Goal: Task Accomplishment & Management: Use online tool/utility

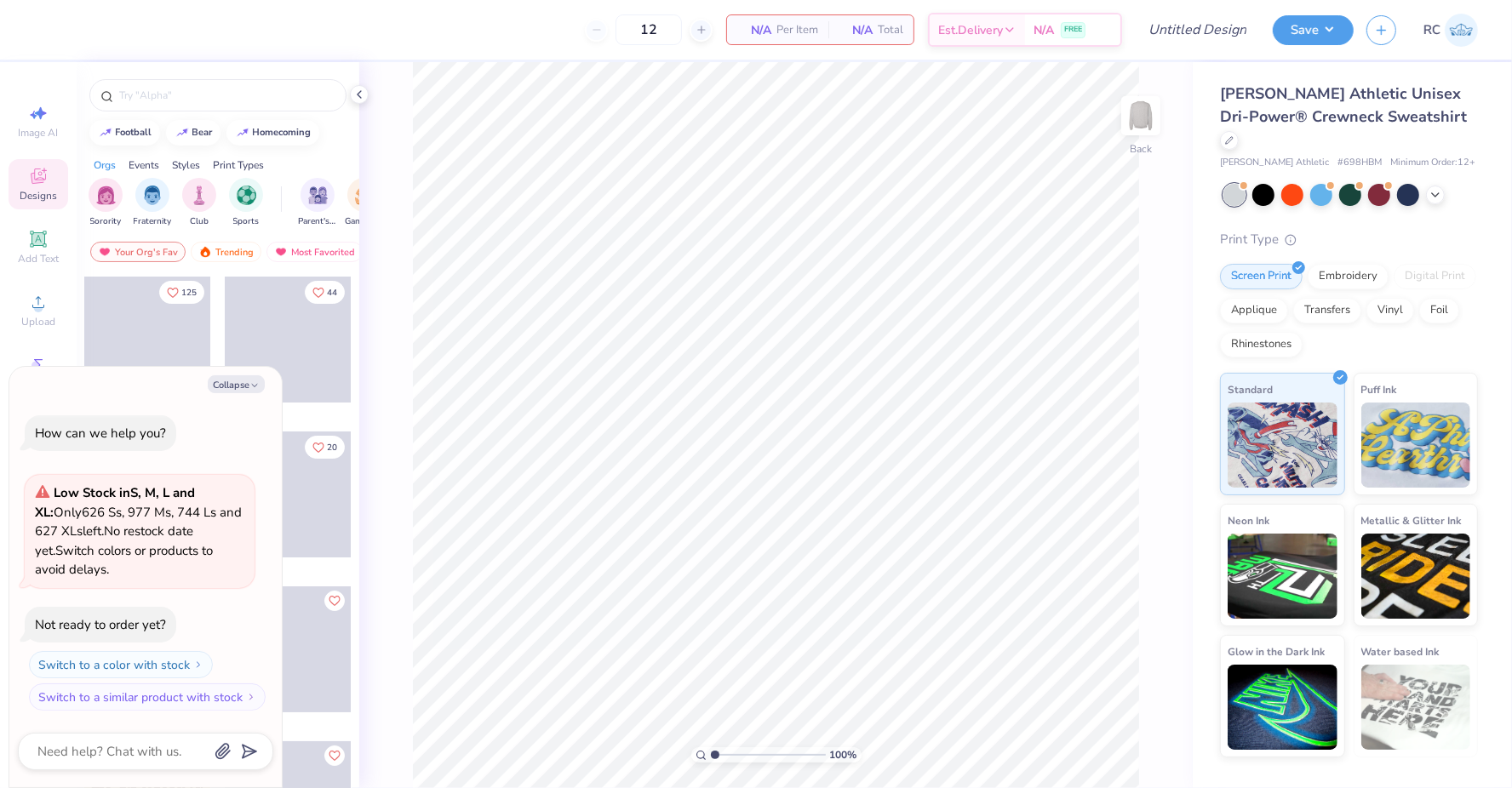
click at [1337, 156] on span "# 698HBM" at bounding box center [1360, 163] width 44 height 14
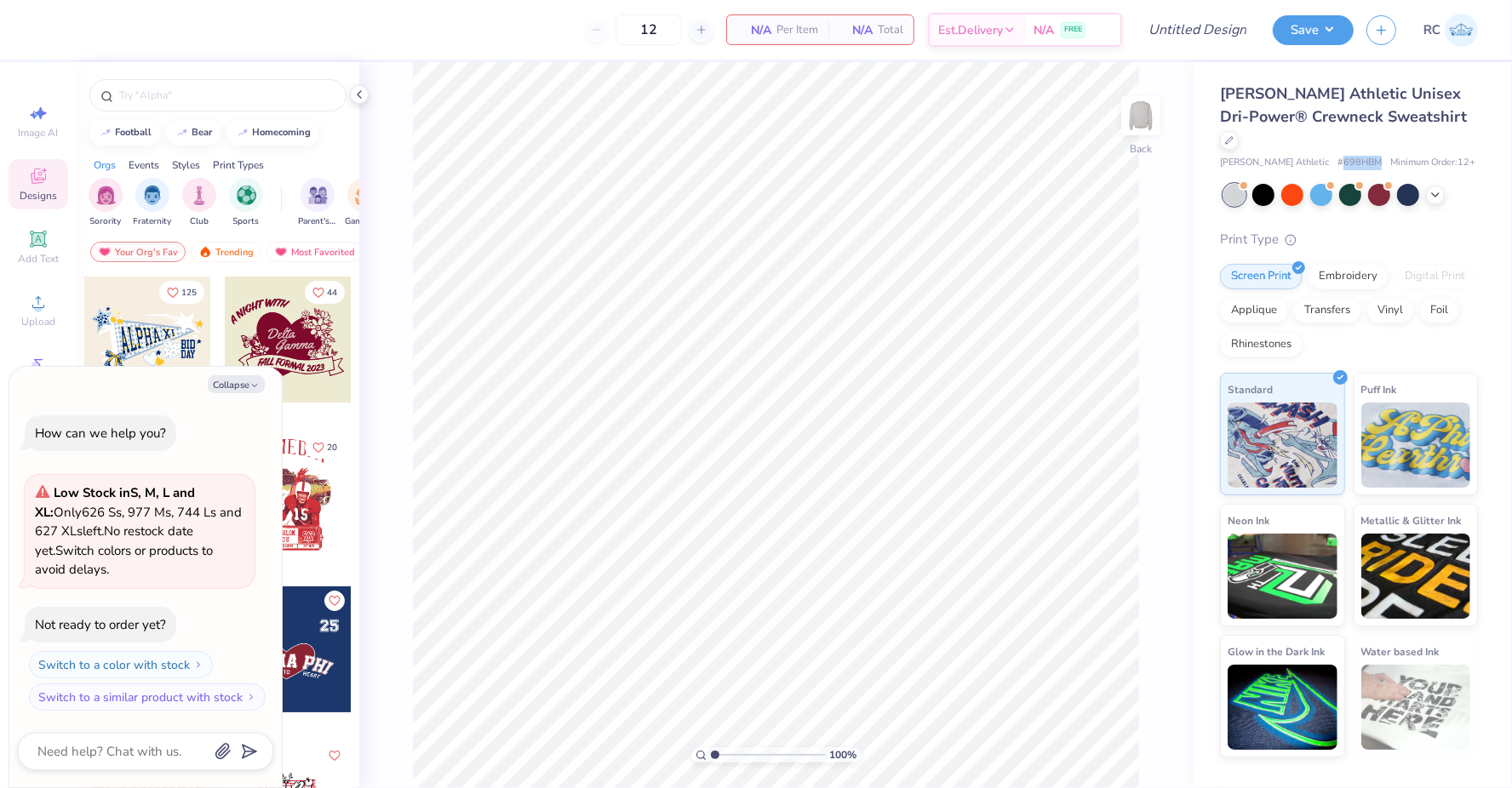
type textarea "x"
copy span "698HBM"
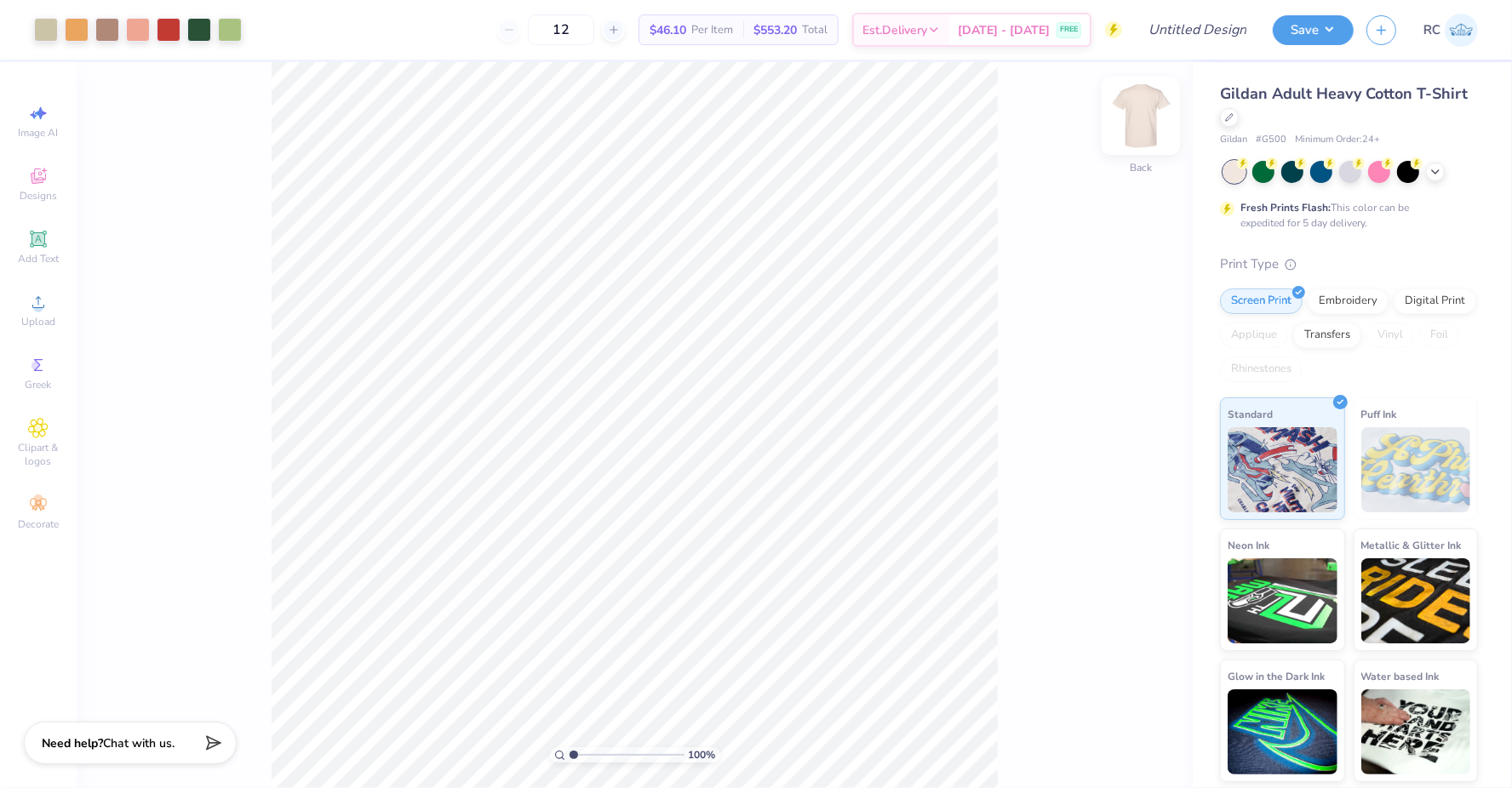
click at [1151, 115] on img at bounding box center [1141, 116] width 68 height 68
click at [1151, 115] on img at bounding box center [1141, 116] width 34 height 34
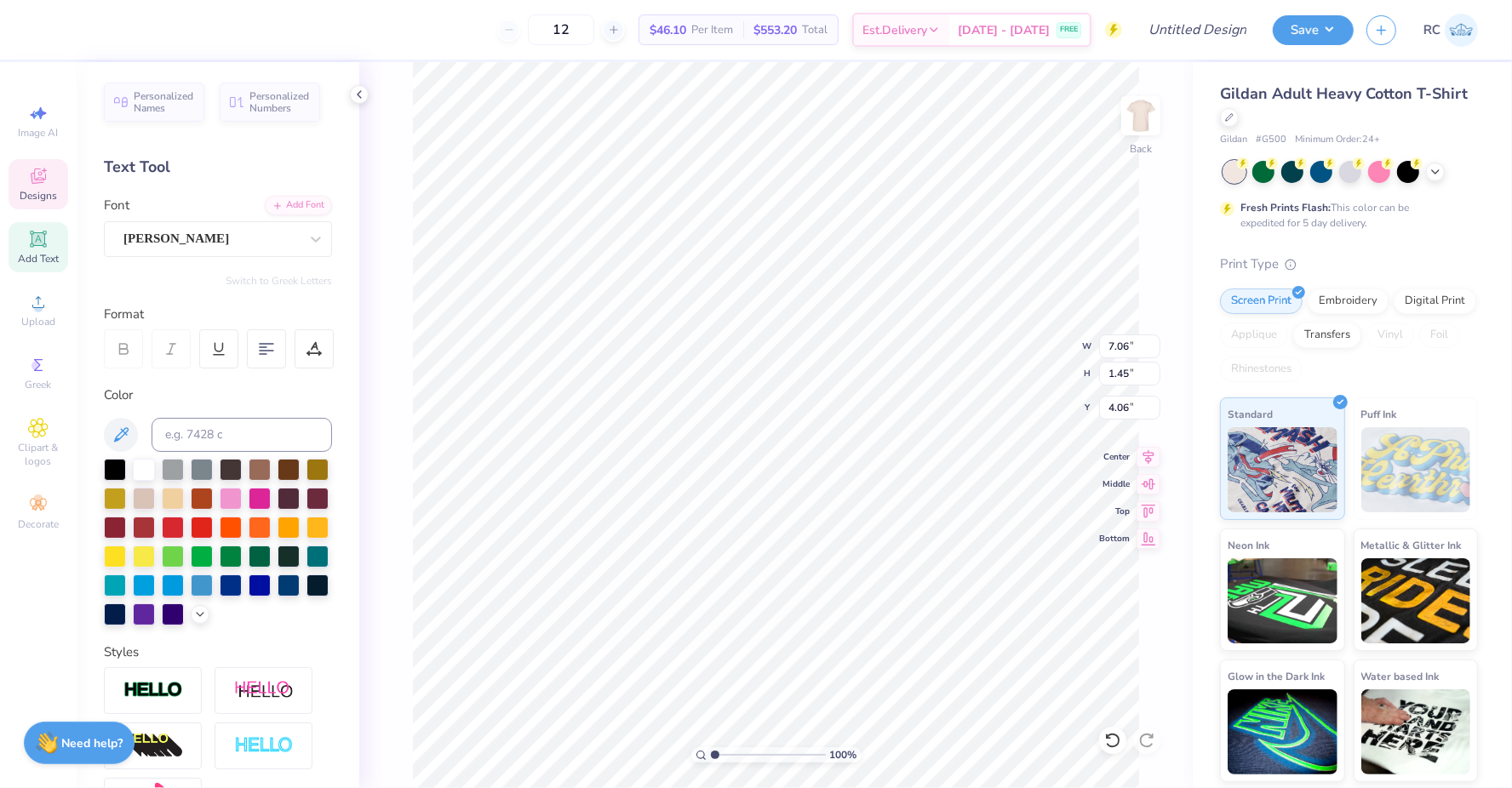
type textarea "Gamma Phi Beta"
click at [241, 249] on div at bounding box center [211, 239] width 175 height 23
type input "parents"
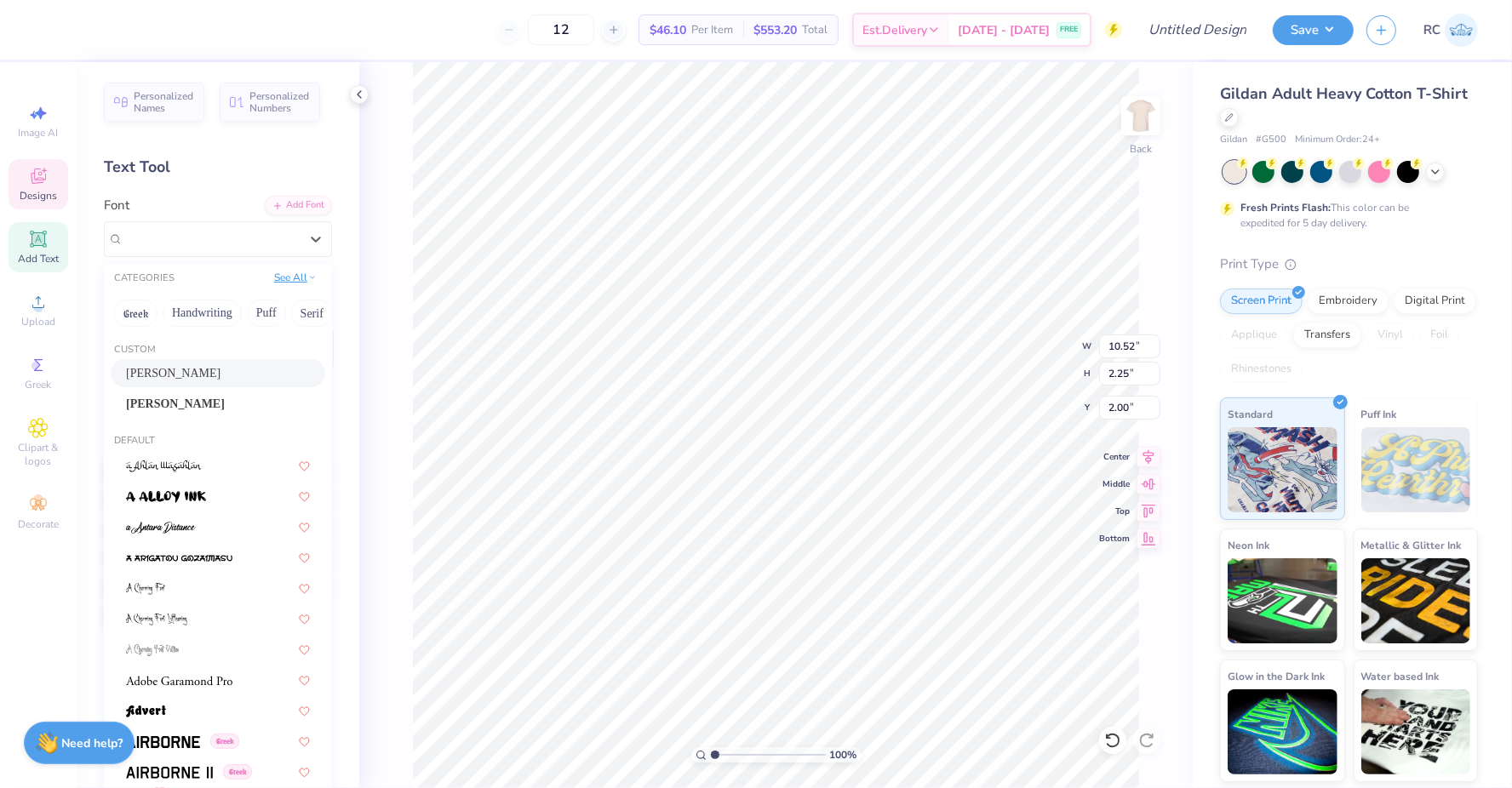
click at [307, 273] on button "See All" at bounding box center [296, 278] width 53 height 17
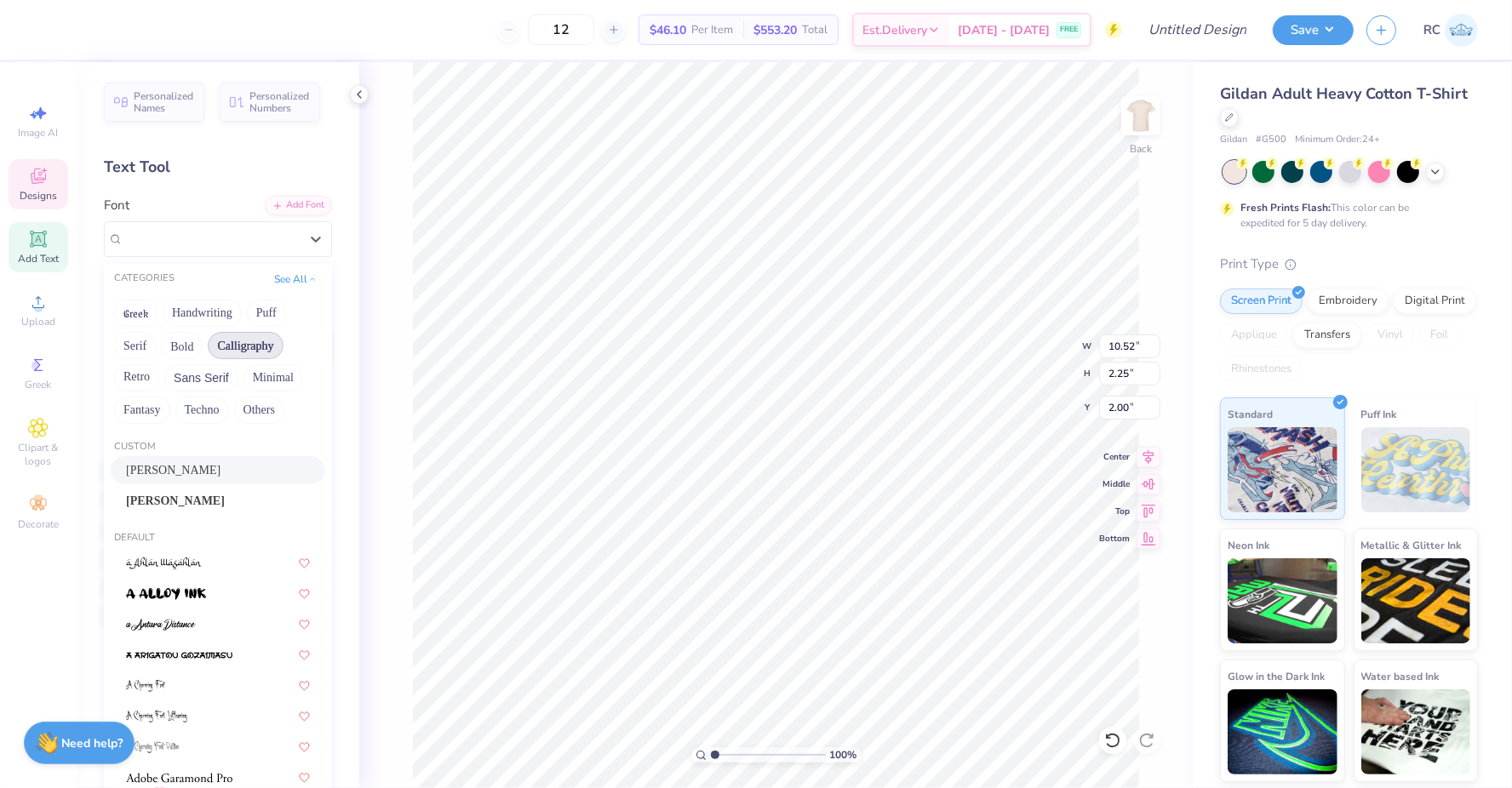
click at [264, 347] on button "Calligraphy" at bounding box center [245, 346] width 75 height 27
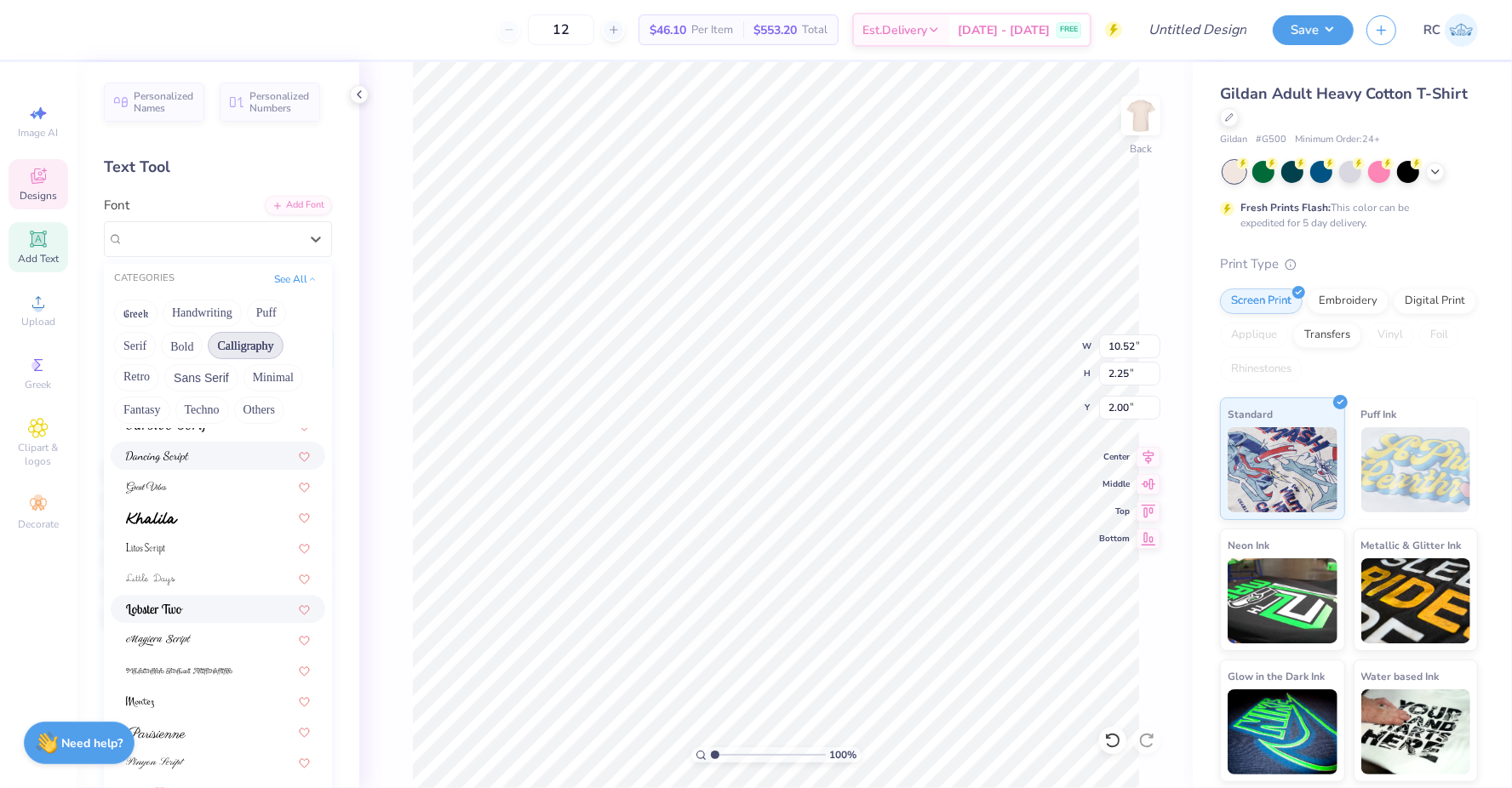
scroll to position [417, 0]
click at [217, 699] on div at bounding box center [218, 697] width 184 height 18
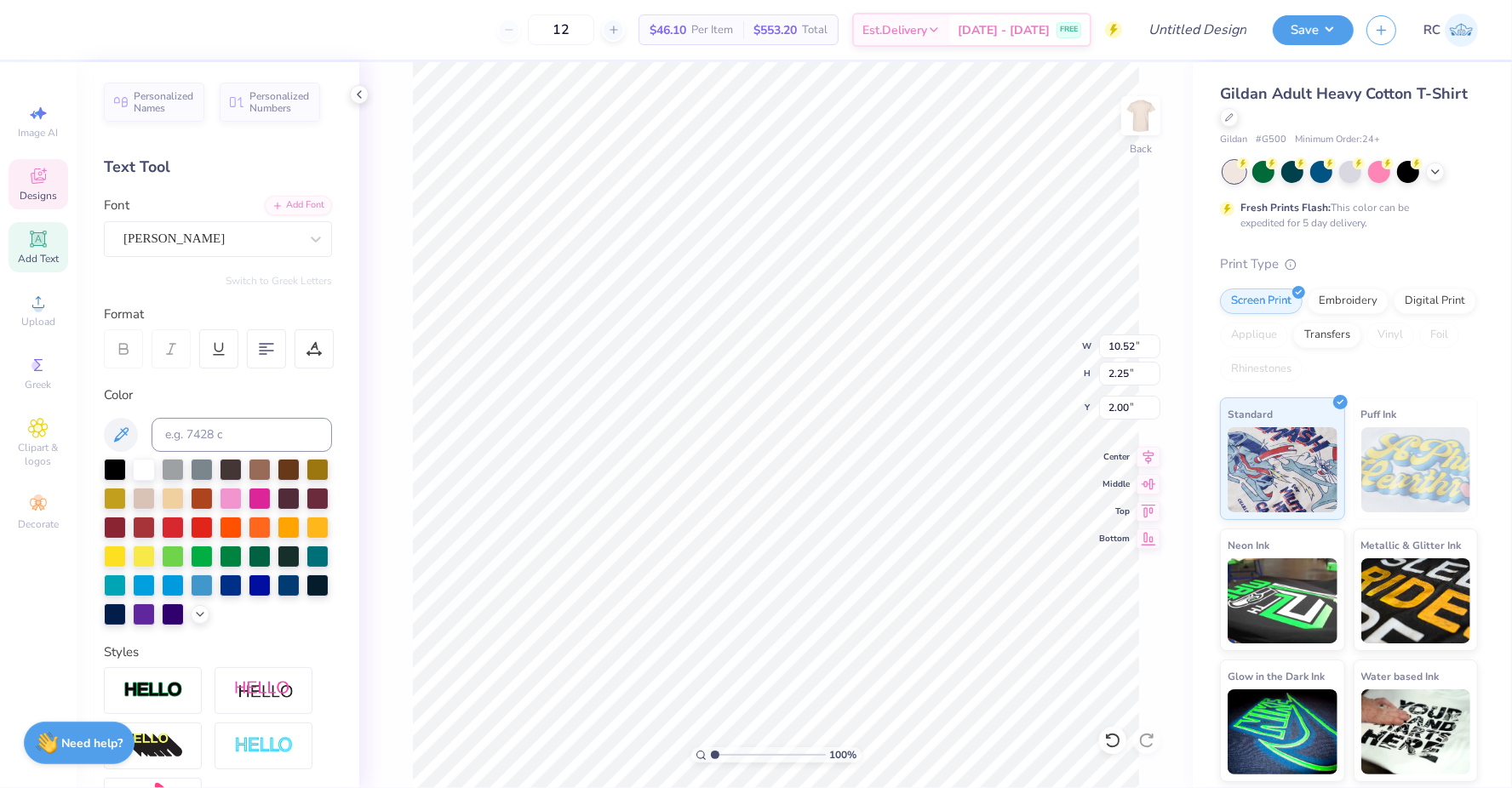
type input "11.15"
type input "2.51"
type input "1.87"
click at [263, 215] on div "Font Montez" at bounding box center [218, 227] width 228 height 61
click at [262, 239] on div "Montez" at bounding box center [211, 239] width 179 height 26
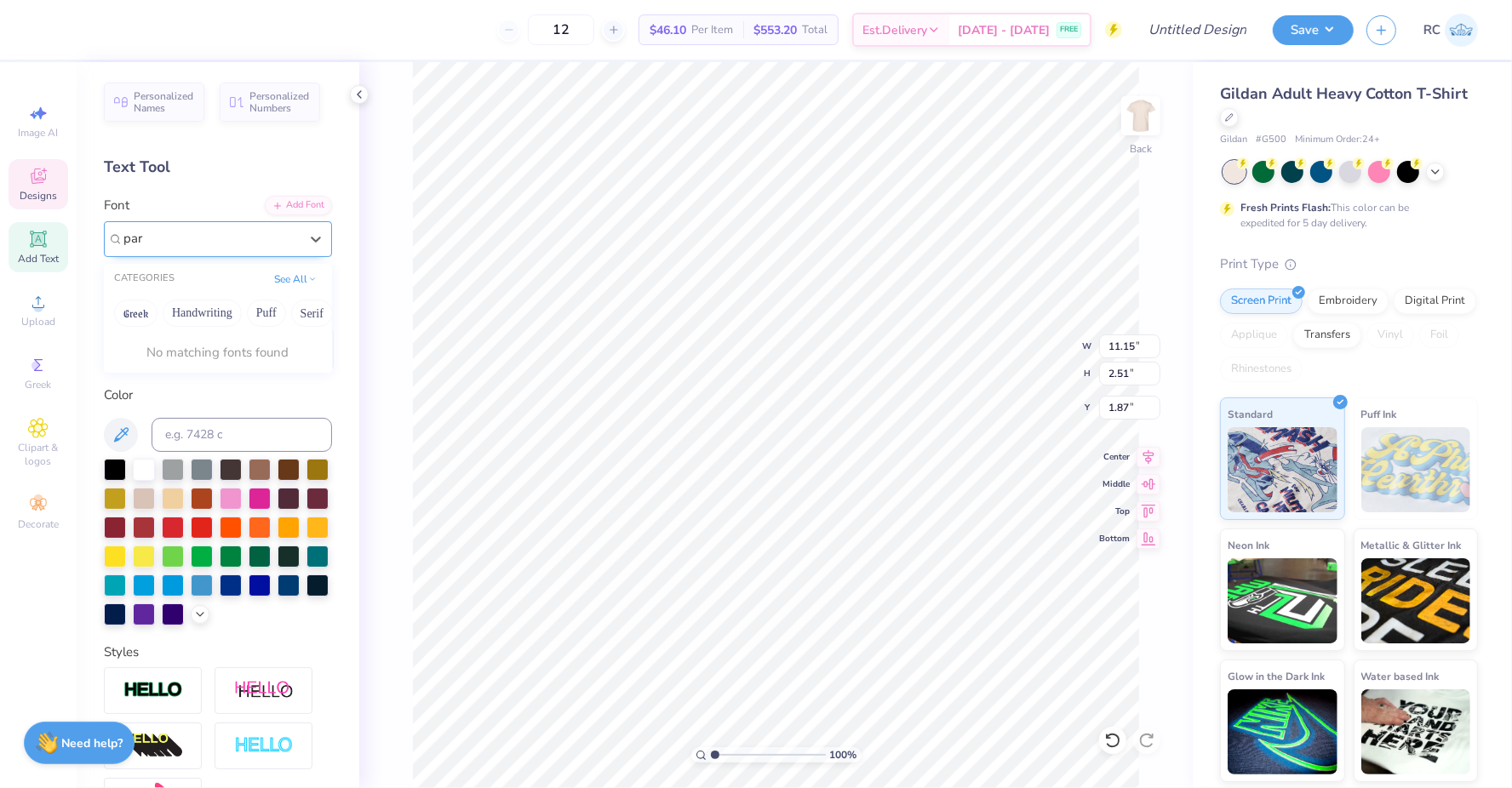
type input "pare"
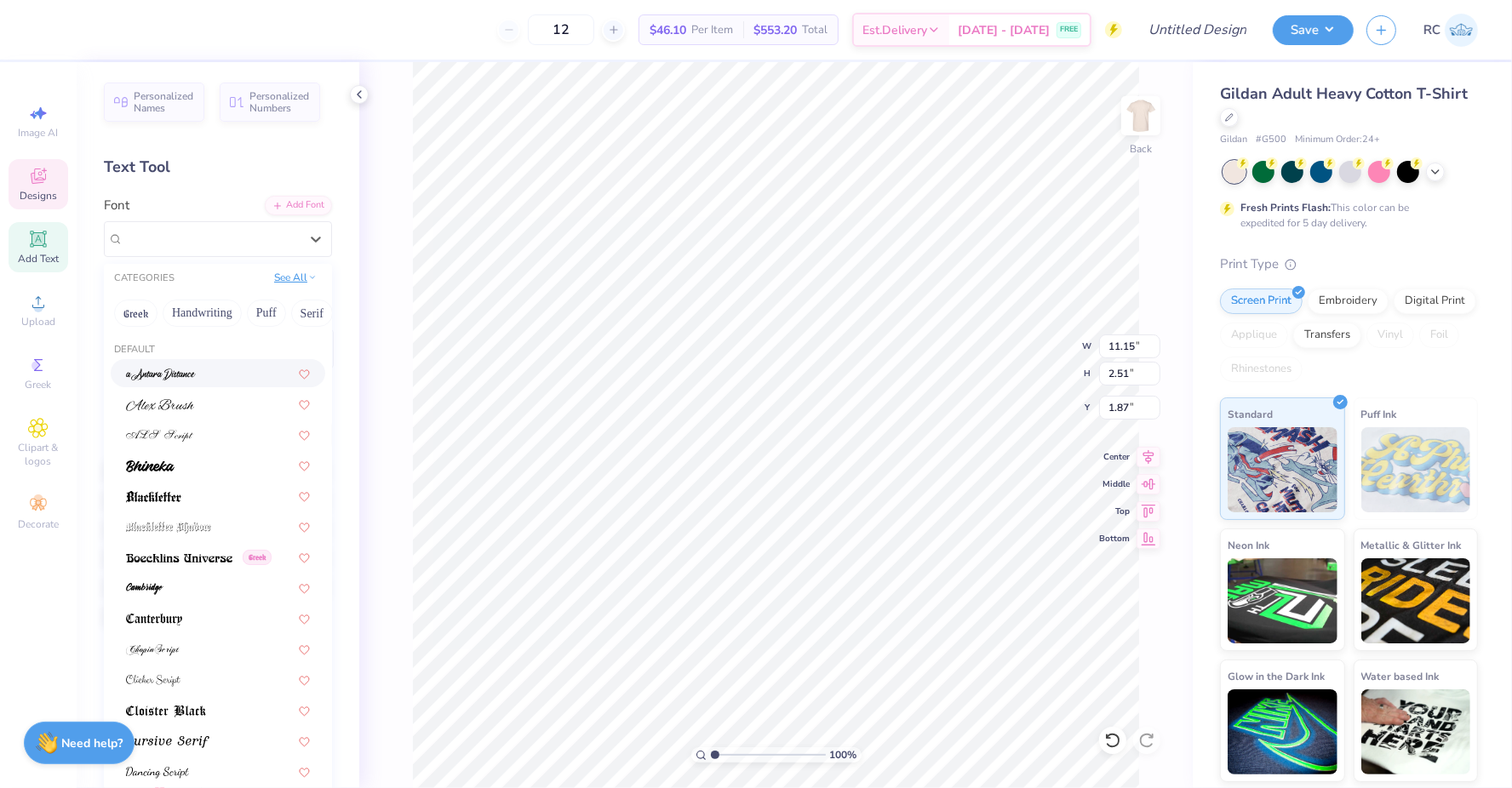
click at [294, 277] on button "See All" at bounding box center [296, 278] width 53 height 17
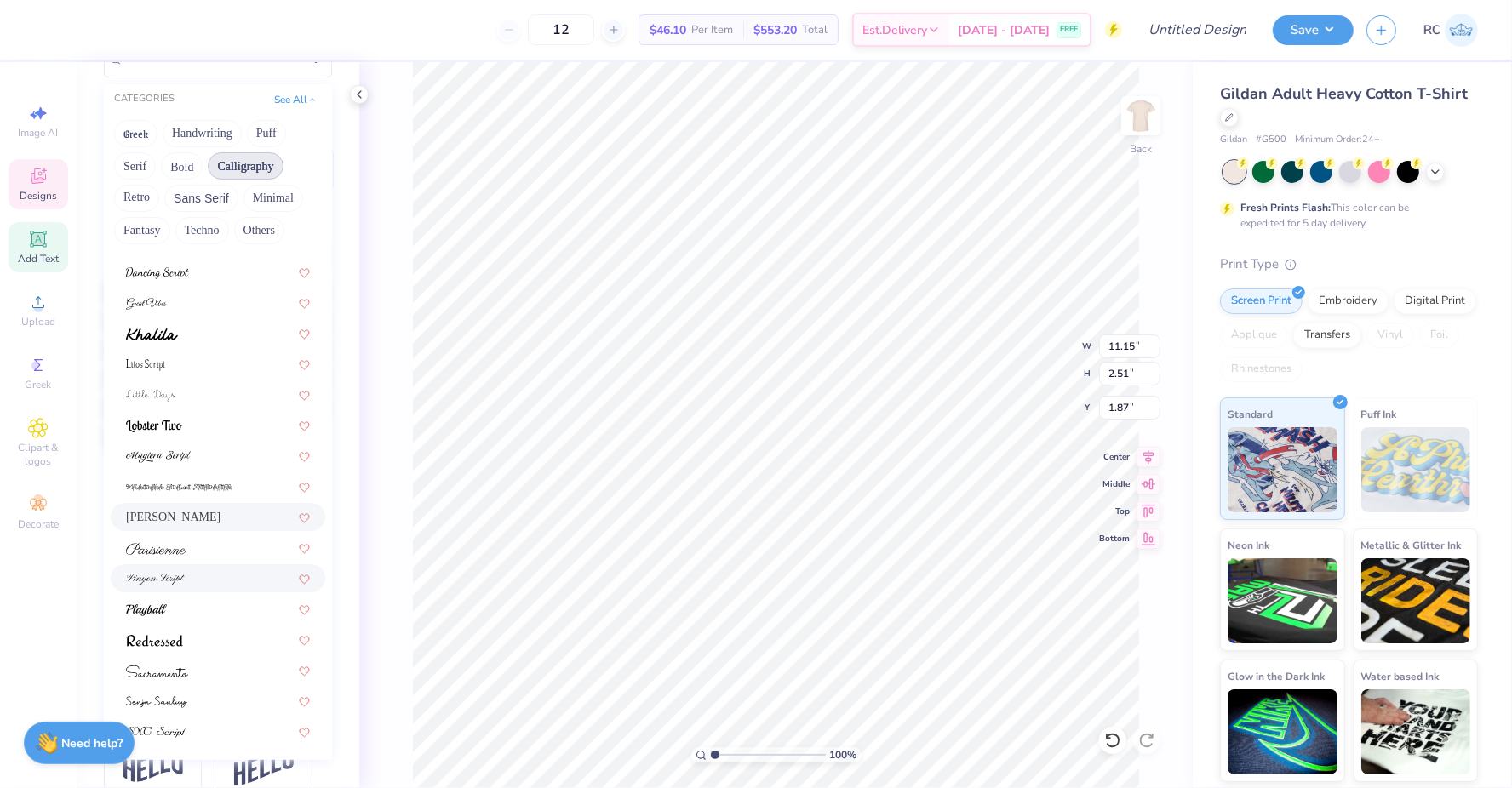
scroll to position [193, 0]
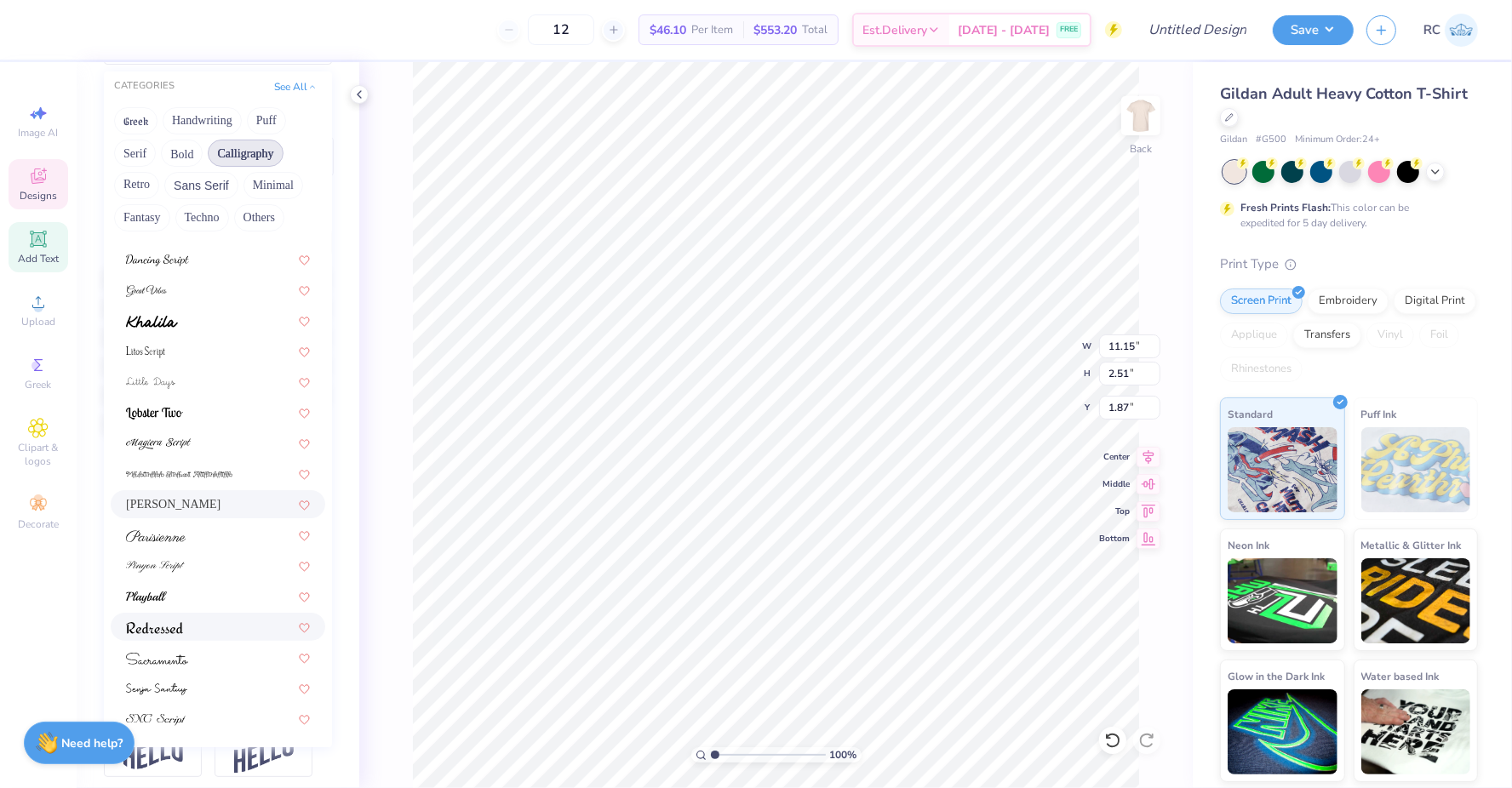
click at [218, 632] on div at bounding box center [218, 627] width 184 height 18
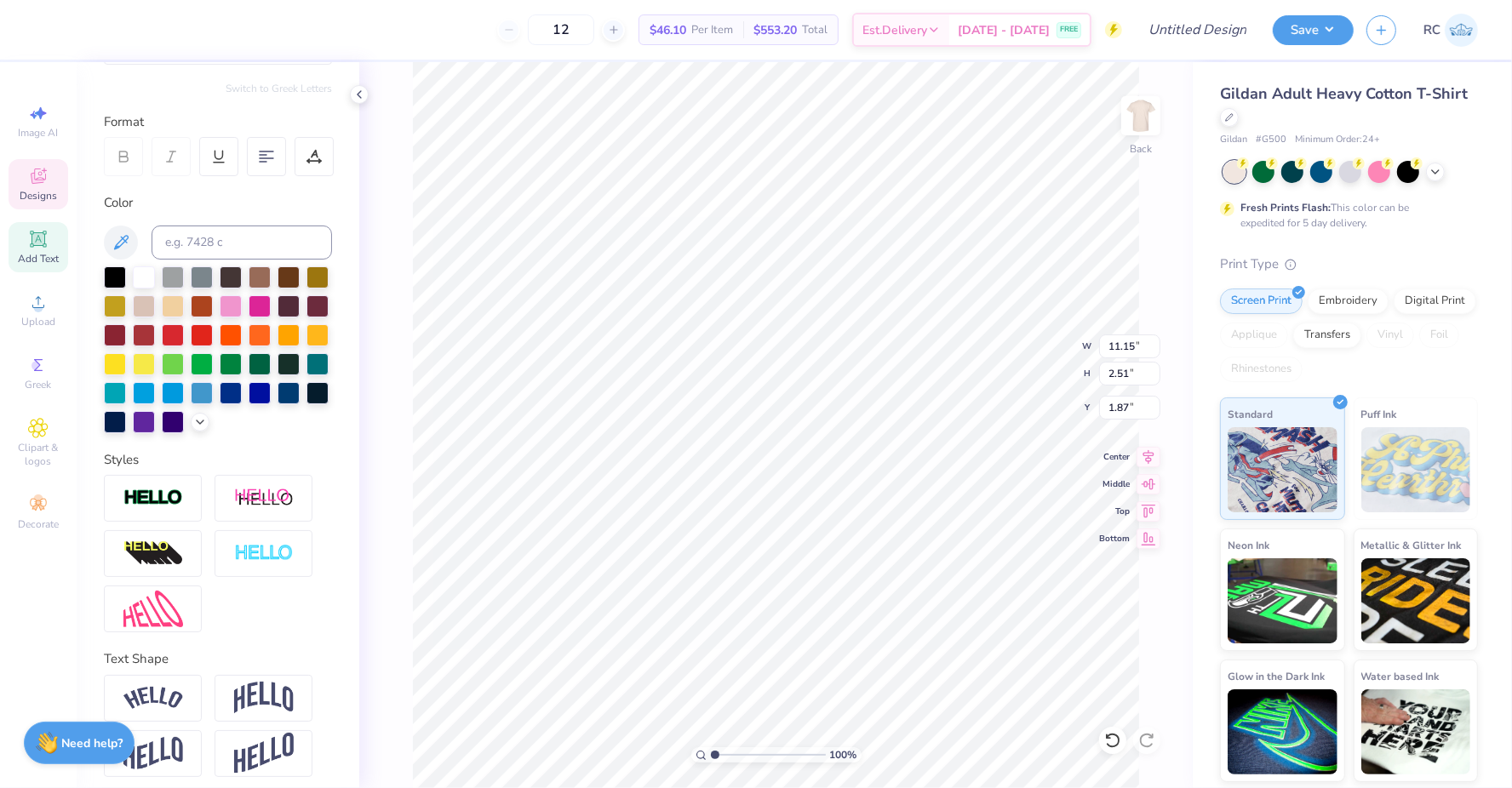
type input "11.90"
type input "1.97"
type input "2.14"
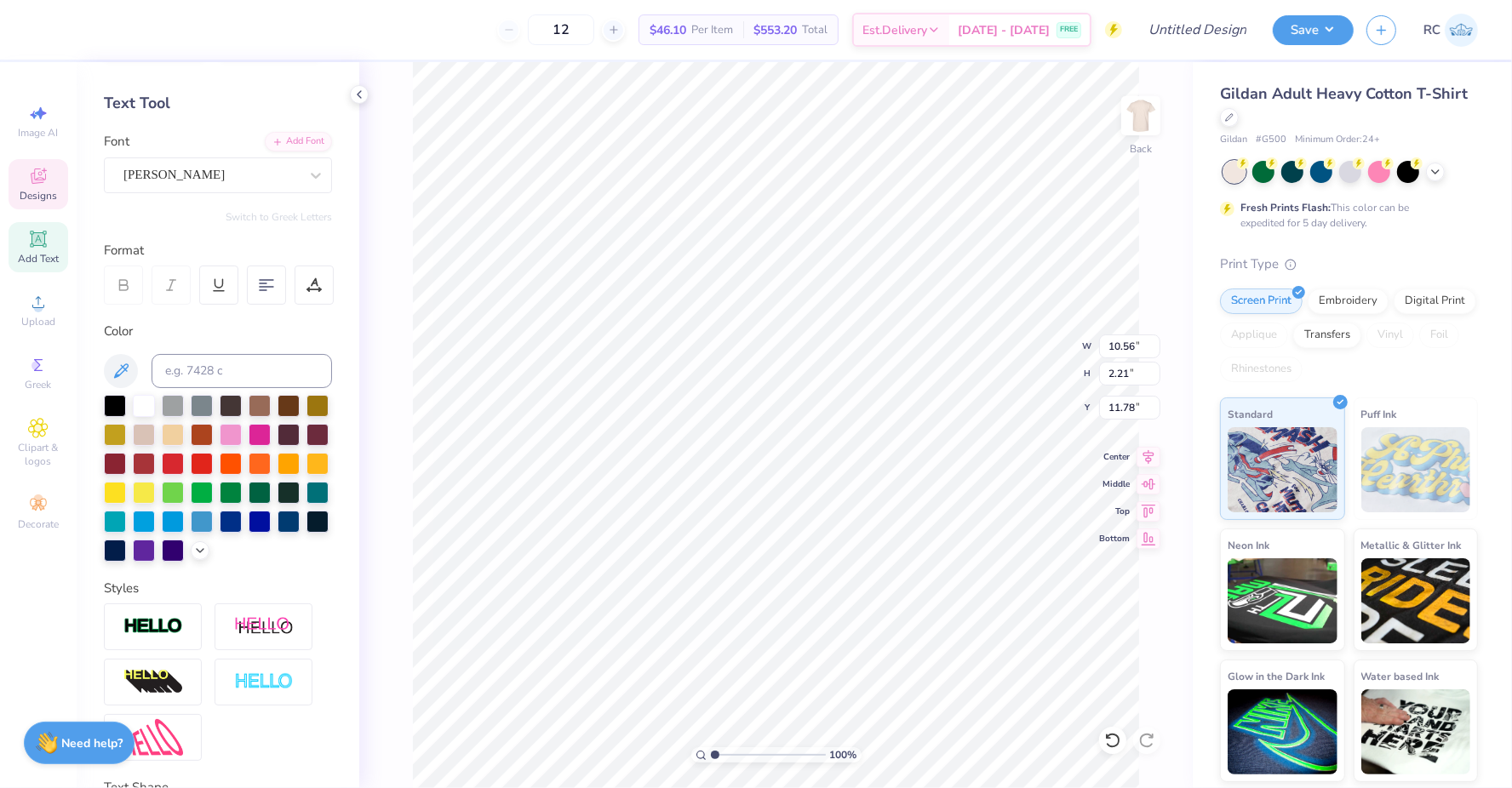
scroll to position [0, 0]
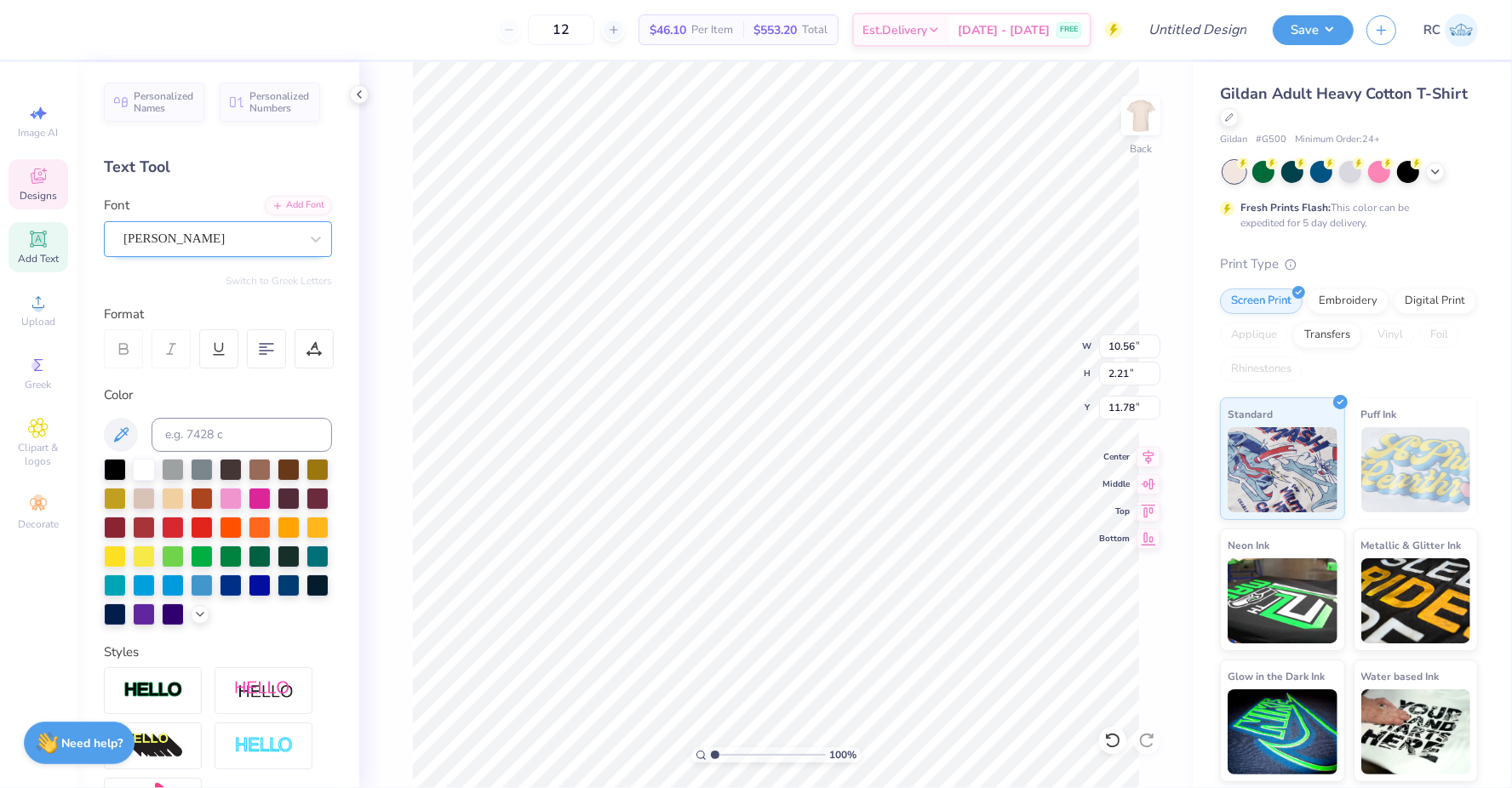
click at [181, 231] on div "[PERSON_NAME]" at bounding box center [211, 239] width 179 height 26
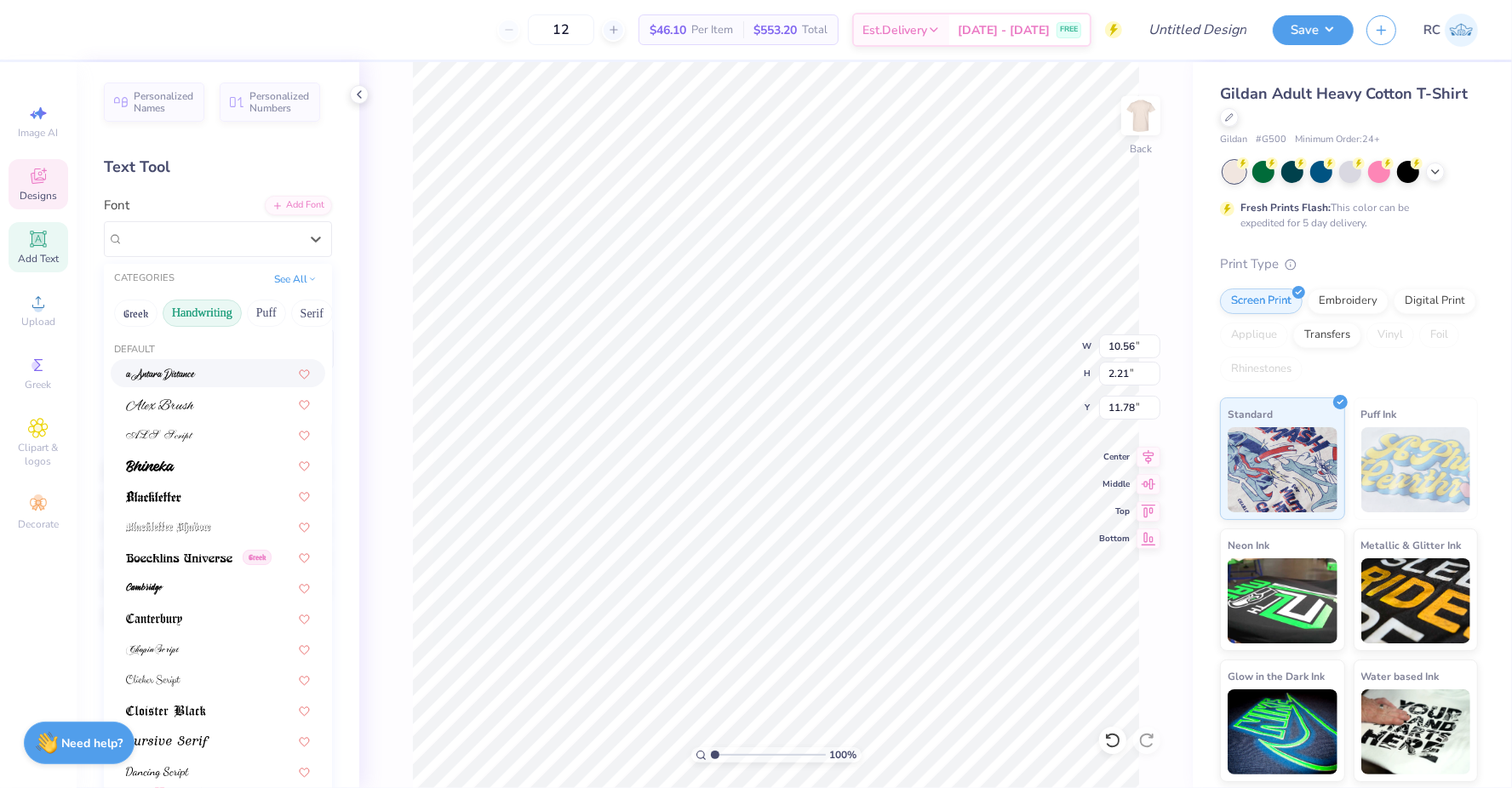
click at [195, 309] on button "Handwriting" at bounding box center [202, 313] width 79 height 27
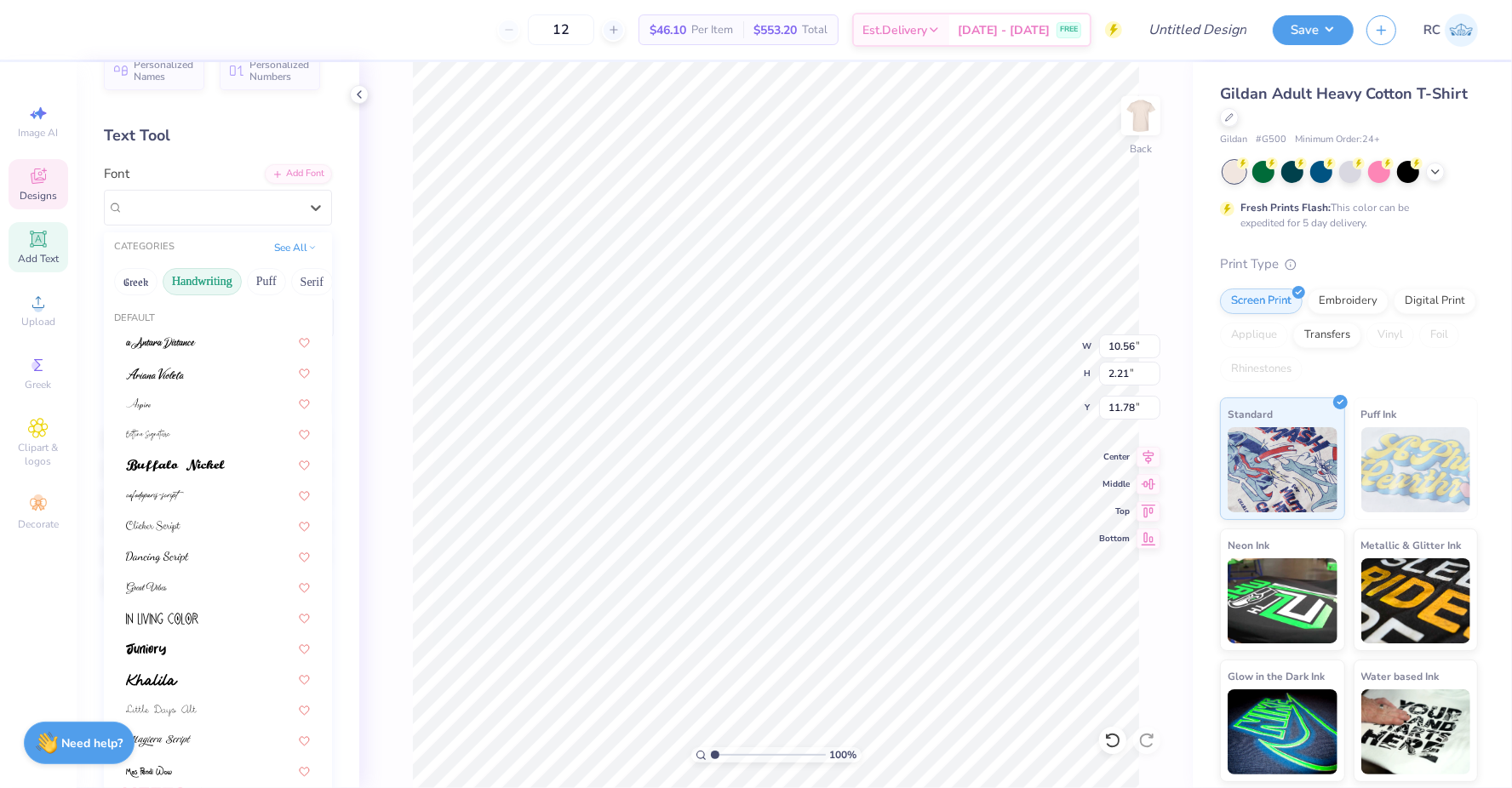
scroll to position [30, 0]
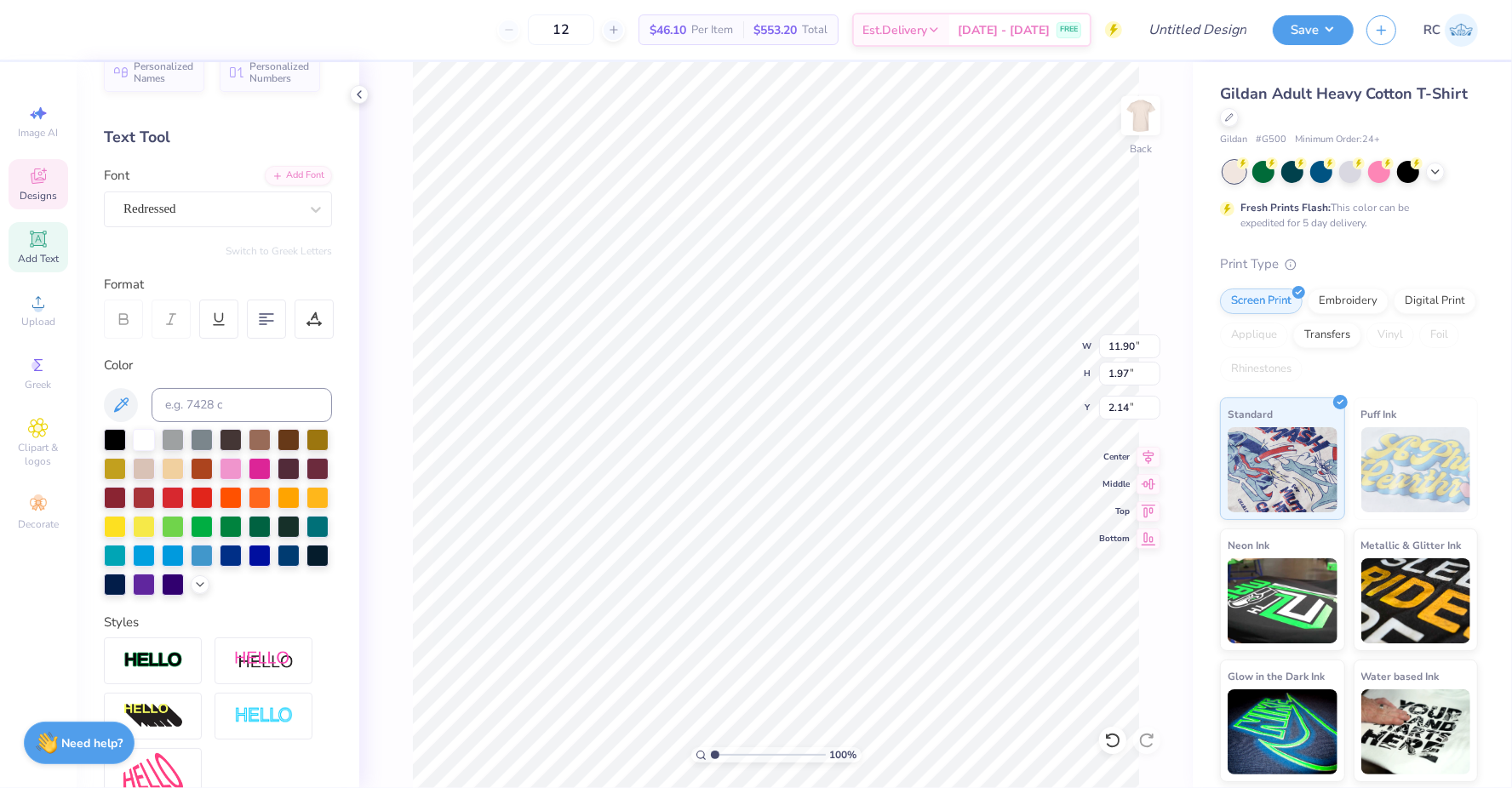
type input "10.56"
type input "2.21"
type input "11.78"
click at [250, 219] on div "[PERSON_NAME]" at bounding box center [211, 209] width 179 height 26
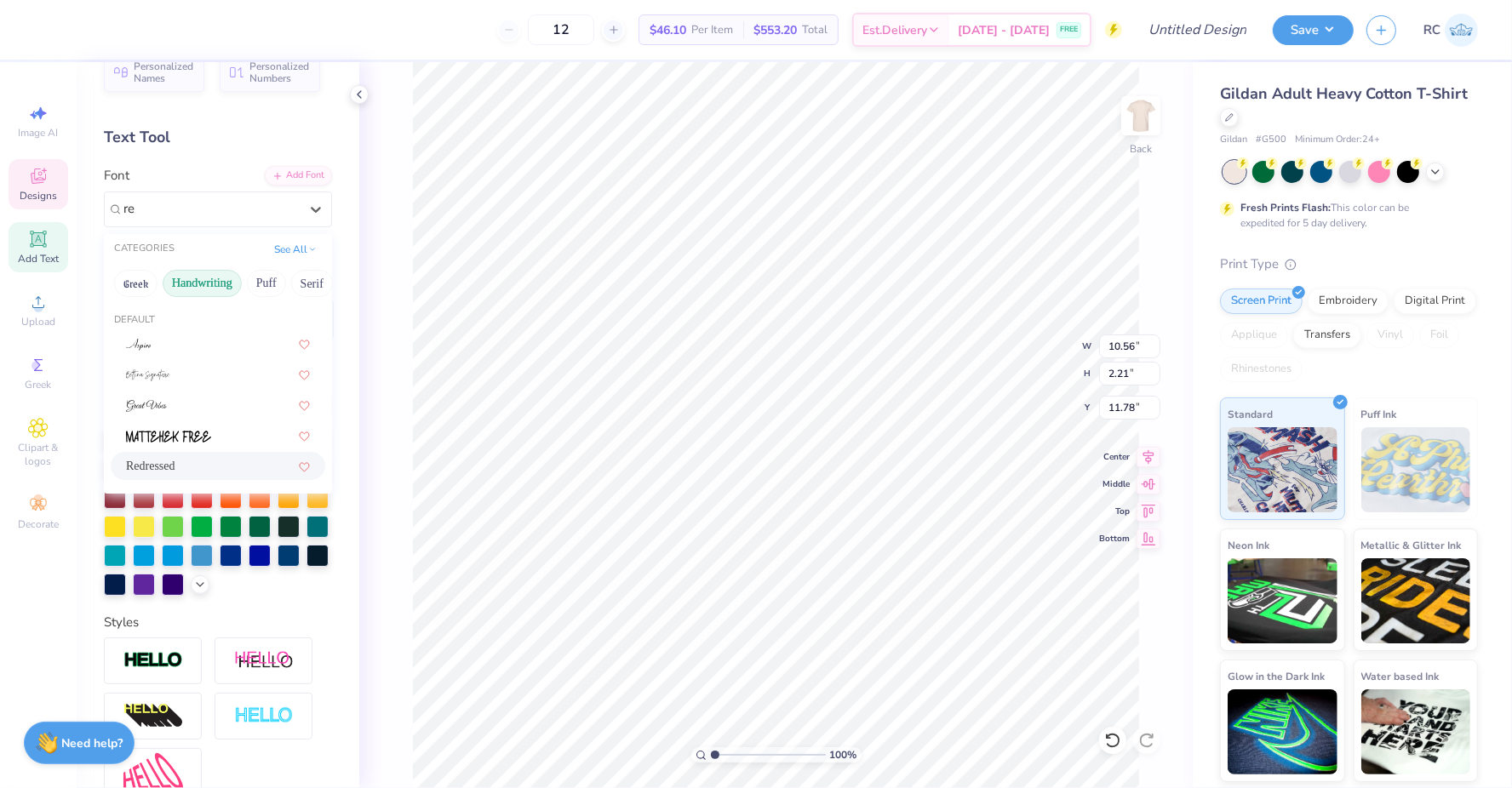
click at [216, 473] on div "Redressed" at bounding box center [218, 466] width 184 height 18
type input "re"
type input "11.12"
type input "2.09"
type input "11.84"
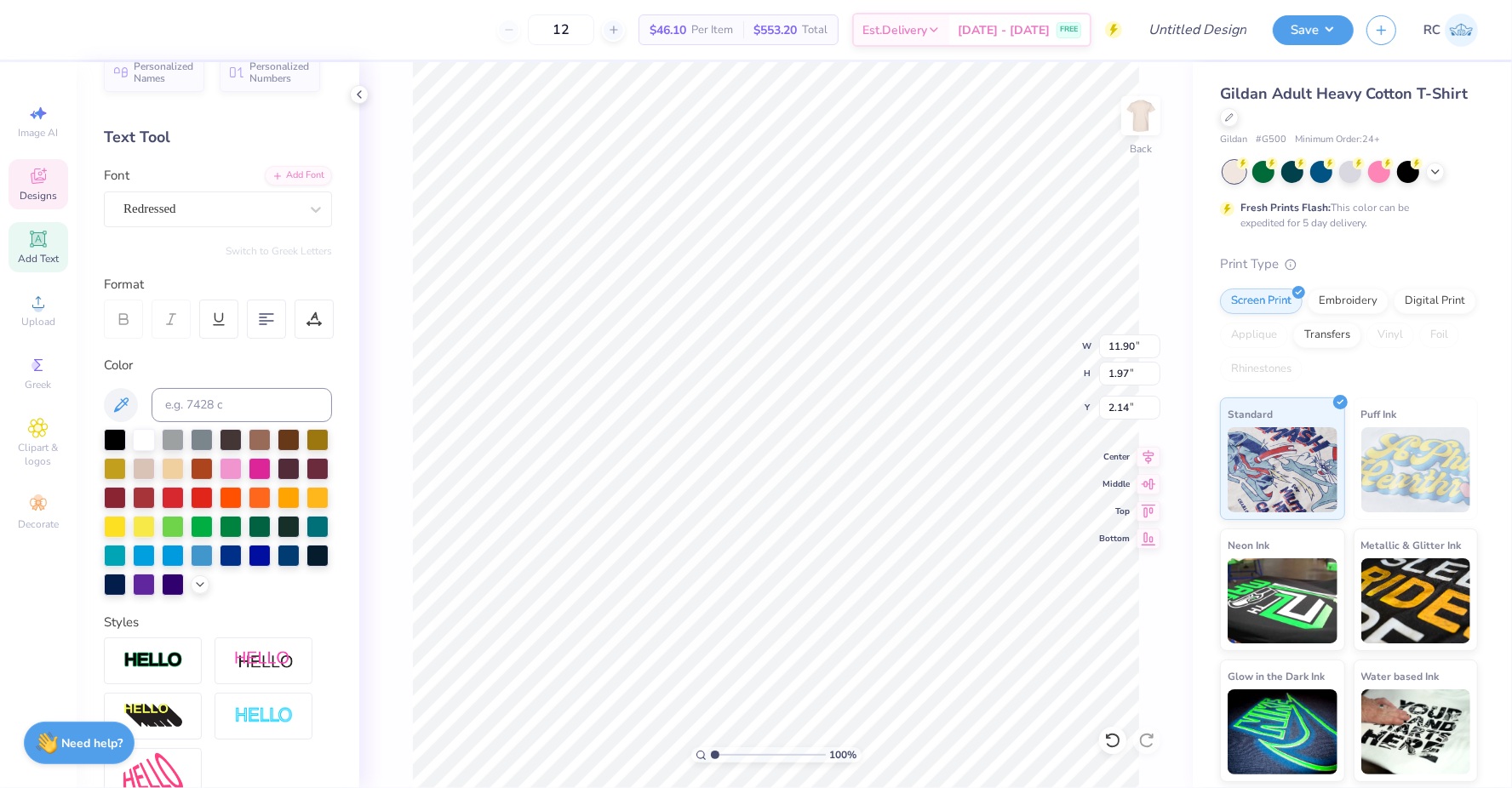
scroll to position [0, 1]
type textarea "PARENTS"
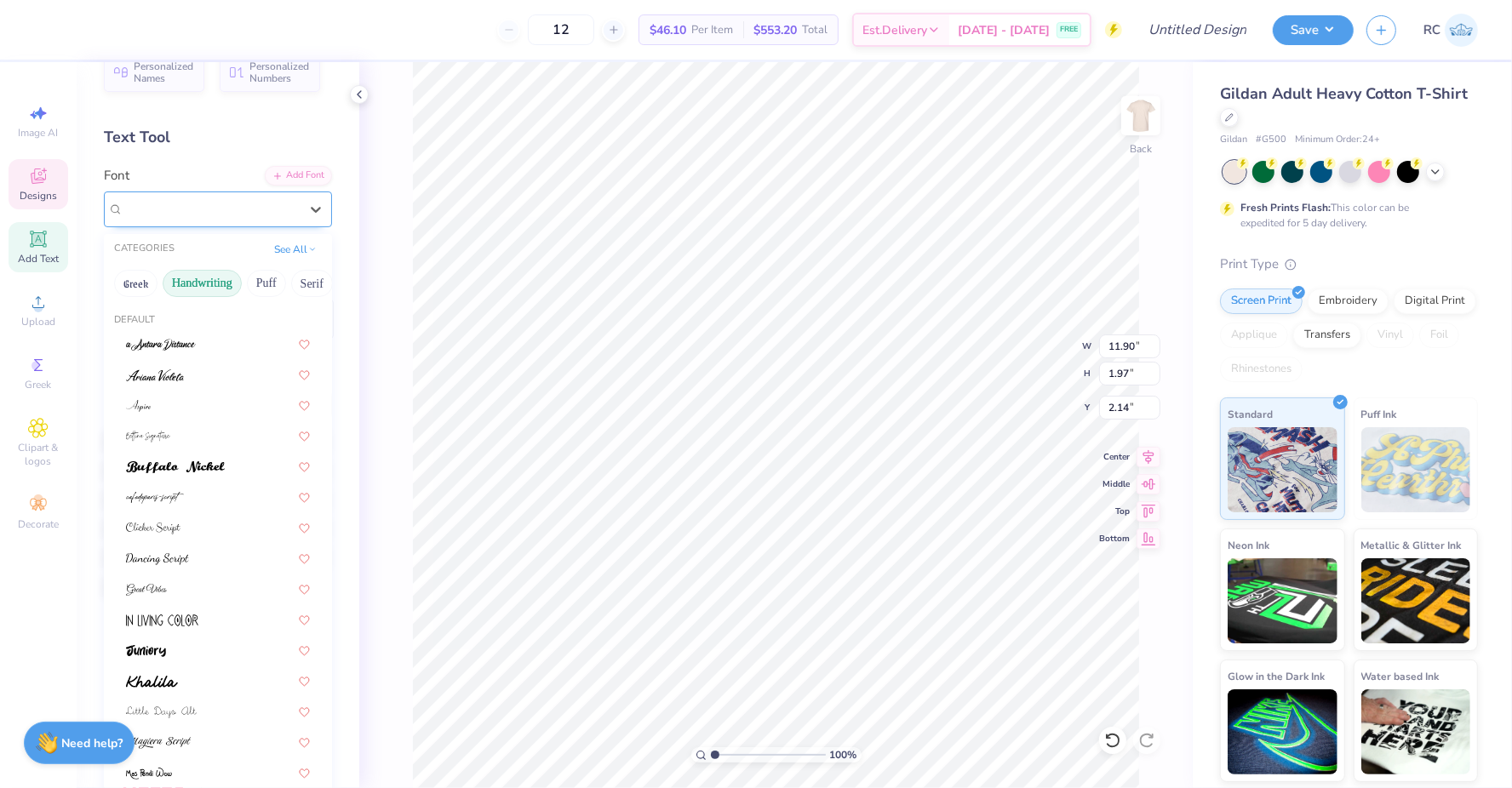
click at [214, 193] on div "Redressed" at bounding box center [218, 210] width 228 height 36
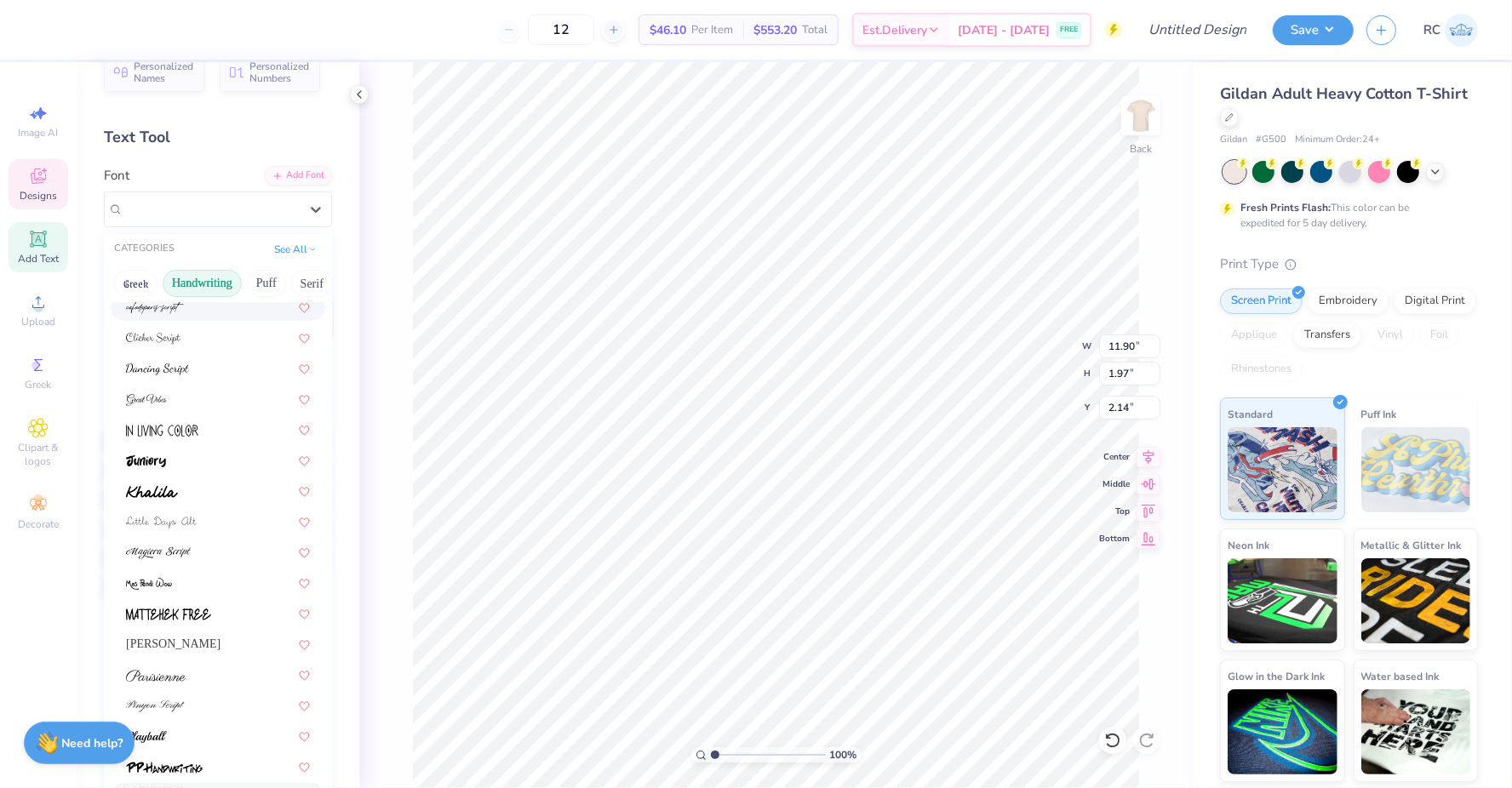
scroll to position [201, 0]
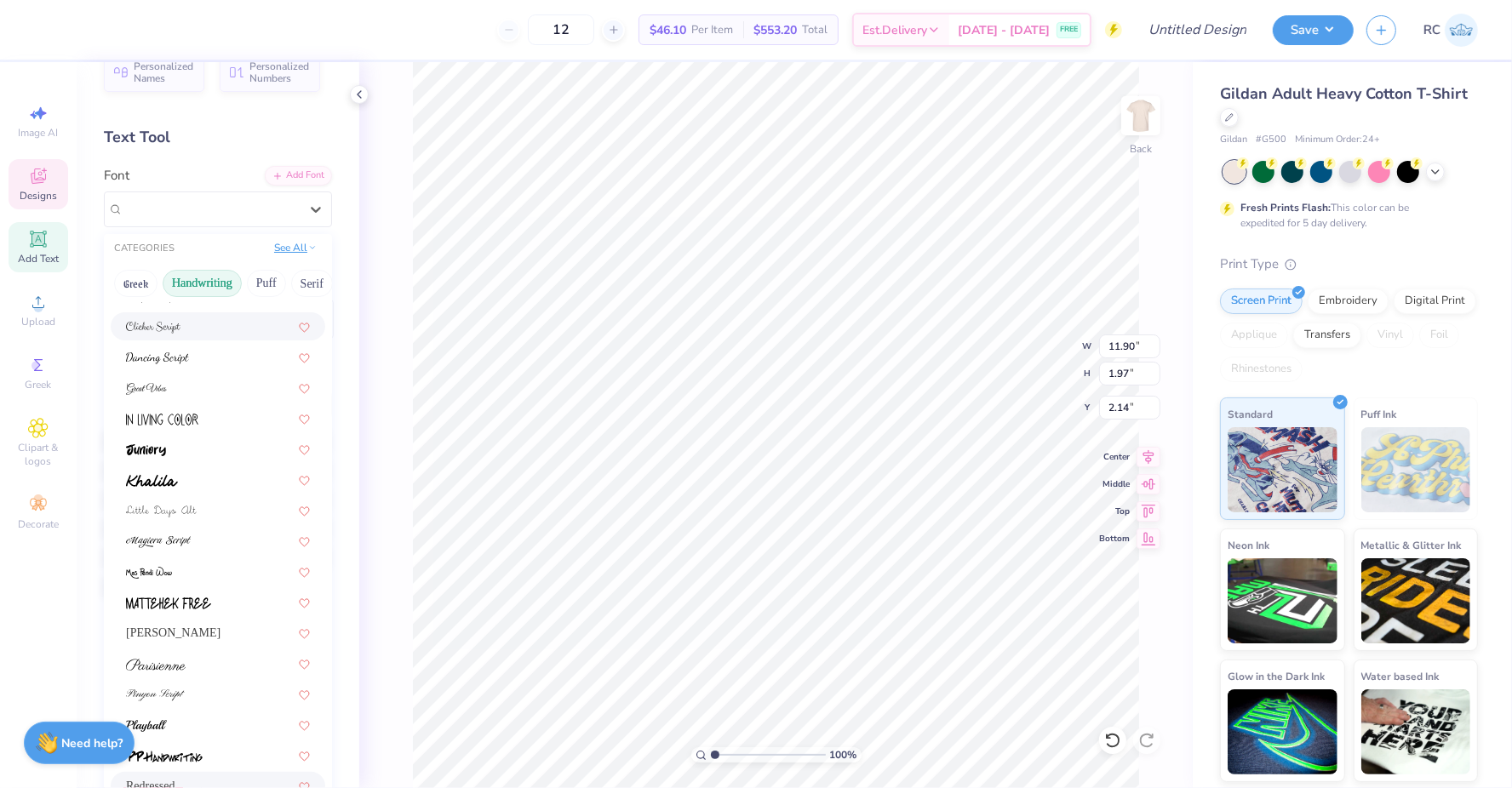
click at [301, 249] on button "See All" at bounding box center [296, 248] width 53 height 17
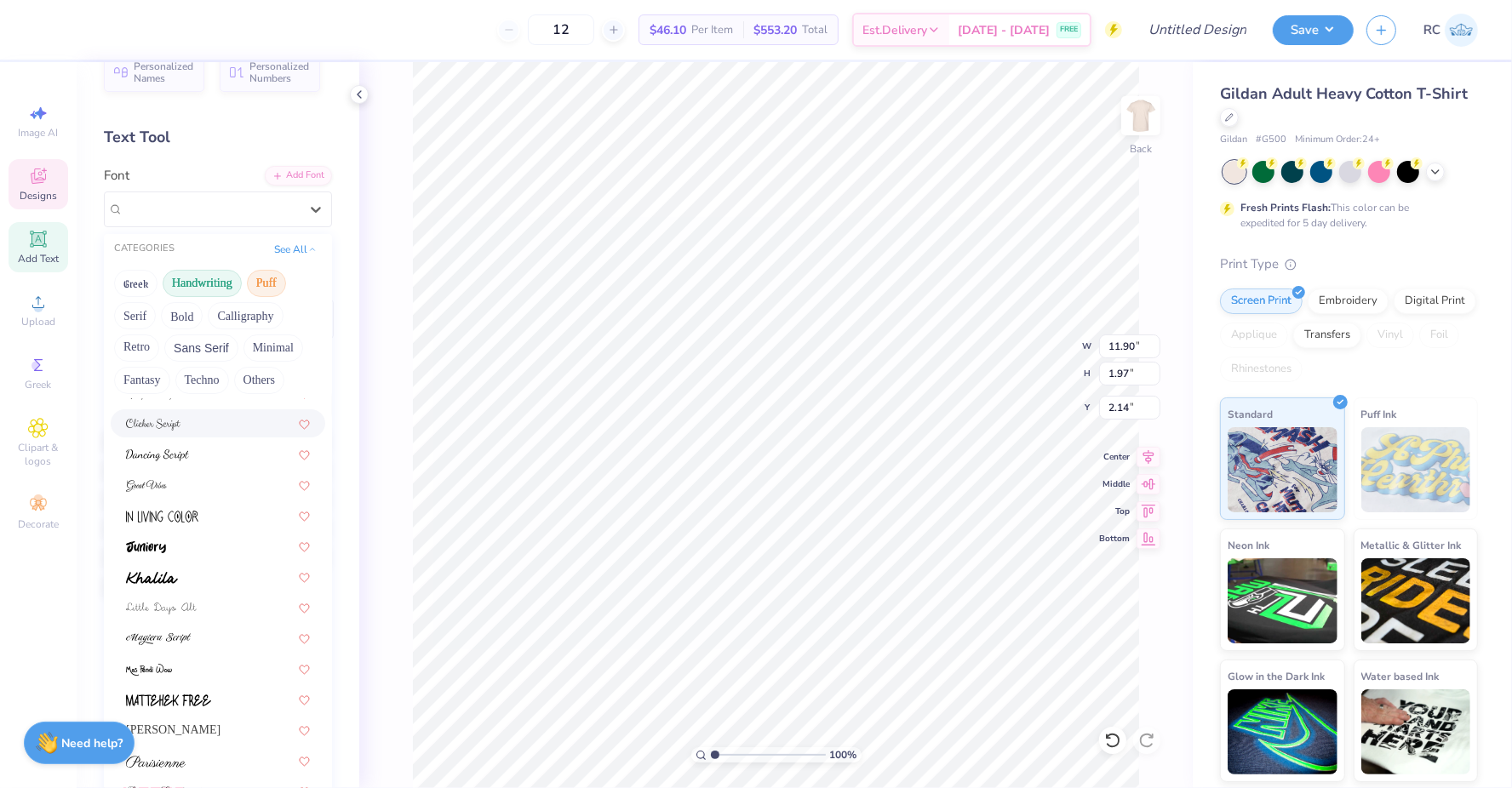
click at [279, 280] on button "Puff" at bounding box center [267, 284] width 39 height 27
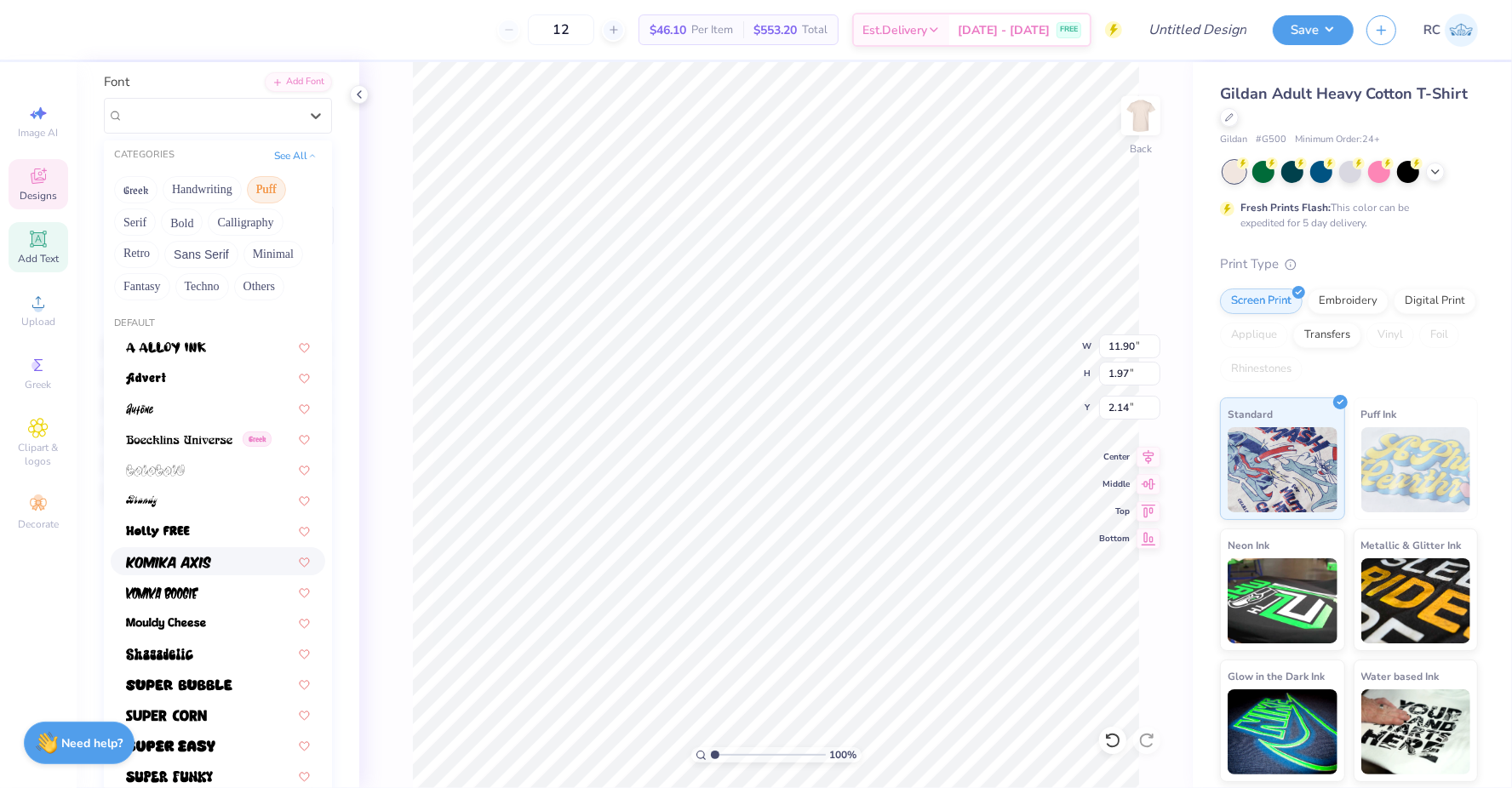
scroll to position [149, 0]
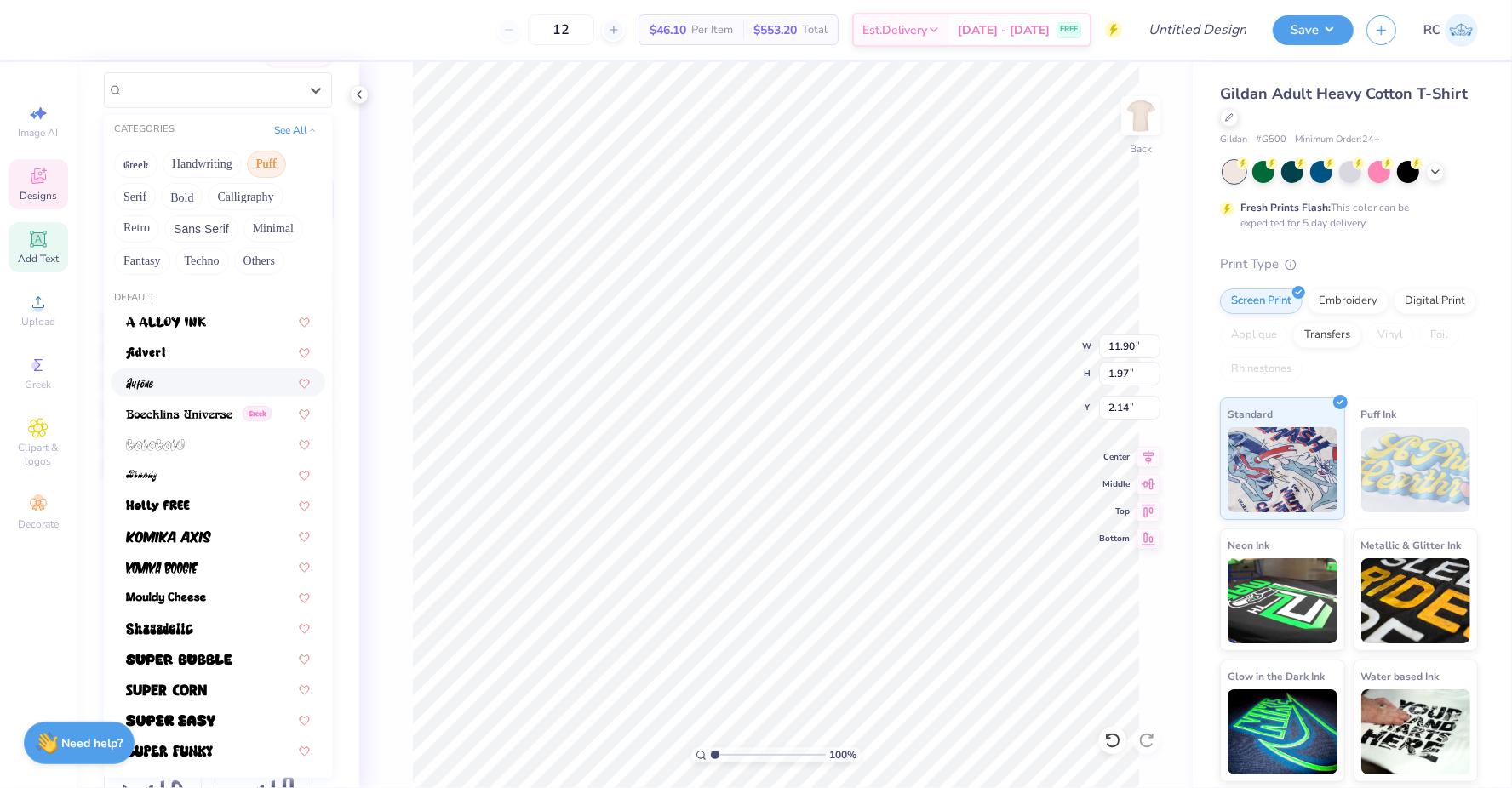
click at [183, 394] on div at bounding box center [218, 382] width 215 height 28
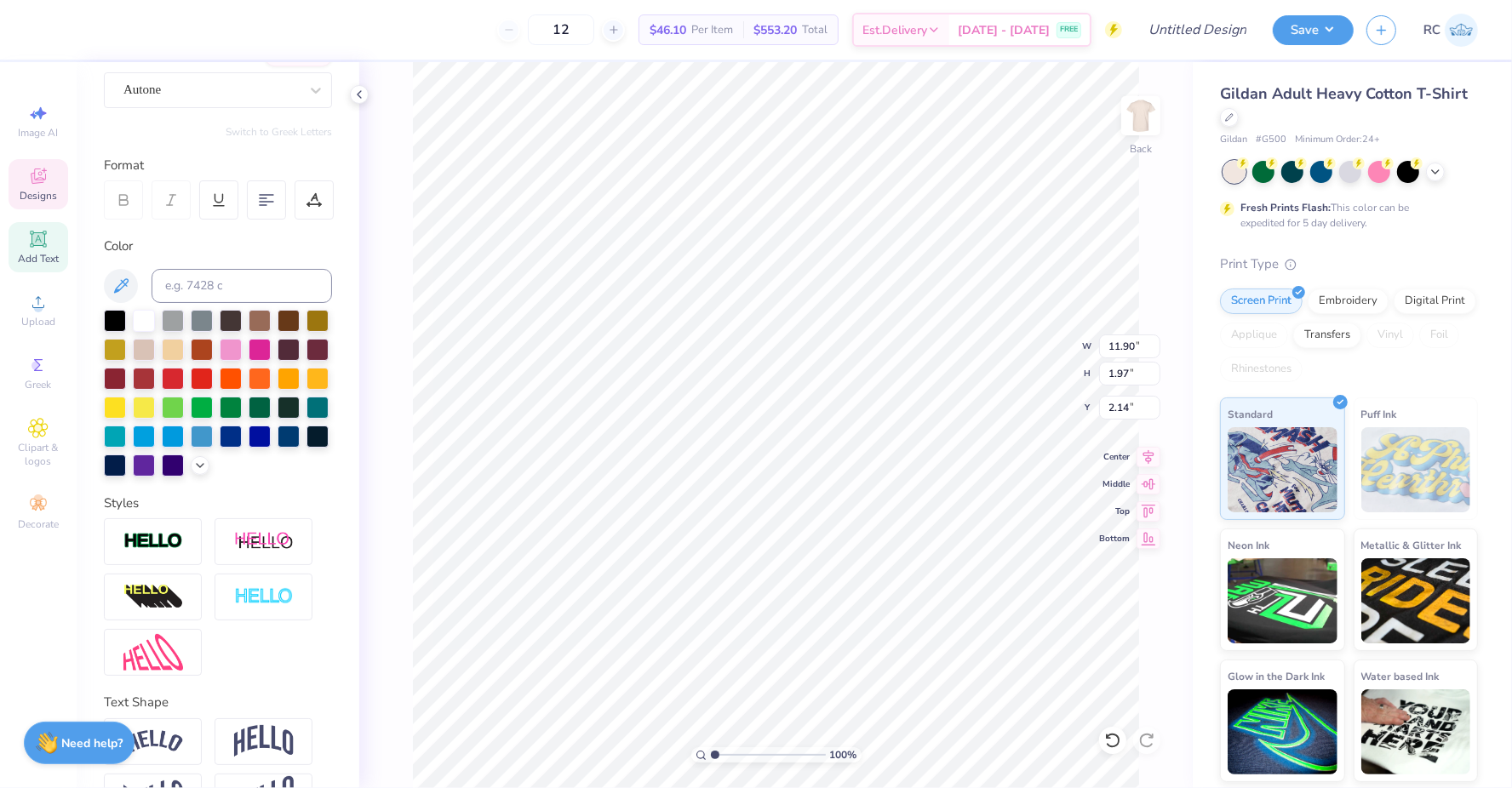
type input "8.39"
type input "2.40"
type input "1.92"
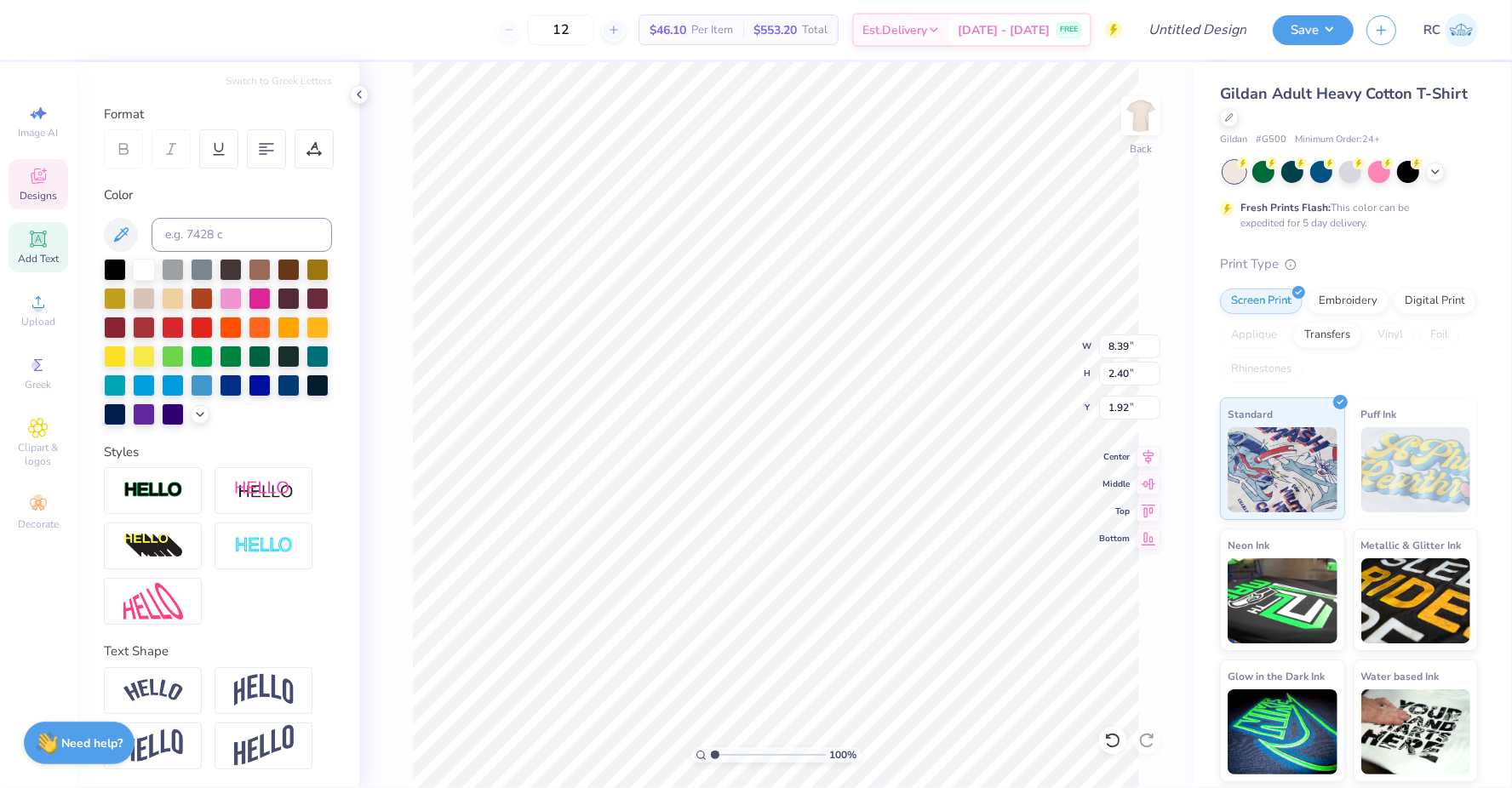
scroll to position [0, 0]
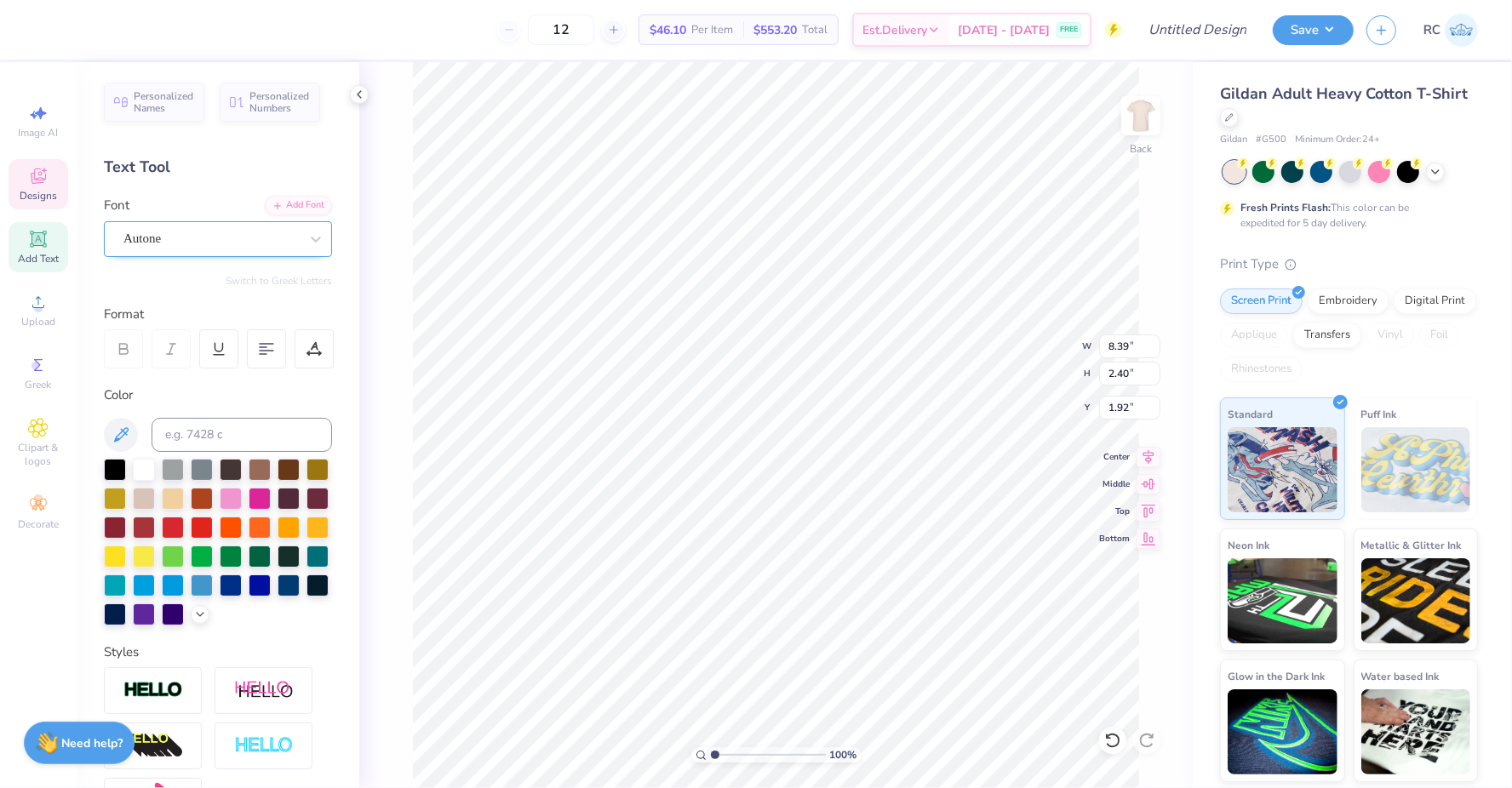
click at [205, 247] on div "Autone" at bounding box center [211, 239] width 179 height 26
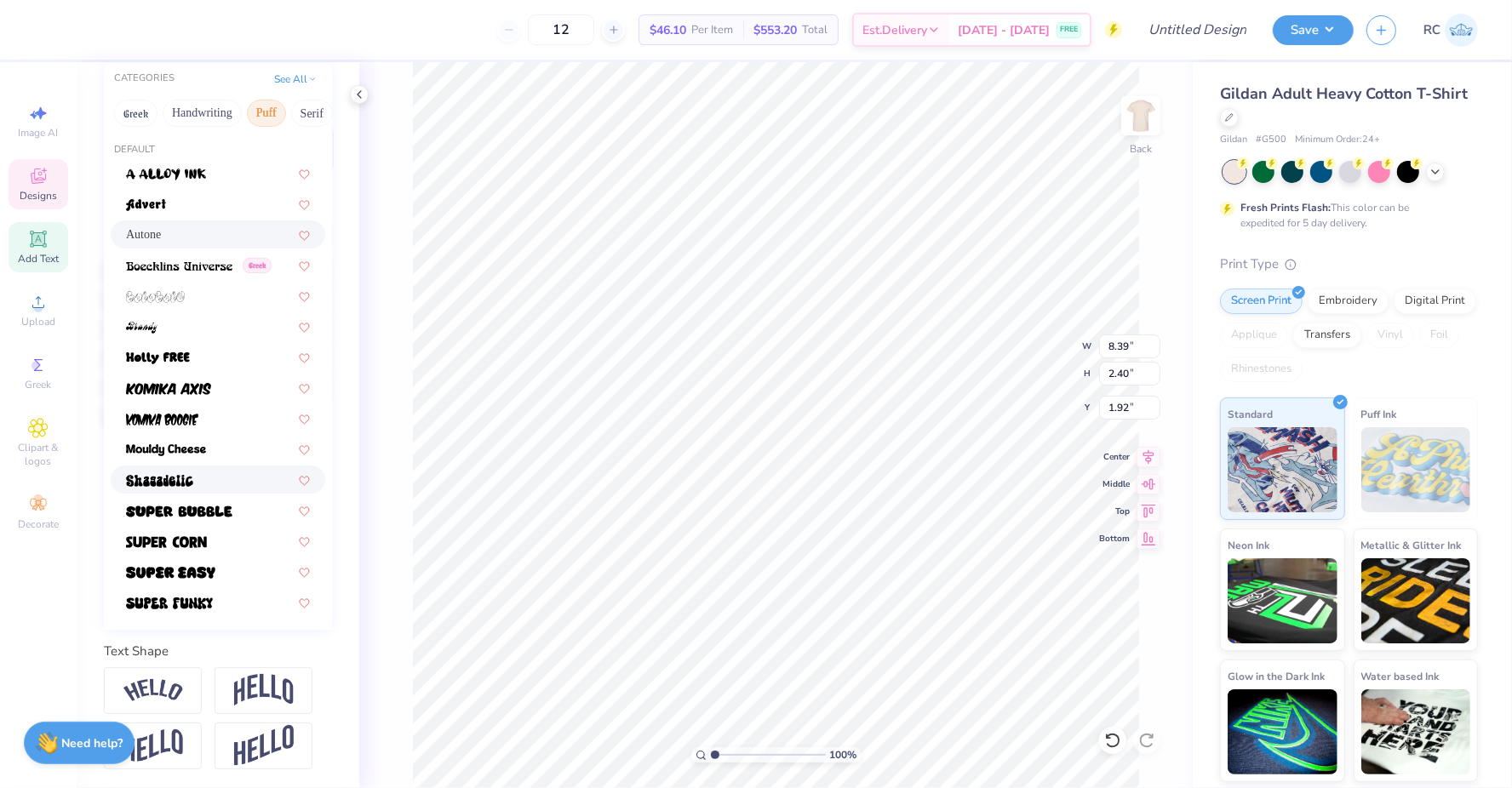
scroll to position [199, 0]
click at [224, 595] on div at bounding box center [218, 603] width 184 height 18
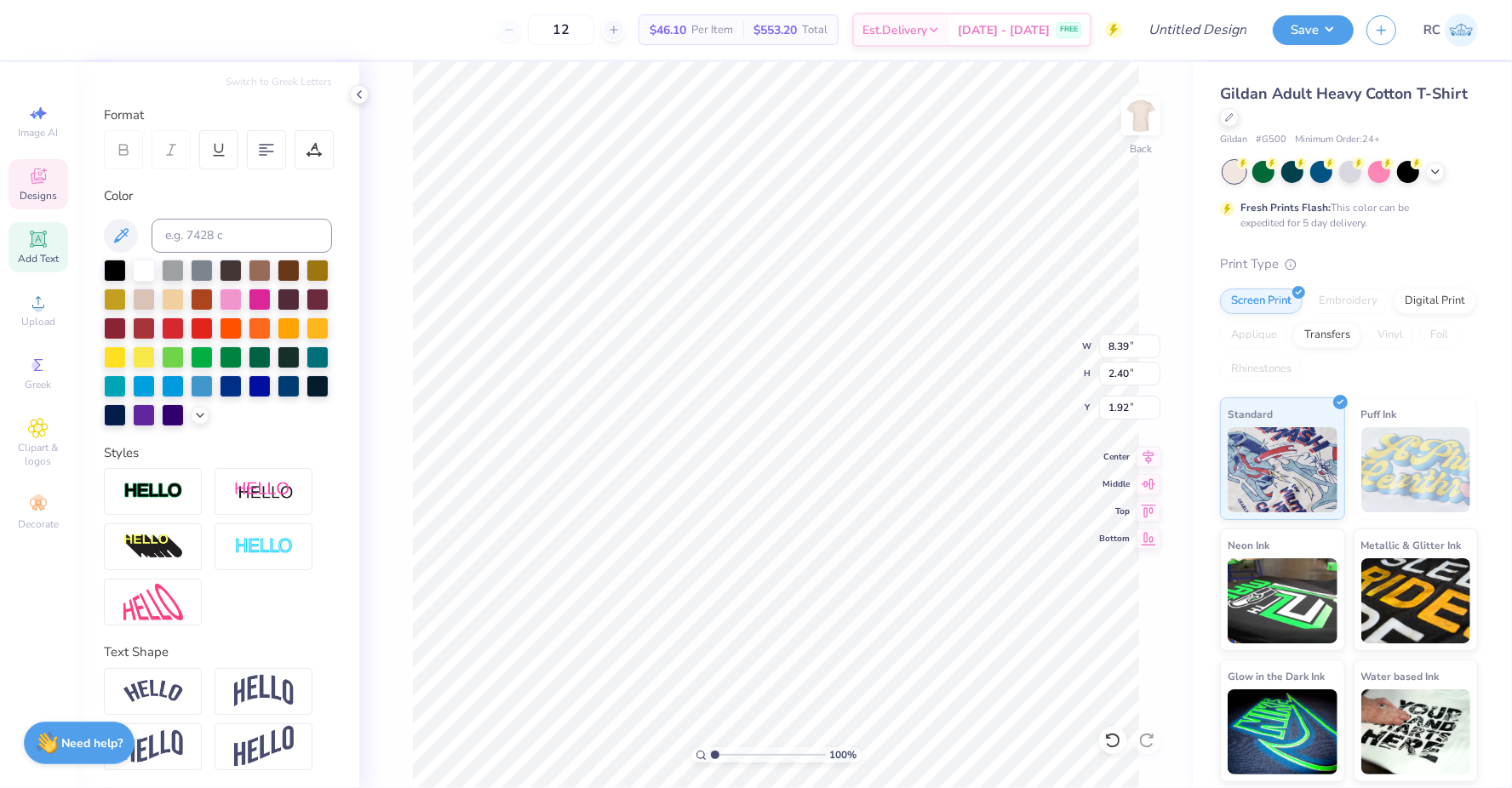
type input "14.85"
type input "2.65"
type input "1.80"
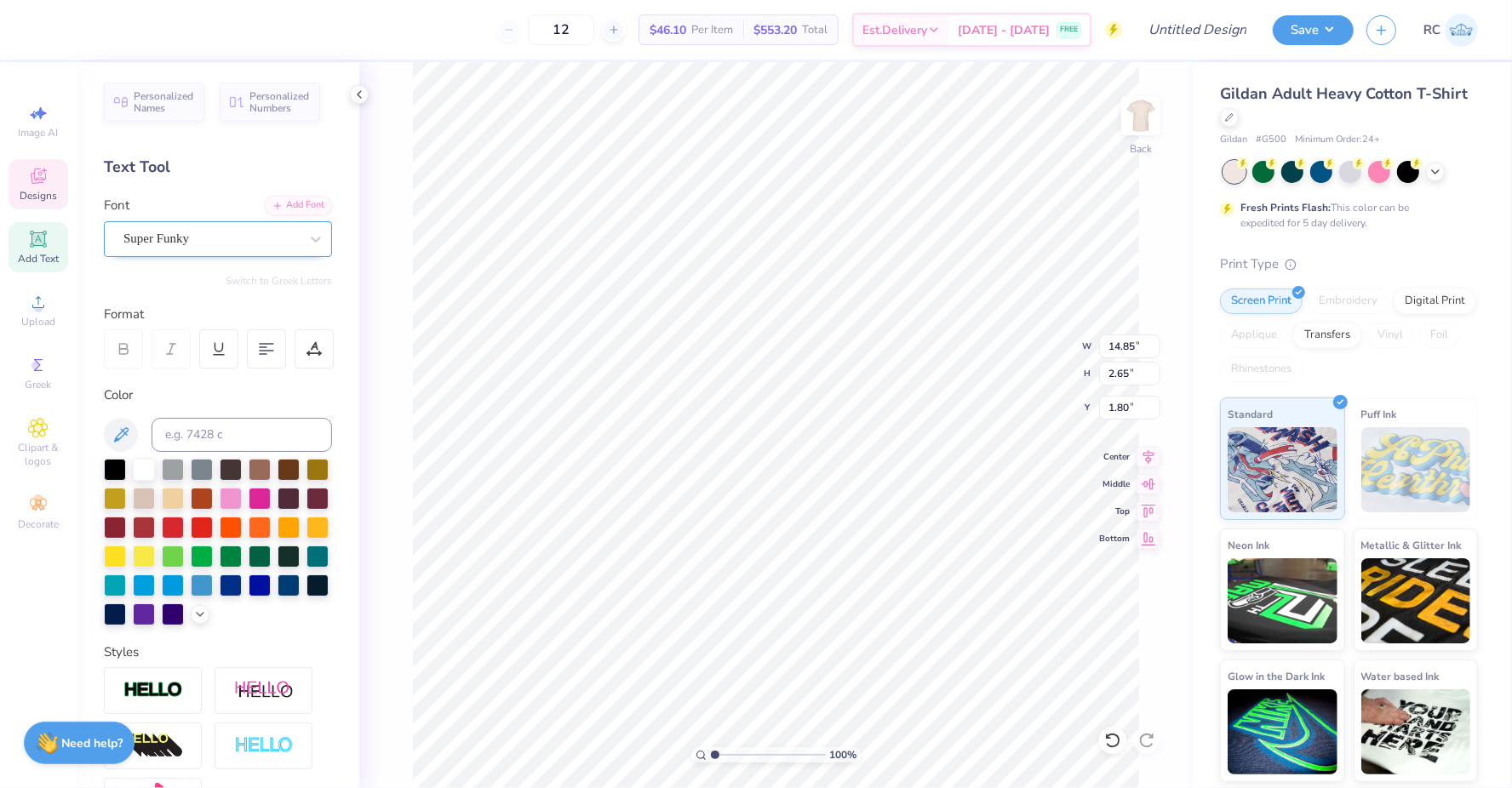
click at [273, 247] on div "Super Funky" at bounding box center [211, 239] width 179 height 26
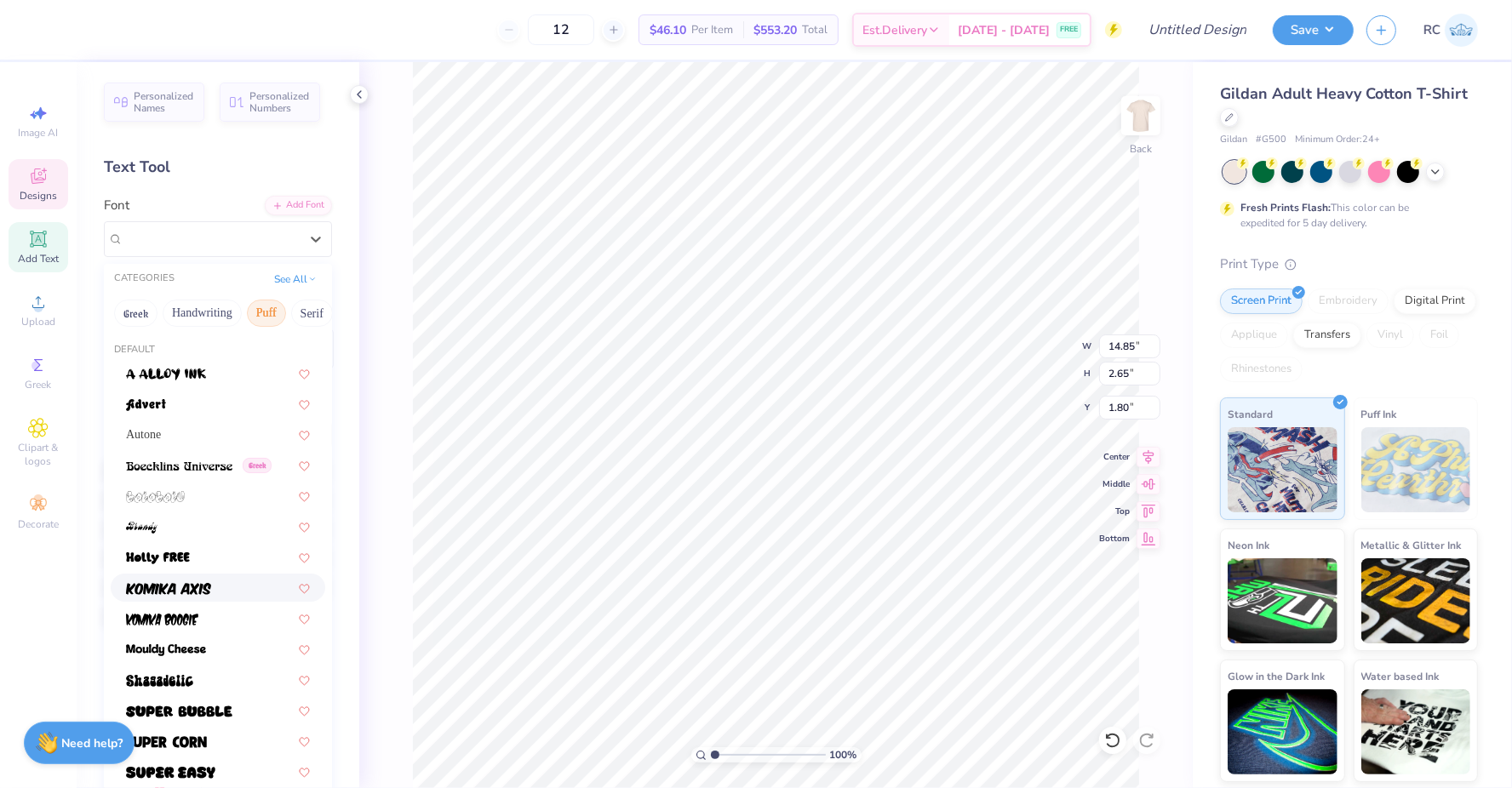
scroll to position [200, 0]
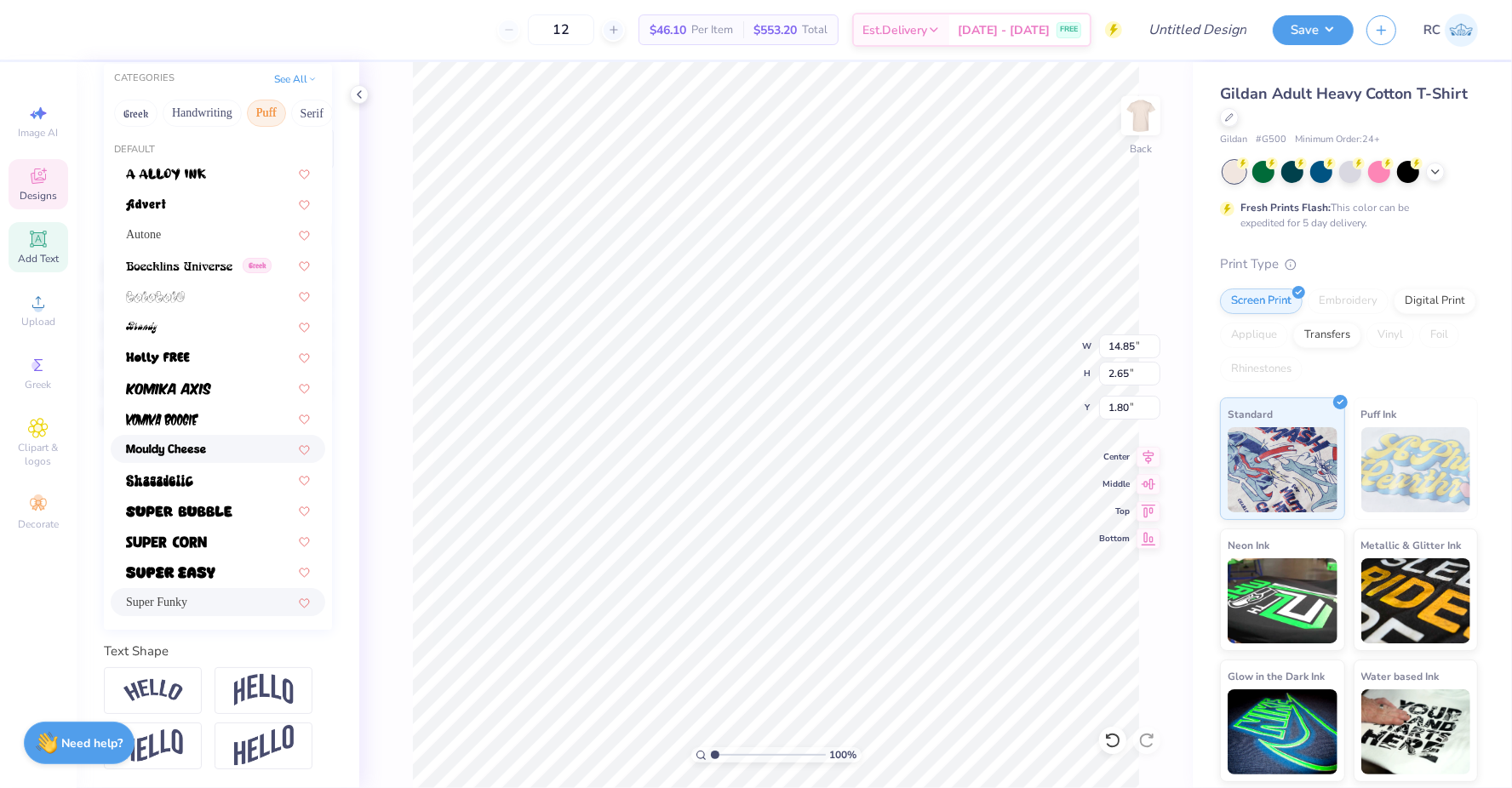
click at [231, 444] on div at bounding box center [218, 449] width 184 height 18
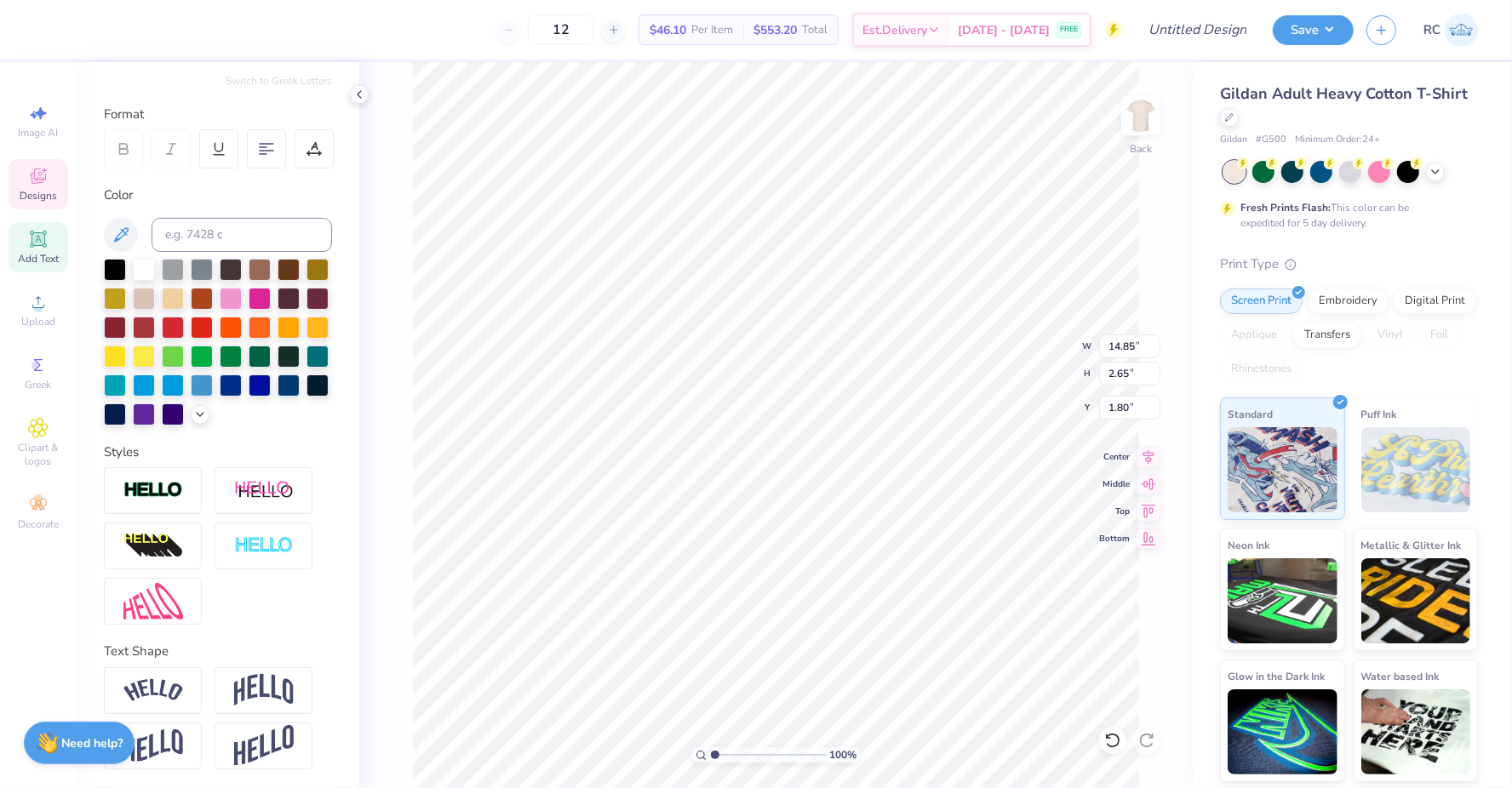
type input "11.57"
type input "2.03"
type input "2.11"
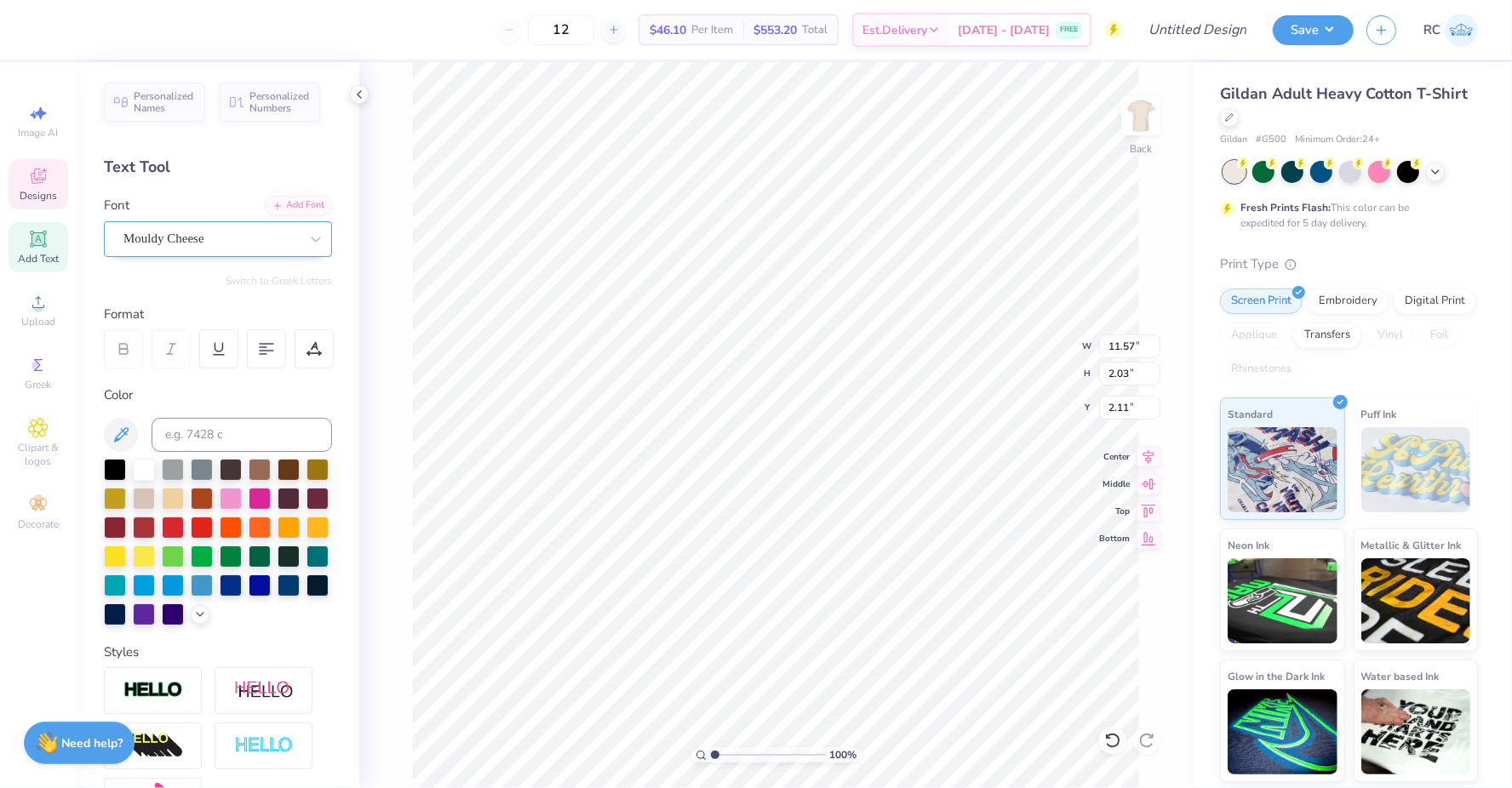
click at [212, 244] on div "Mouldy Cheese" at bounding box center [211, 239] width 179 height 26
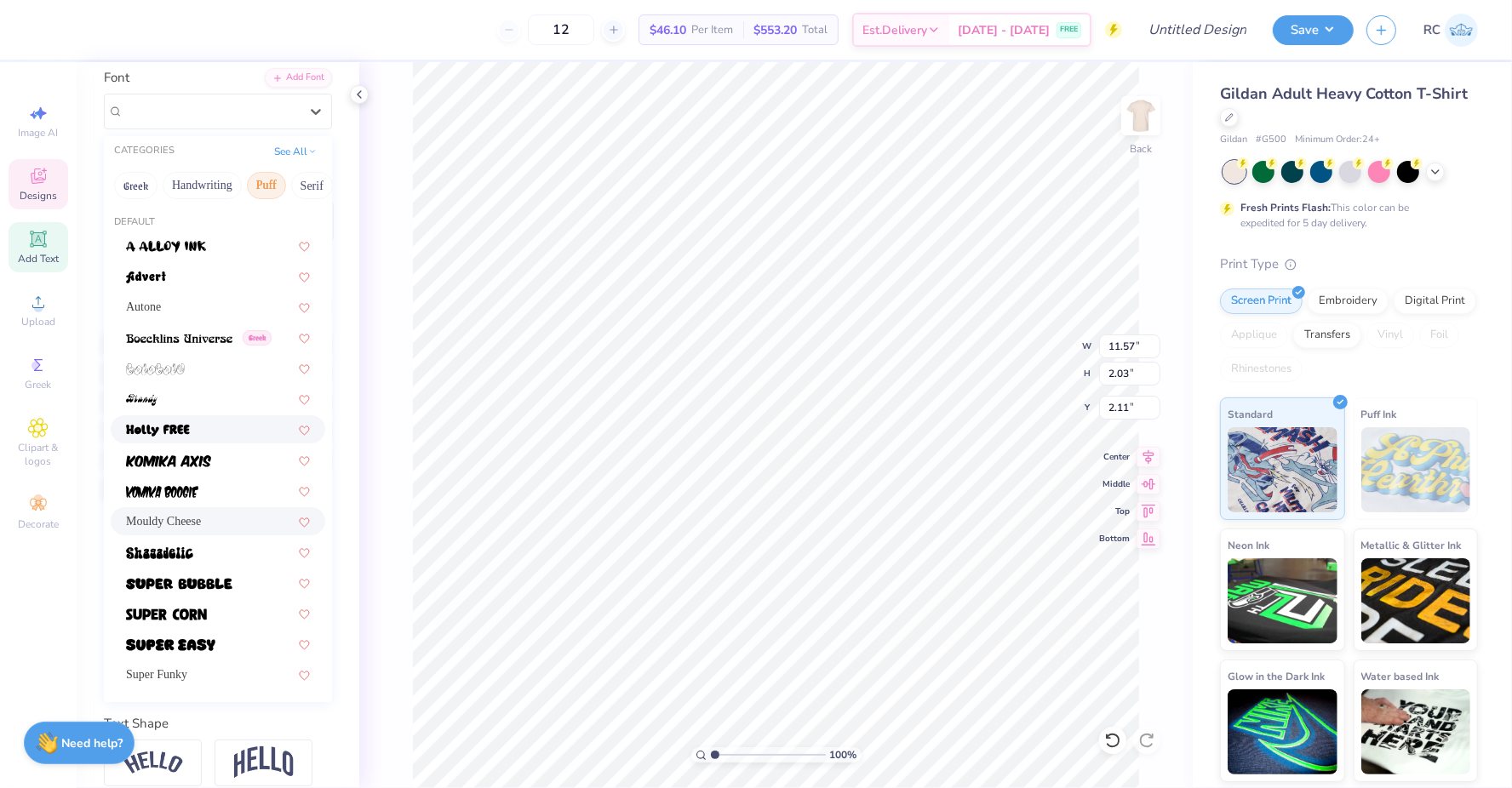
scroll to position [124, 0]
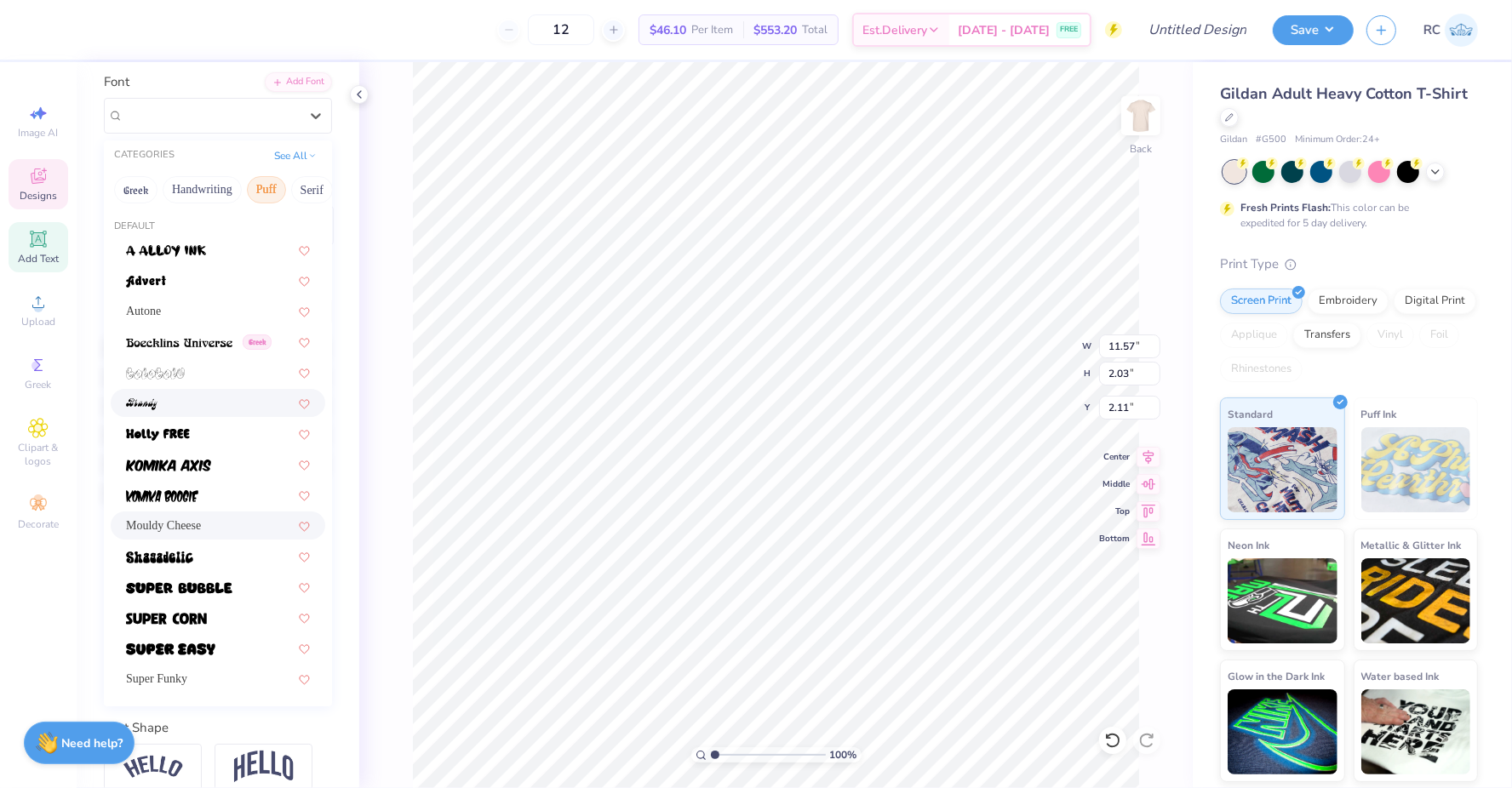
click at [235, 403] on div at bounding box center [218, 403] width 184 height 18
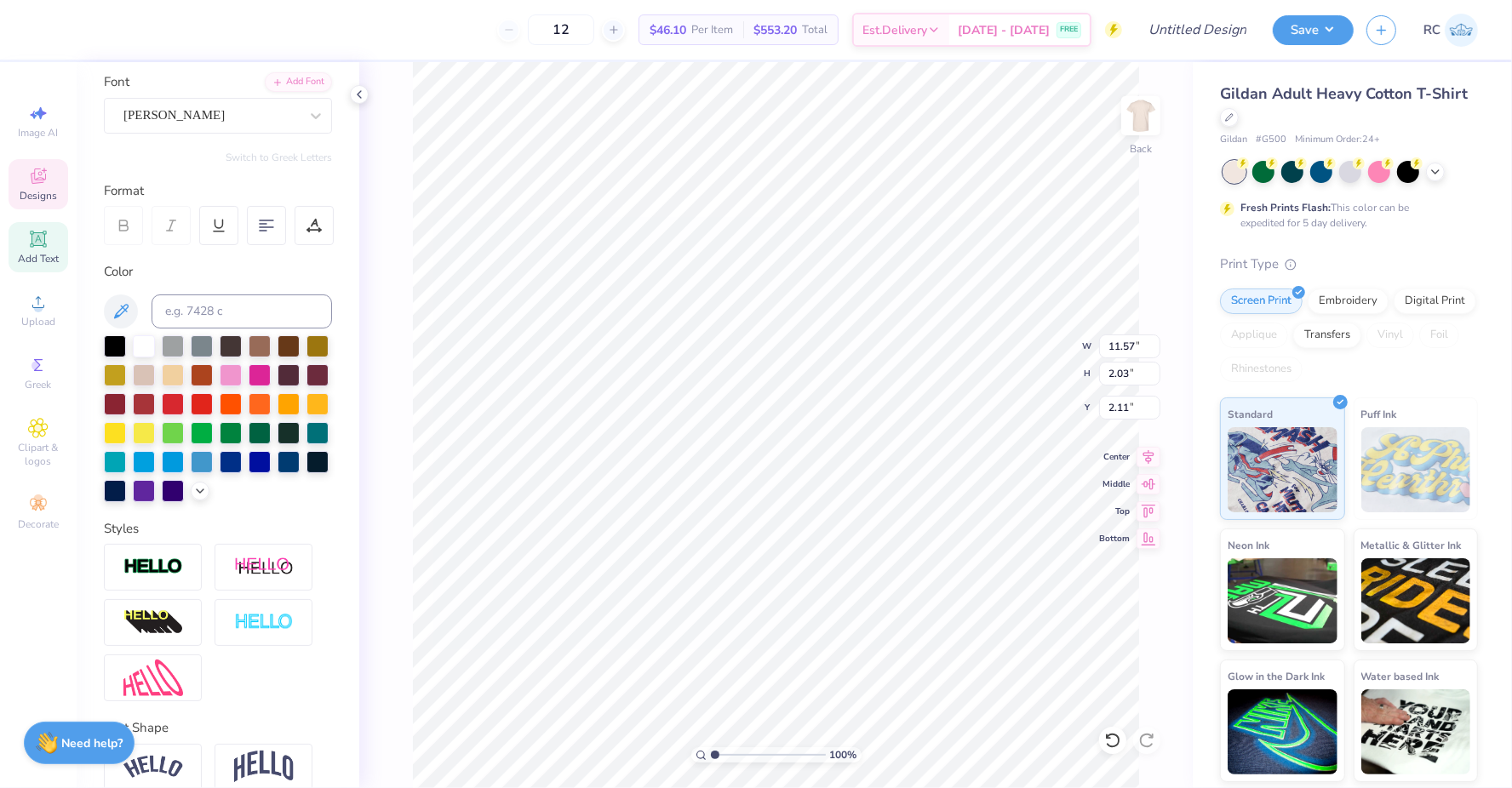
type input "11.48"
type input "1.63"
type input "2.31"
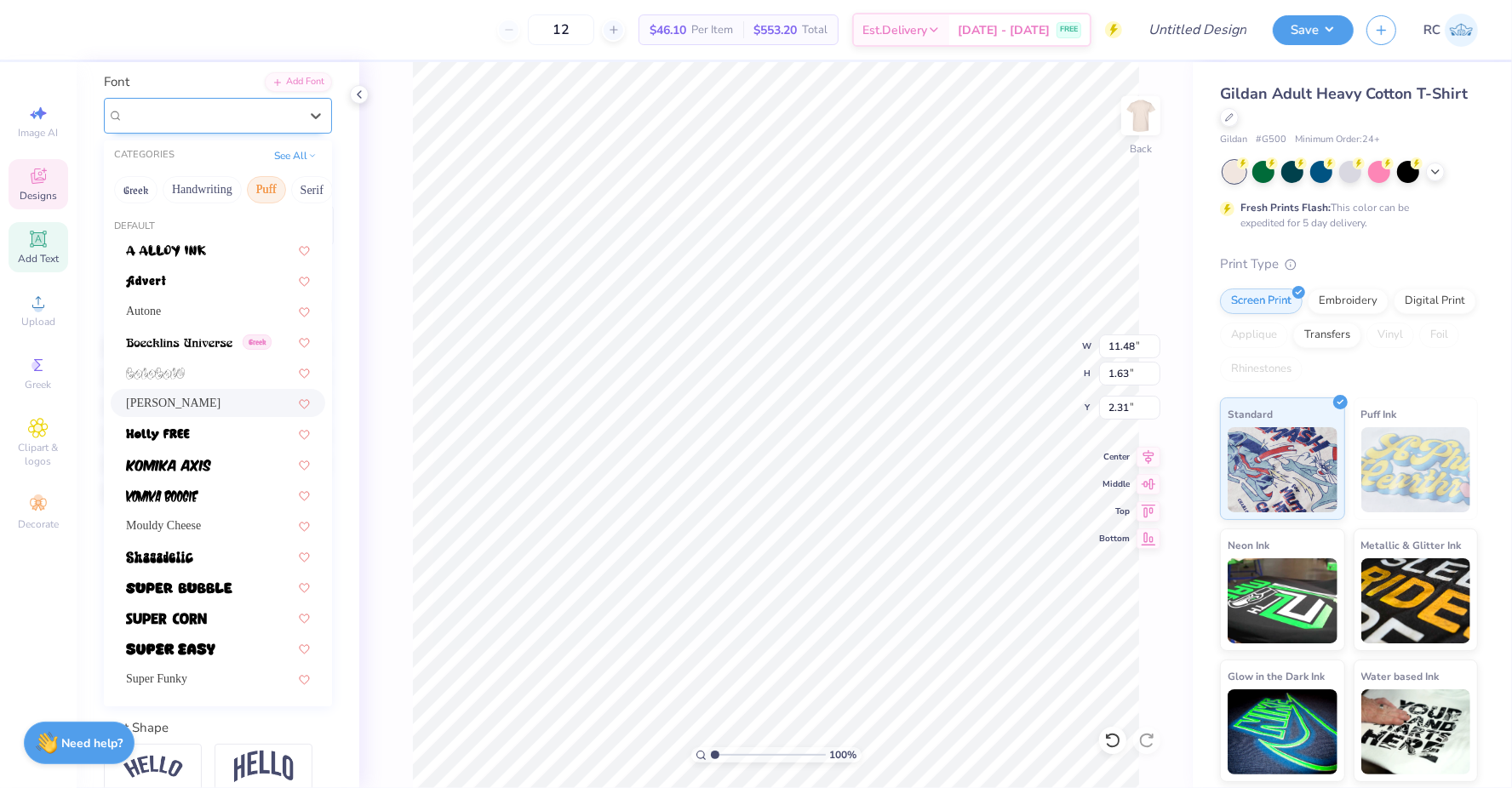
click at [289, 114] on div "Brandy" at bounding box center [211, 115] width 179 height 26
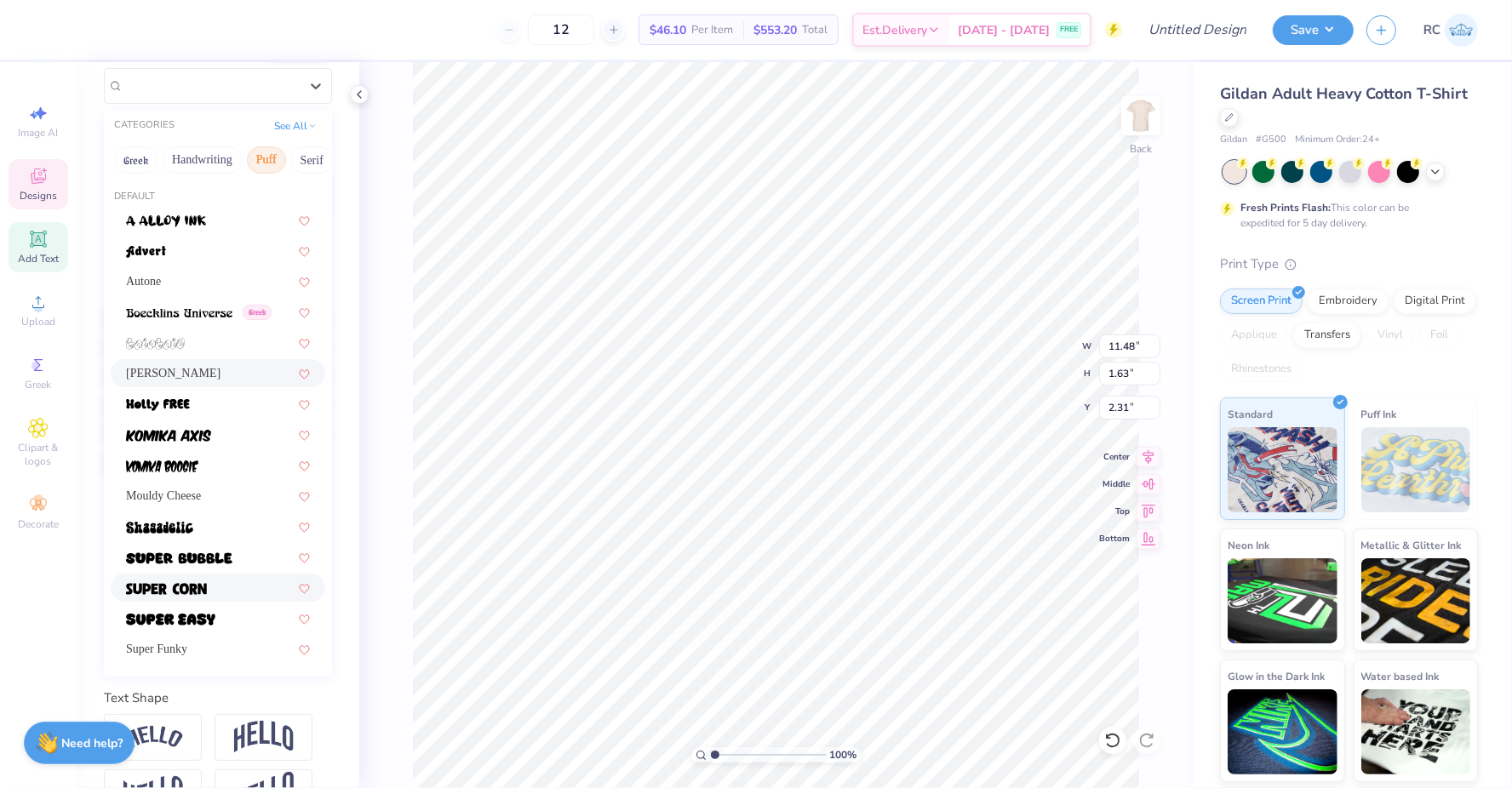
scroll to position [155, 0]
click at [230, 583] on div at bounding box center [218, 586] width 184 height 18
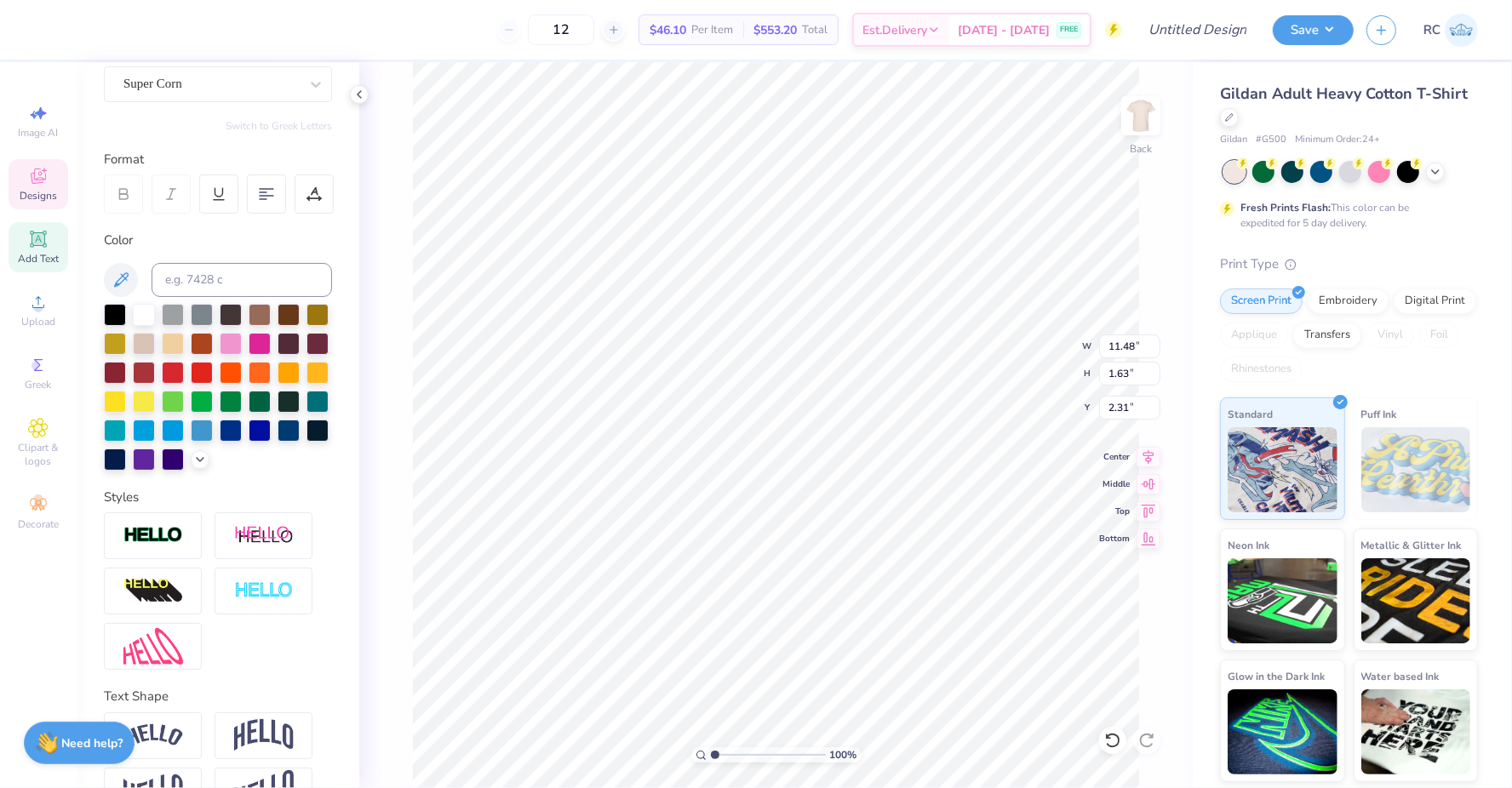
type input "9.94"
type input "1.74"
type input "2.25"
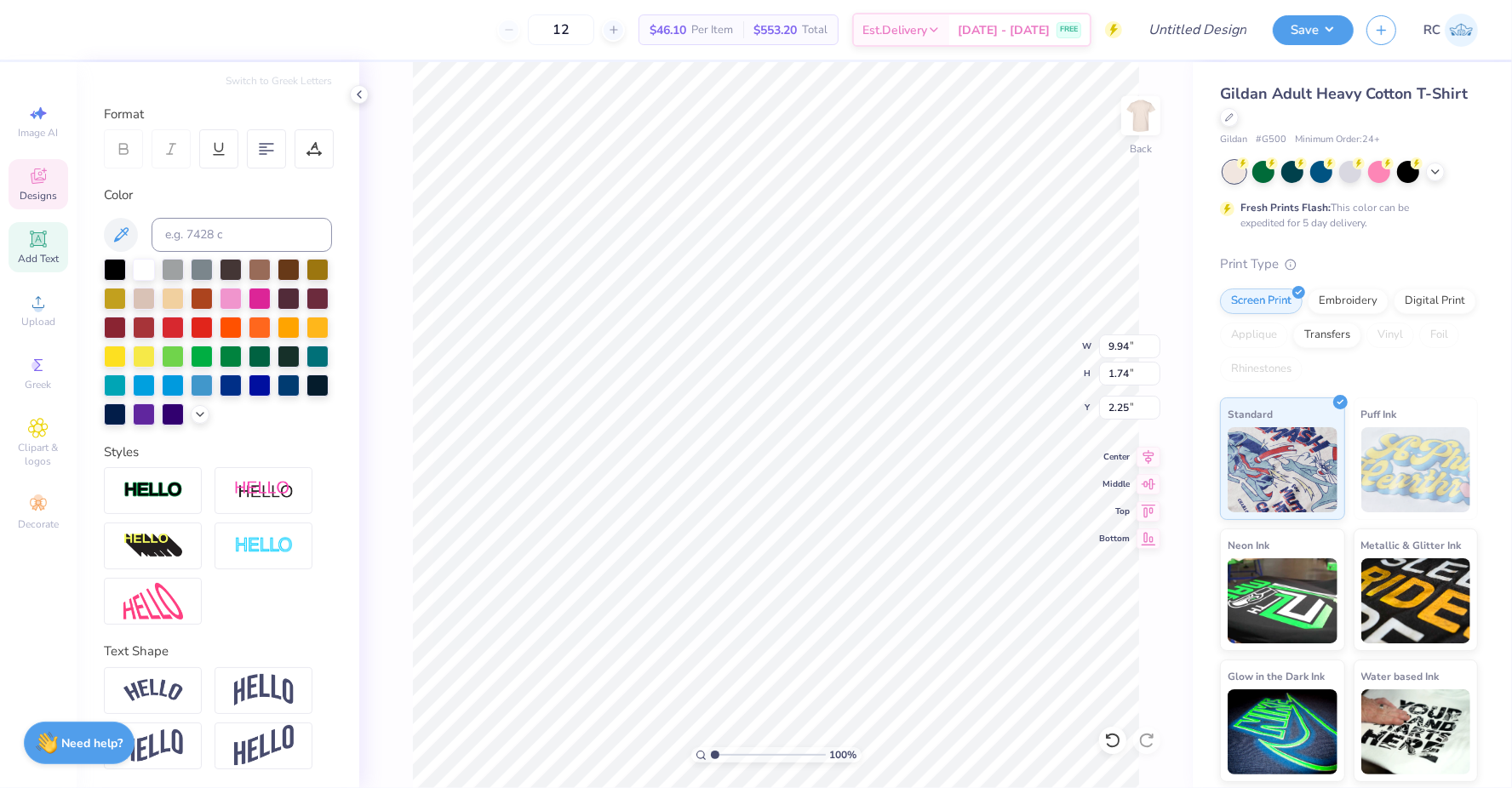
scroll to position [0, 0]
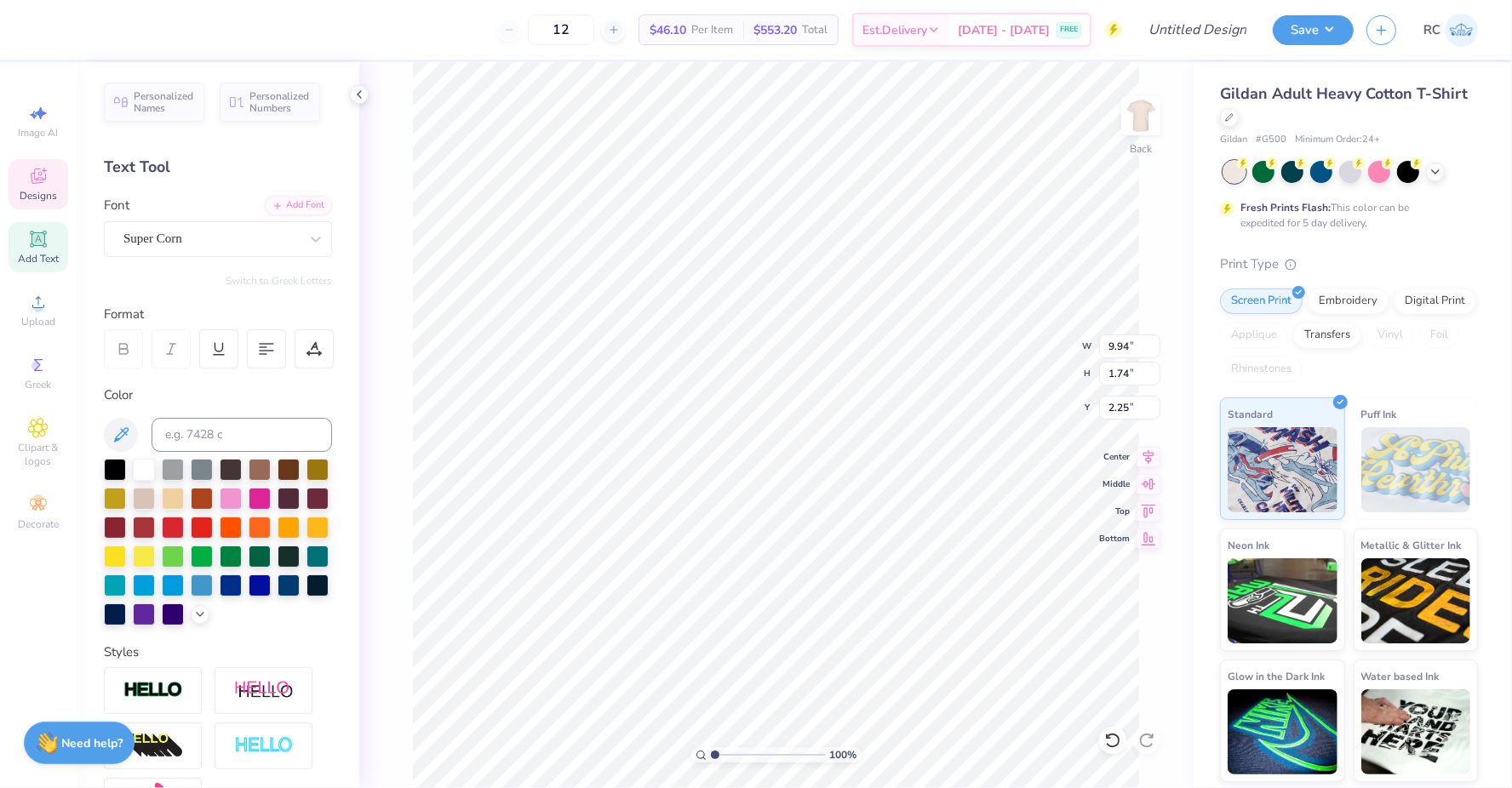
type input "1.67"
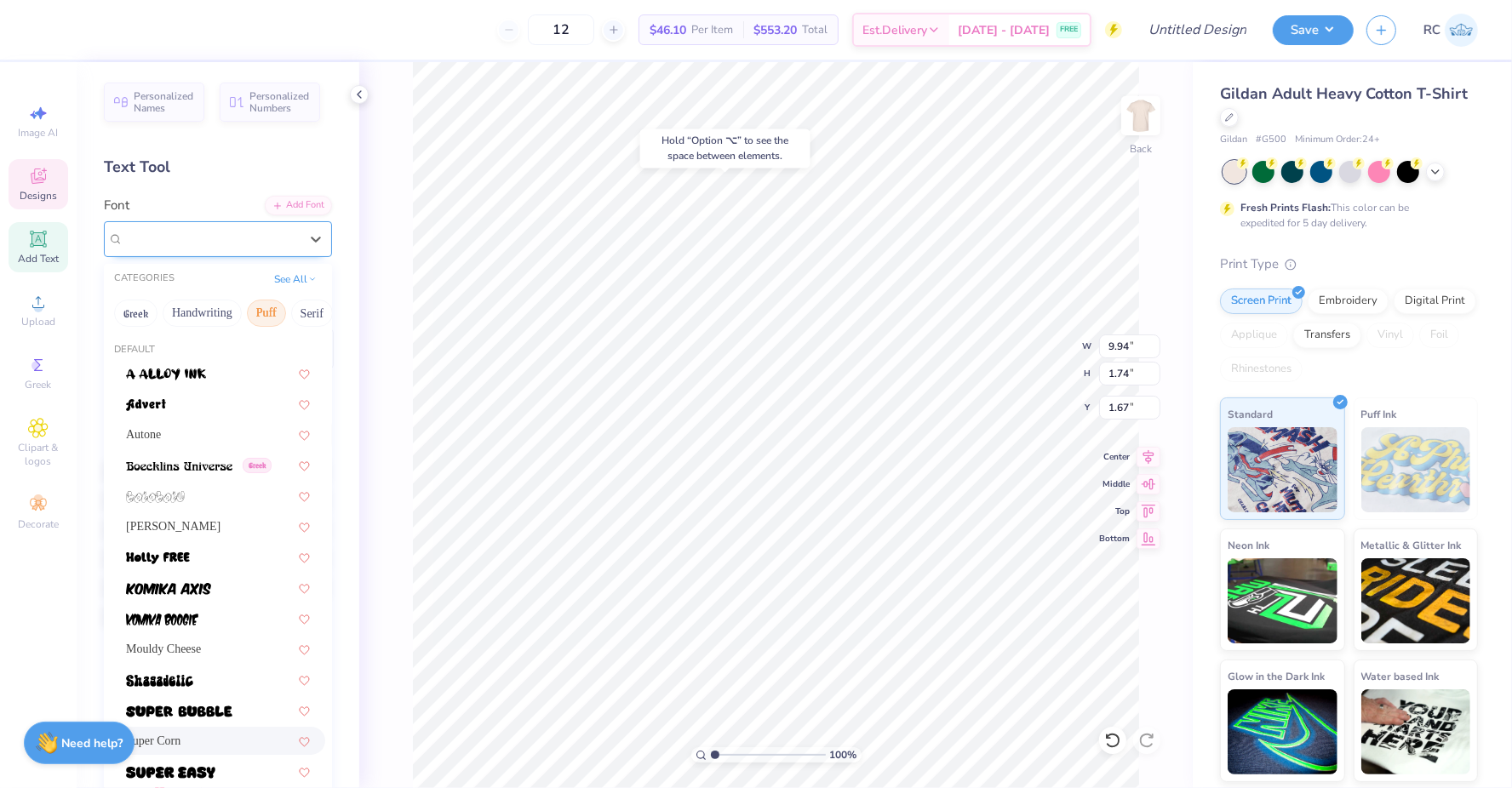
click at [193, 244] on div "Super Corn" at bounding box center [211, 239] width 179 height 26
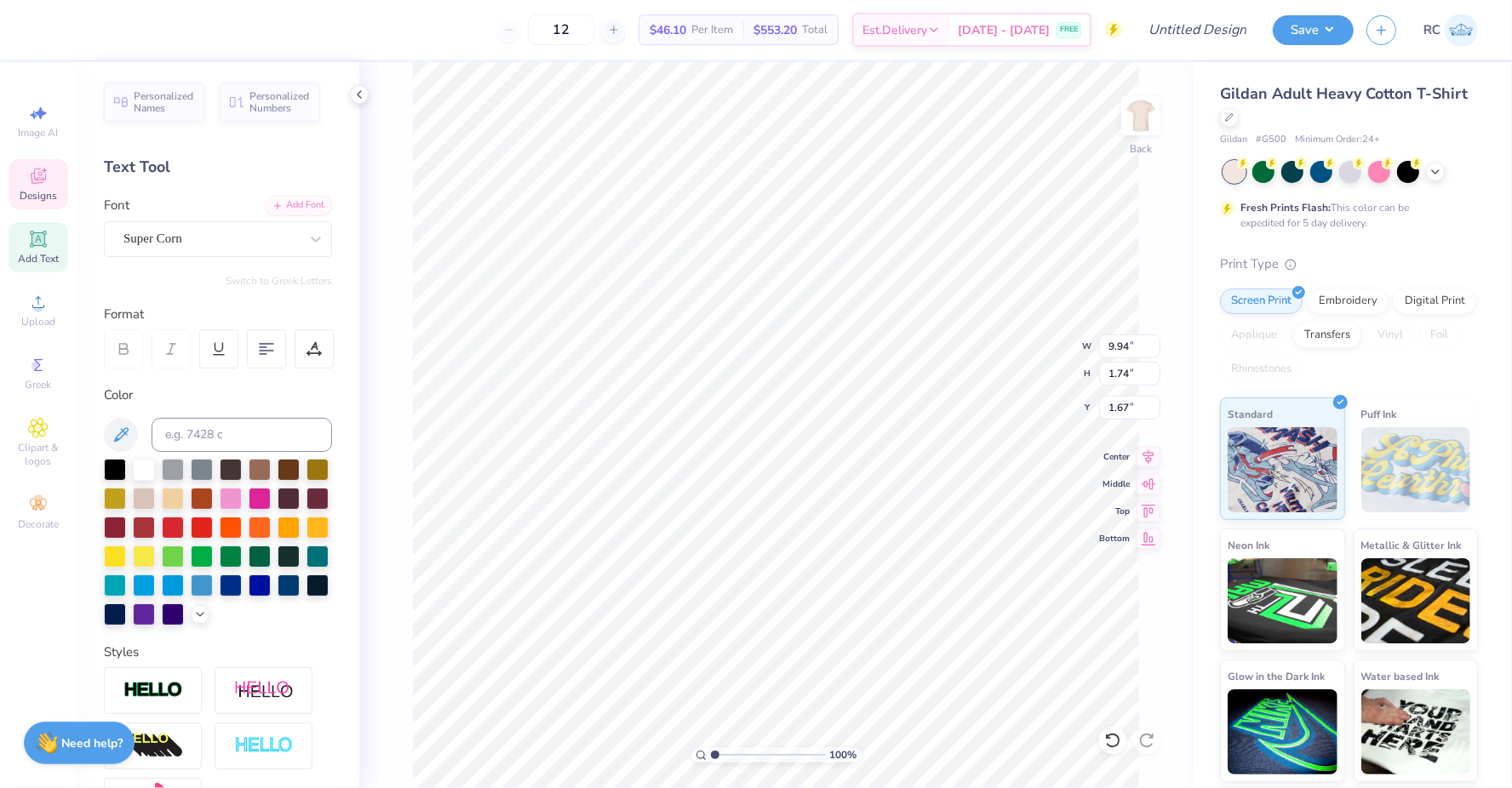
click at [36, 190] on span "Designs" at bounding box center [38, 196] width 37 height 14
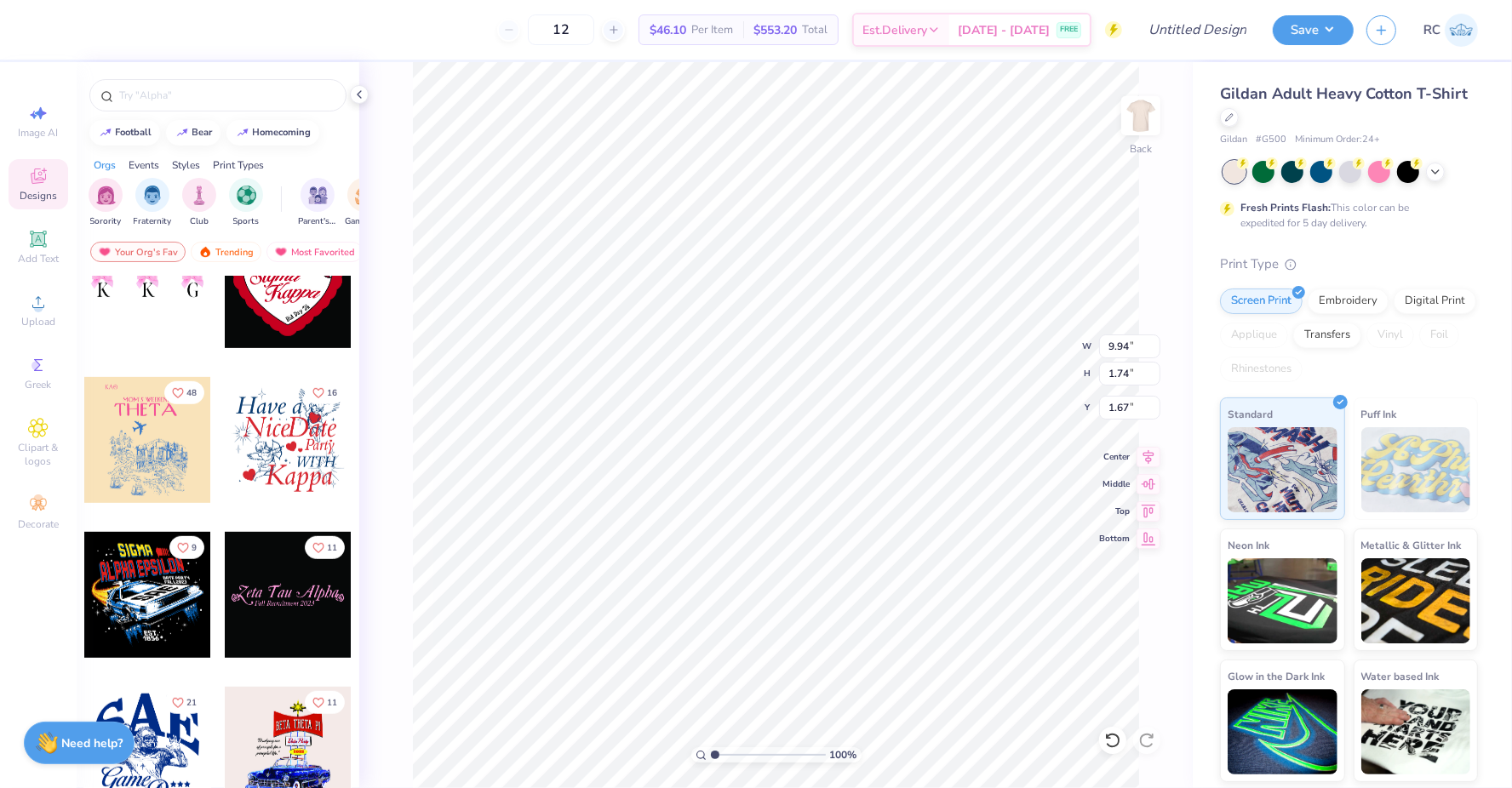
scroll to position [988, 0]
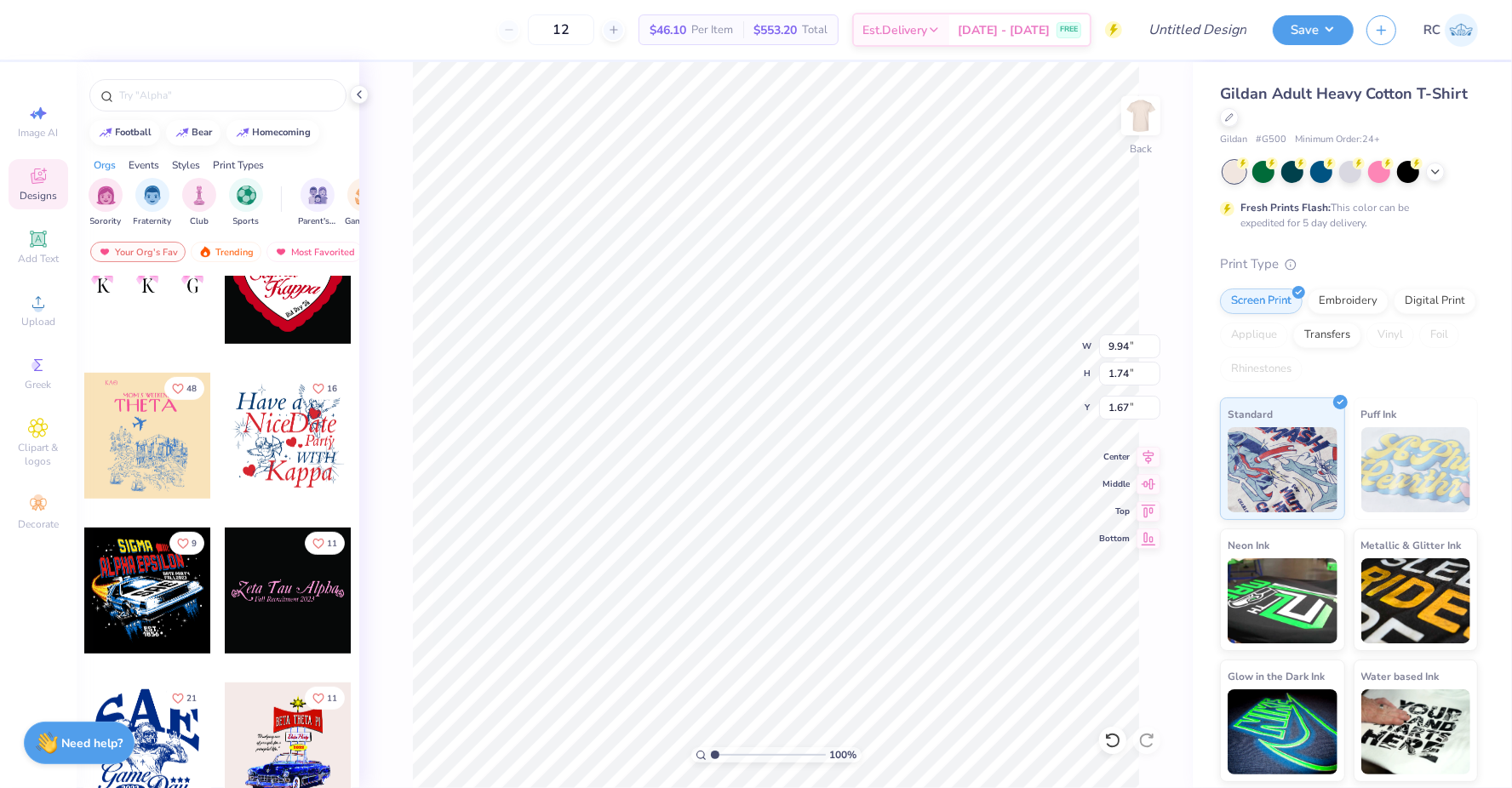
click at [149, 409] on div at bounding box center [147, 436] width 126 height 126
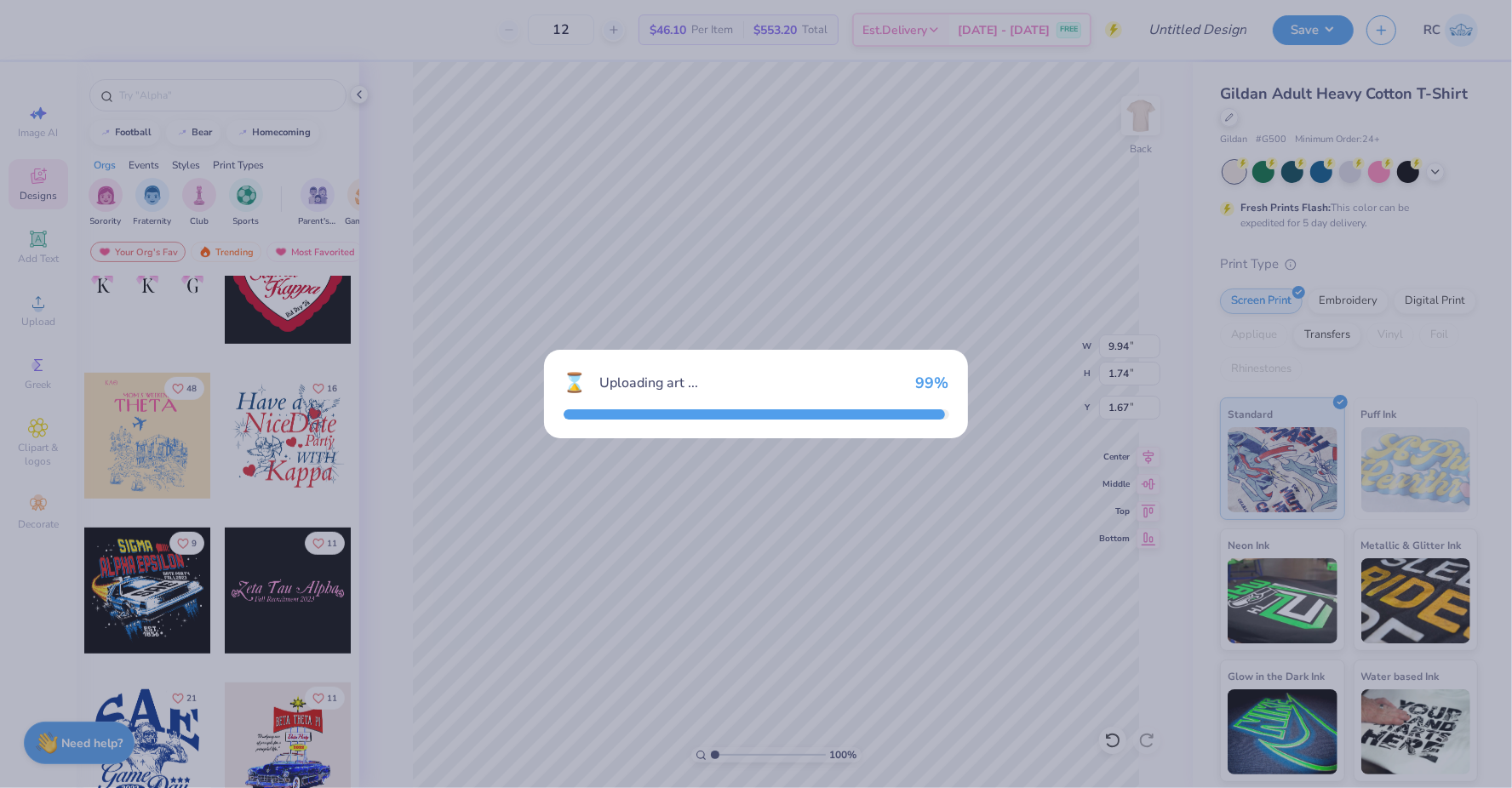
type input "10.83"
type input "14.39"
type input "2.99"
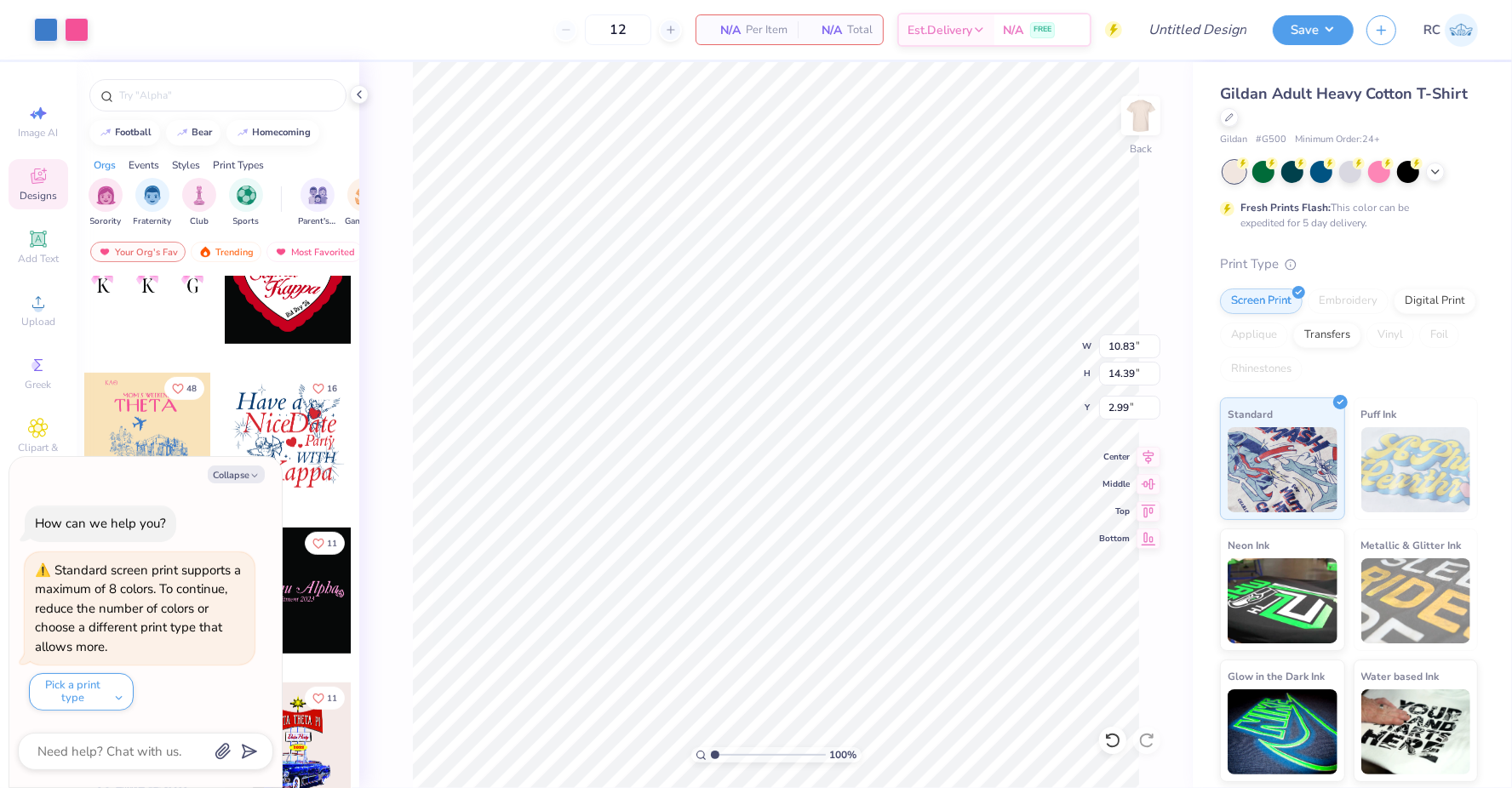
type textarea "x"
type input "7.58"
type input "1.65"
type input "5.58"
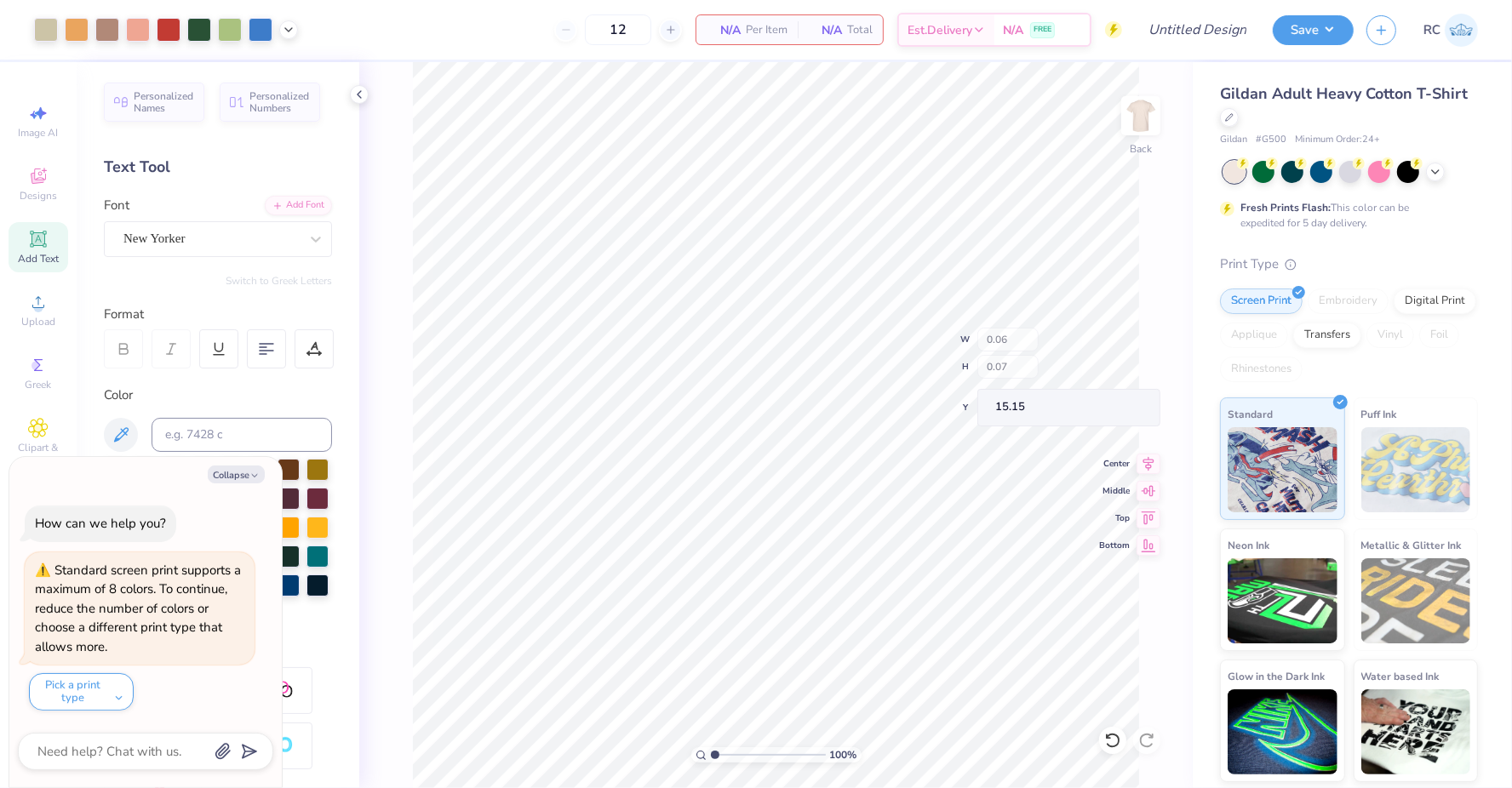
type textarea "x"
type input "24.67"
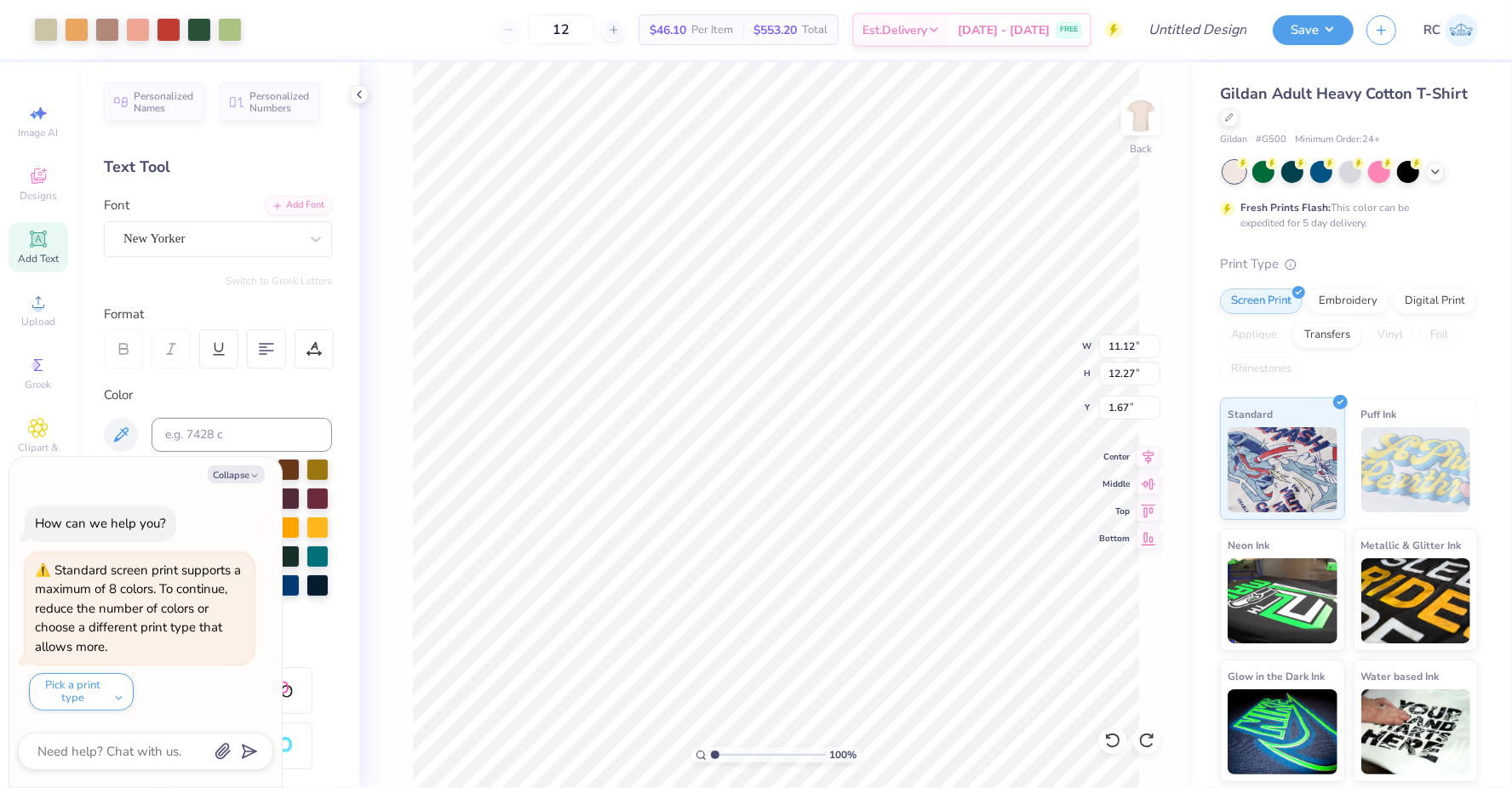
type textarea "x"
type input "4.01"
type input "4.42"
click at [37, 185] on icon at bounding box center [38, 176] width 20 height 20
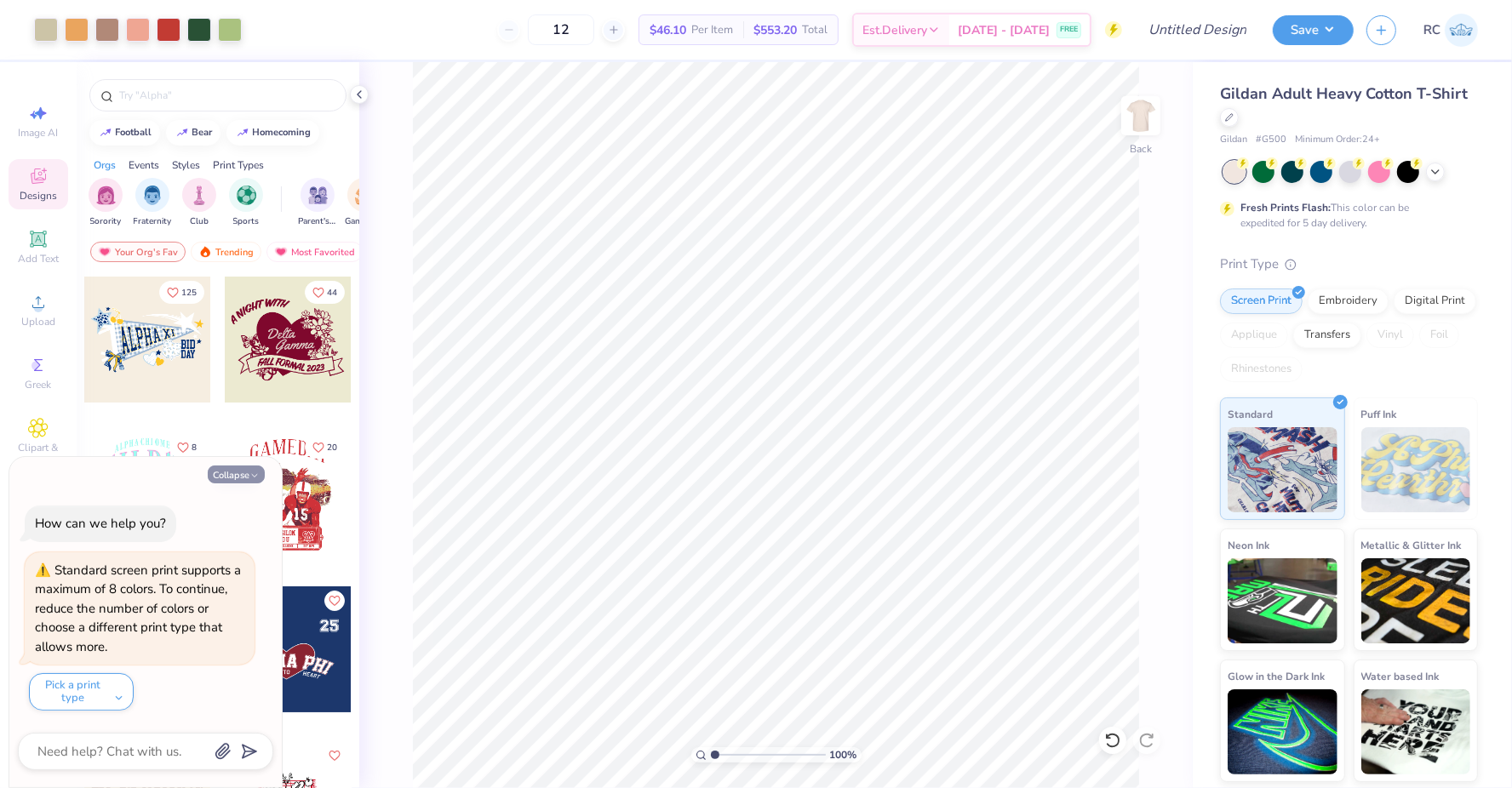
click at [256, 480] on icon "button" at bounding box center [255, 476] width 10 height 10
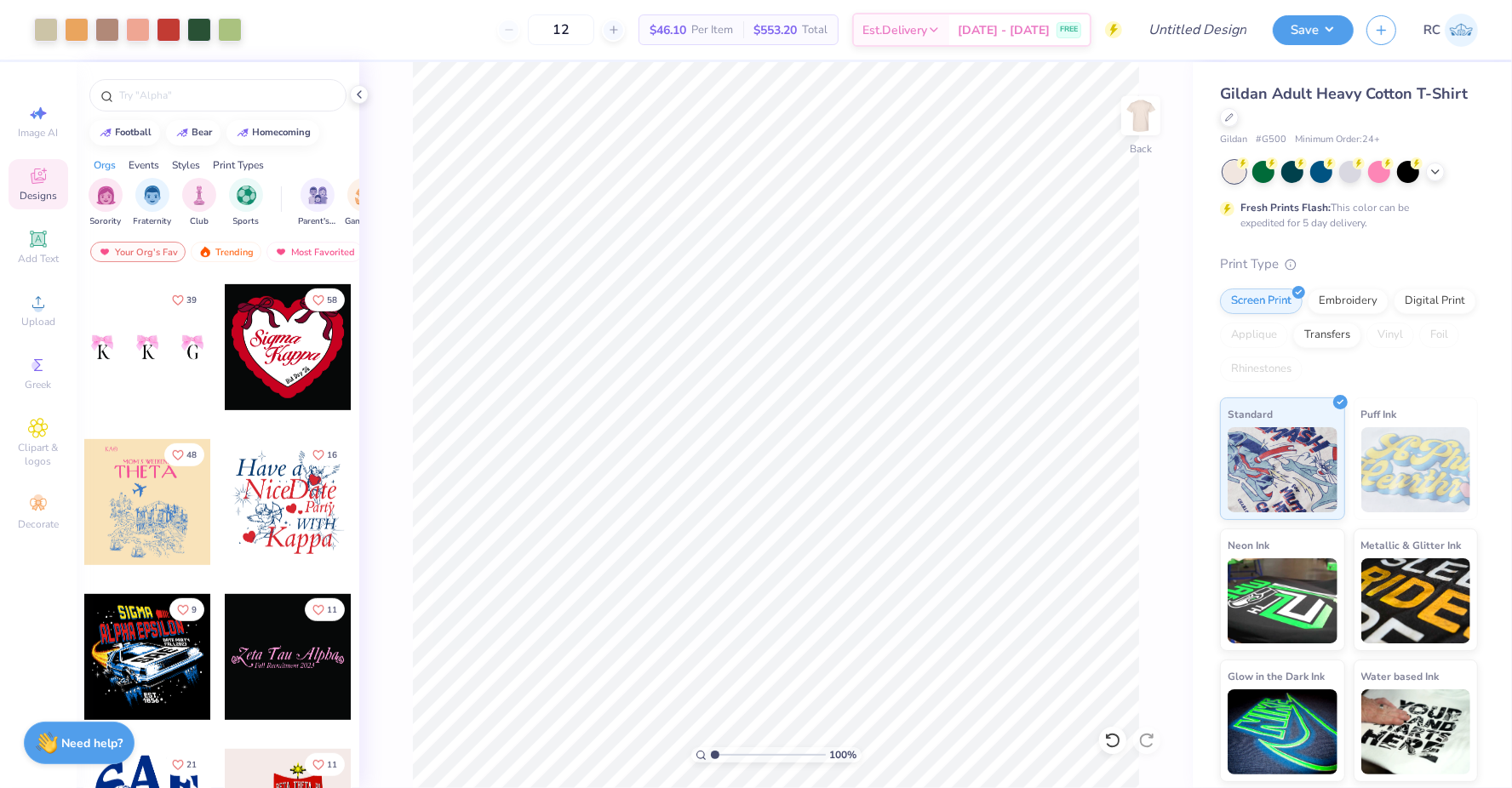
scroll to position [923, 0]
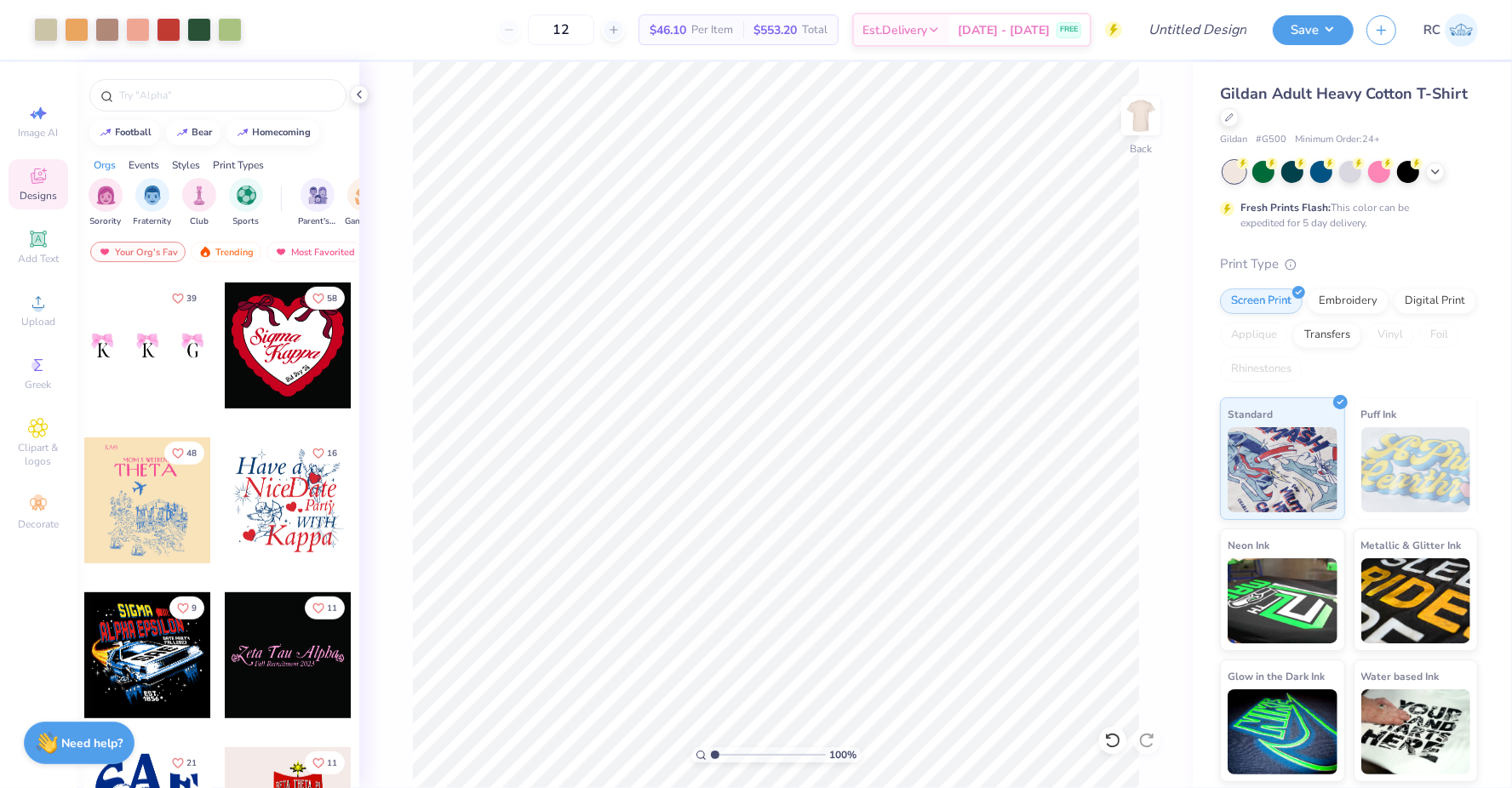
click at [143, 503] on div at bounding box center [147, 501] width 126 height 126
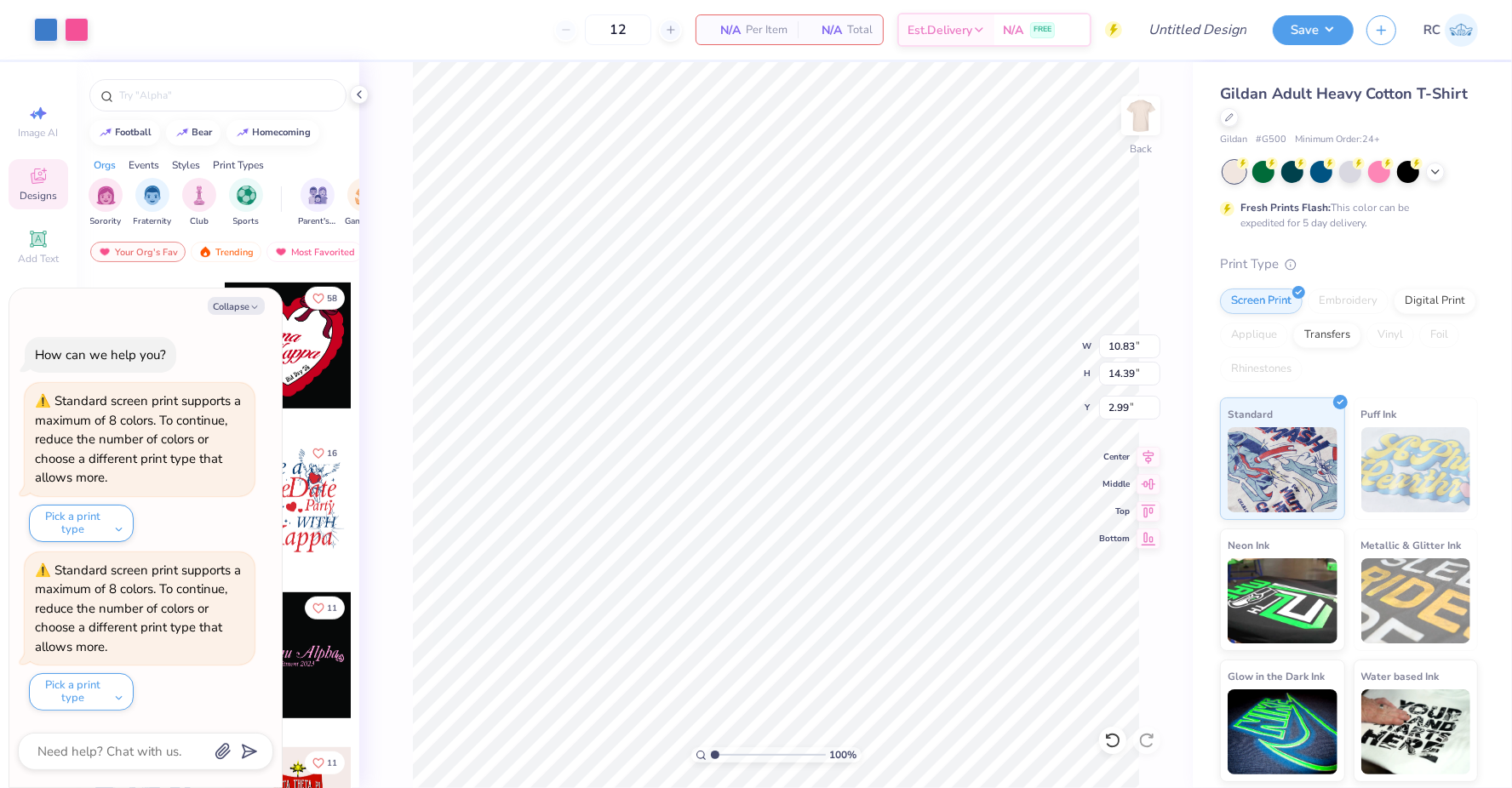
type textarea "x"
type input "6.15"
type input "8.17"
type input "9.21"
click at [817, 631] on li "Ungroup" at bounding box center [839, 640] width 134 height 33
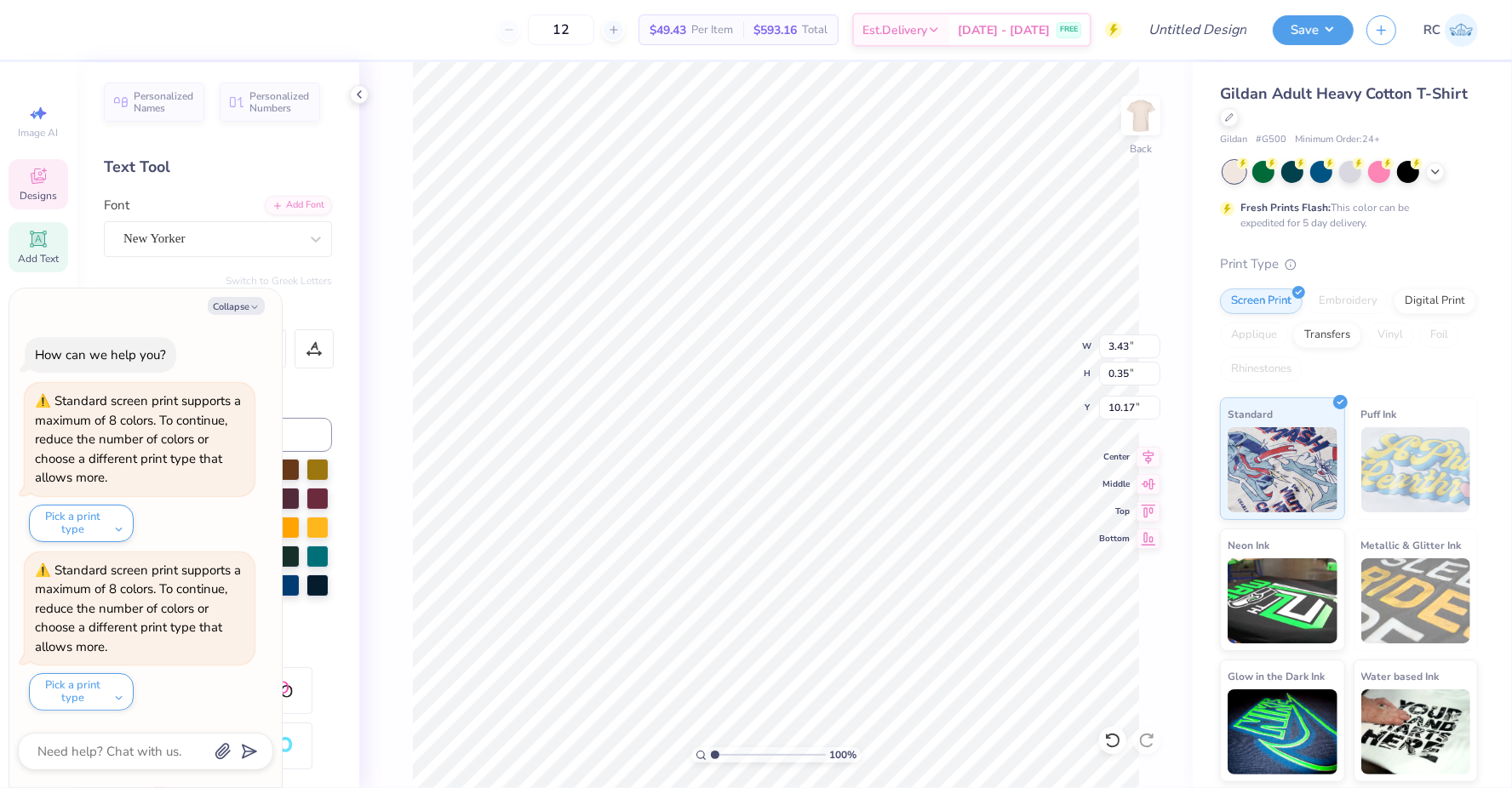
type textarea "x"
type input "8.72"
type textarea "x"
type input "3.58"
type input "0.63"
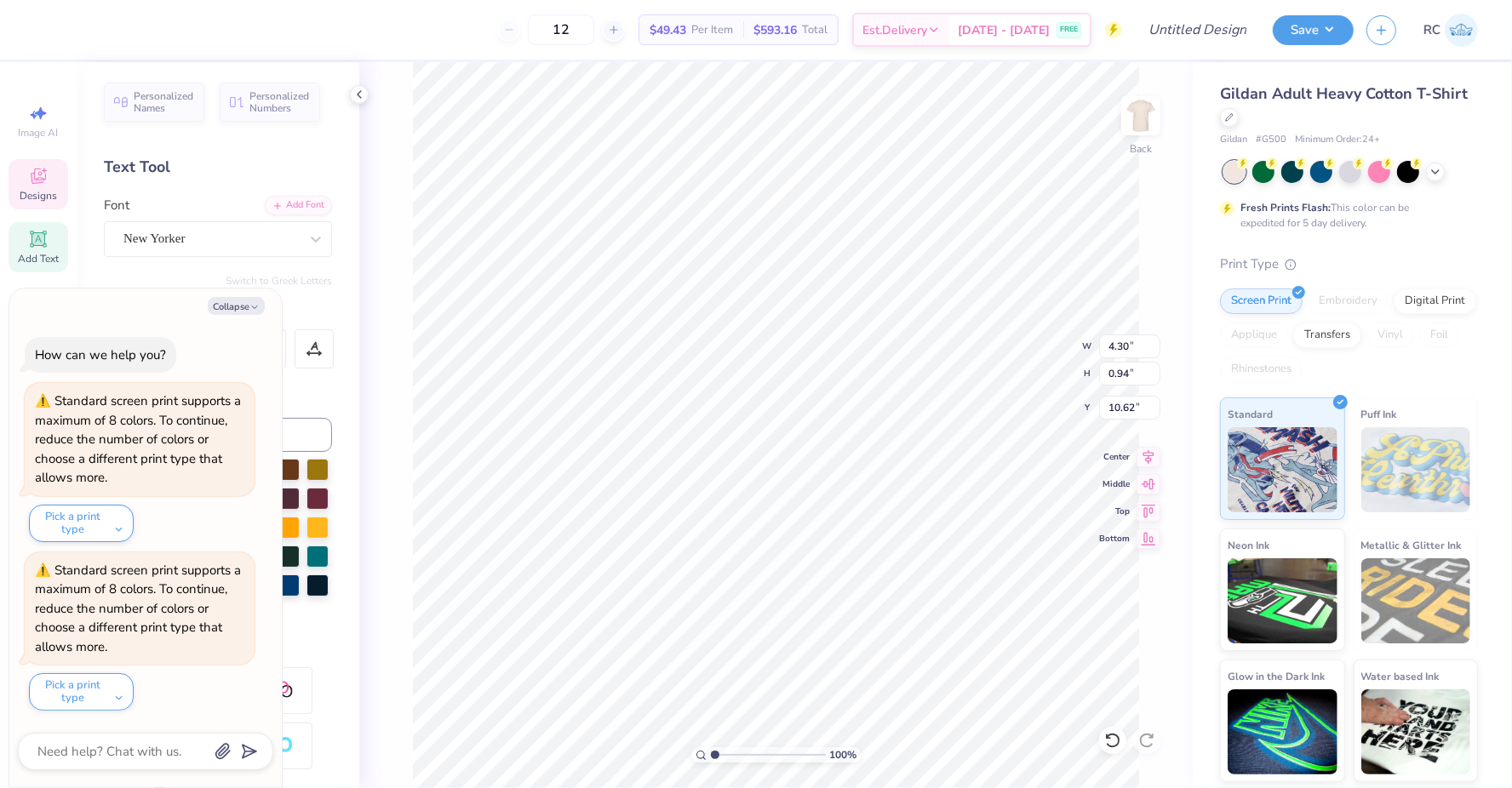
type input "1.67"
type textarea "x"
type input "4.30"
type input "0.94"
type input "10.62"
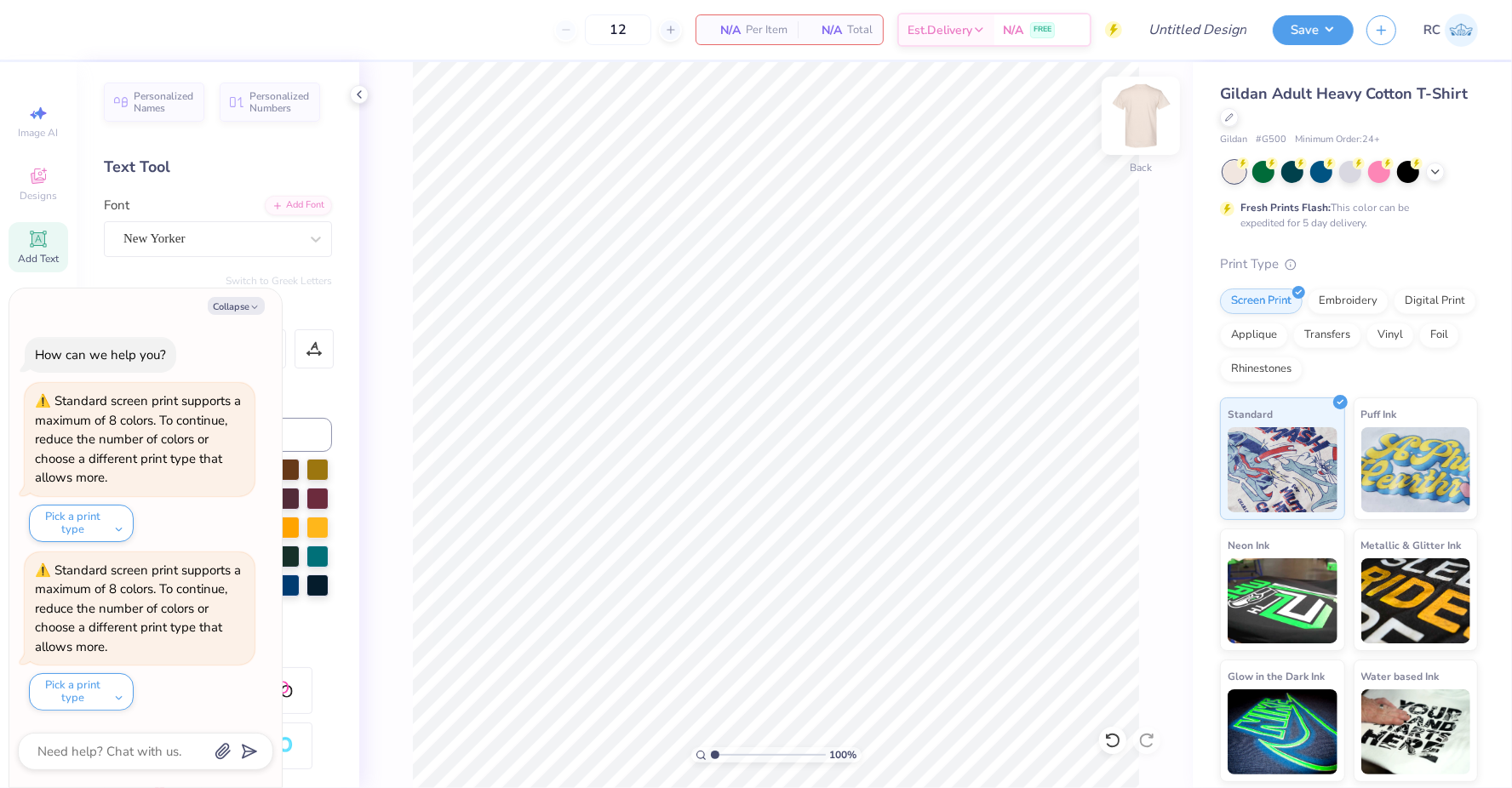
click at [1147, 111] on img at bounding box center [1141, 116] width 68 height 68
click at [30, 194] on span "Designs" at bounding box center [38, 196] width 37 height 14
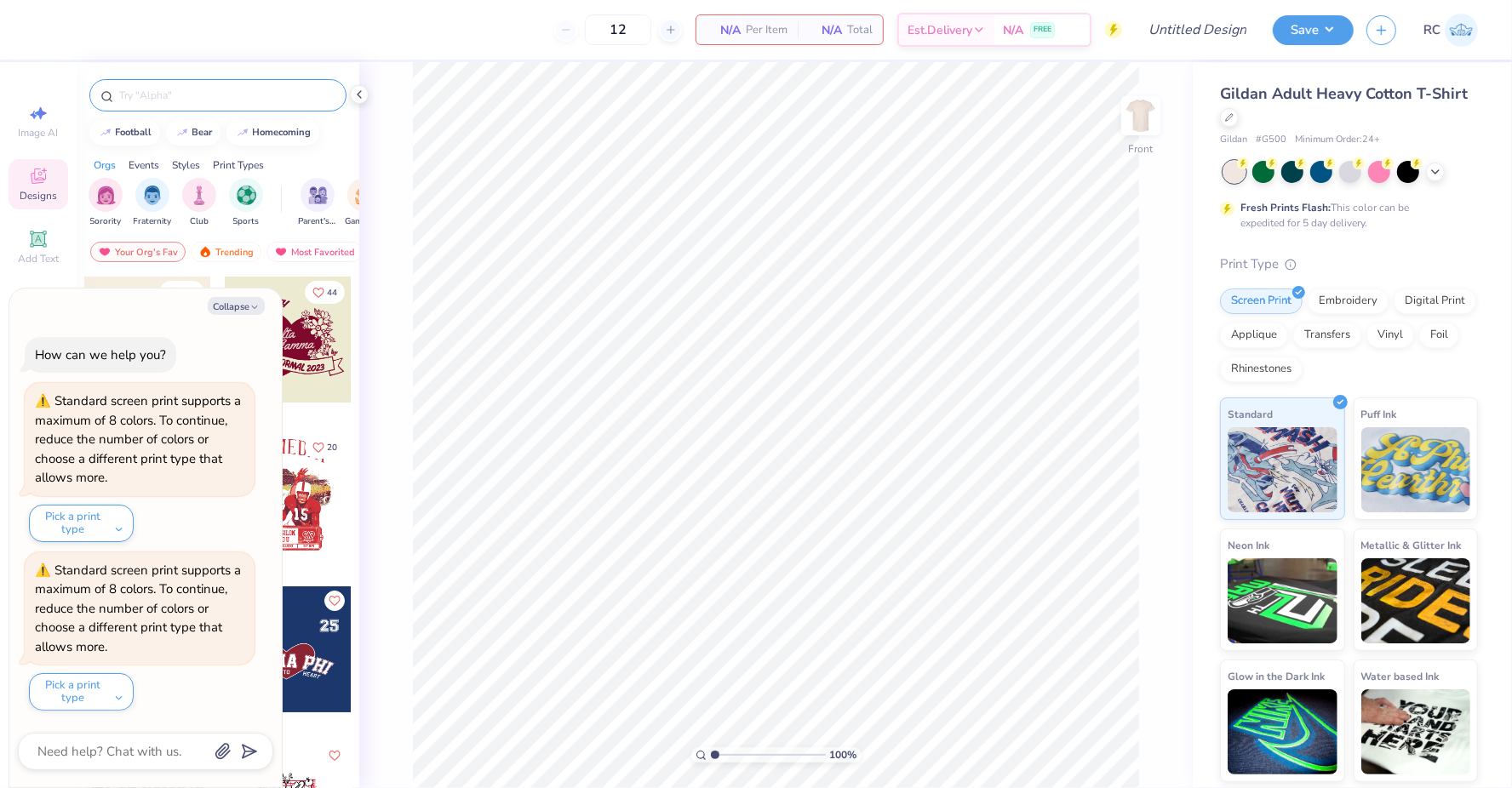
type textarea "x"
click at [199, 101] on input "text" at bounding box center [227, 95] width 218 height 17
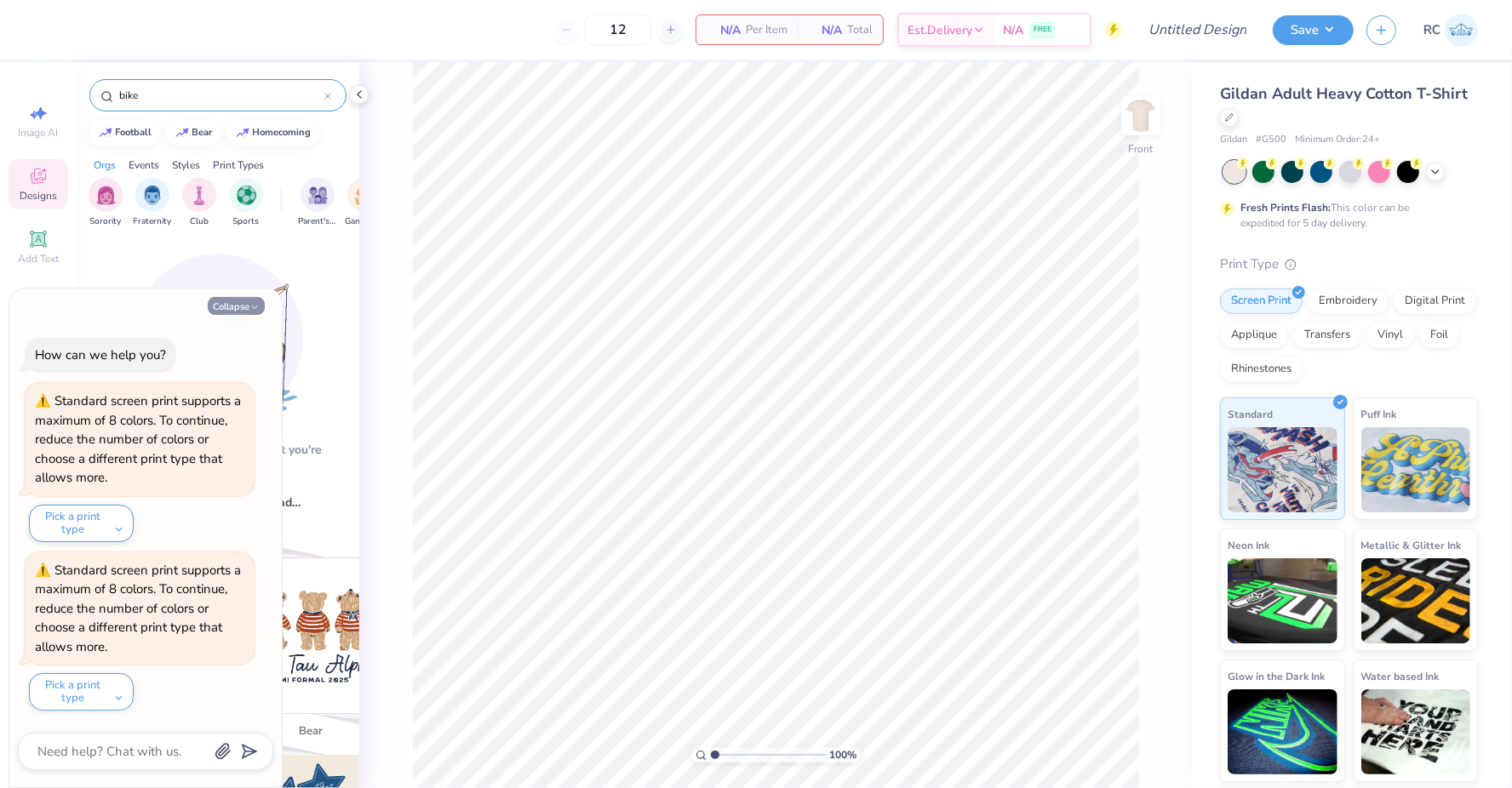
type input "bike"
click at [239, 314] on button "Collapse" at bounding box center [236, 306] width 57 height 18
type textarea "x"
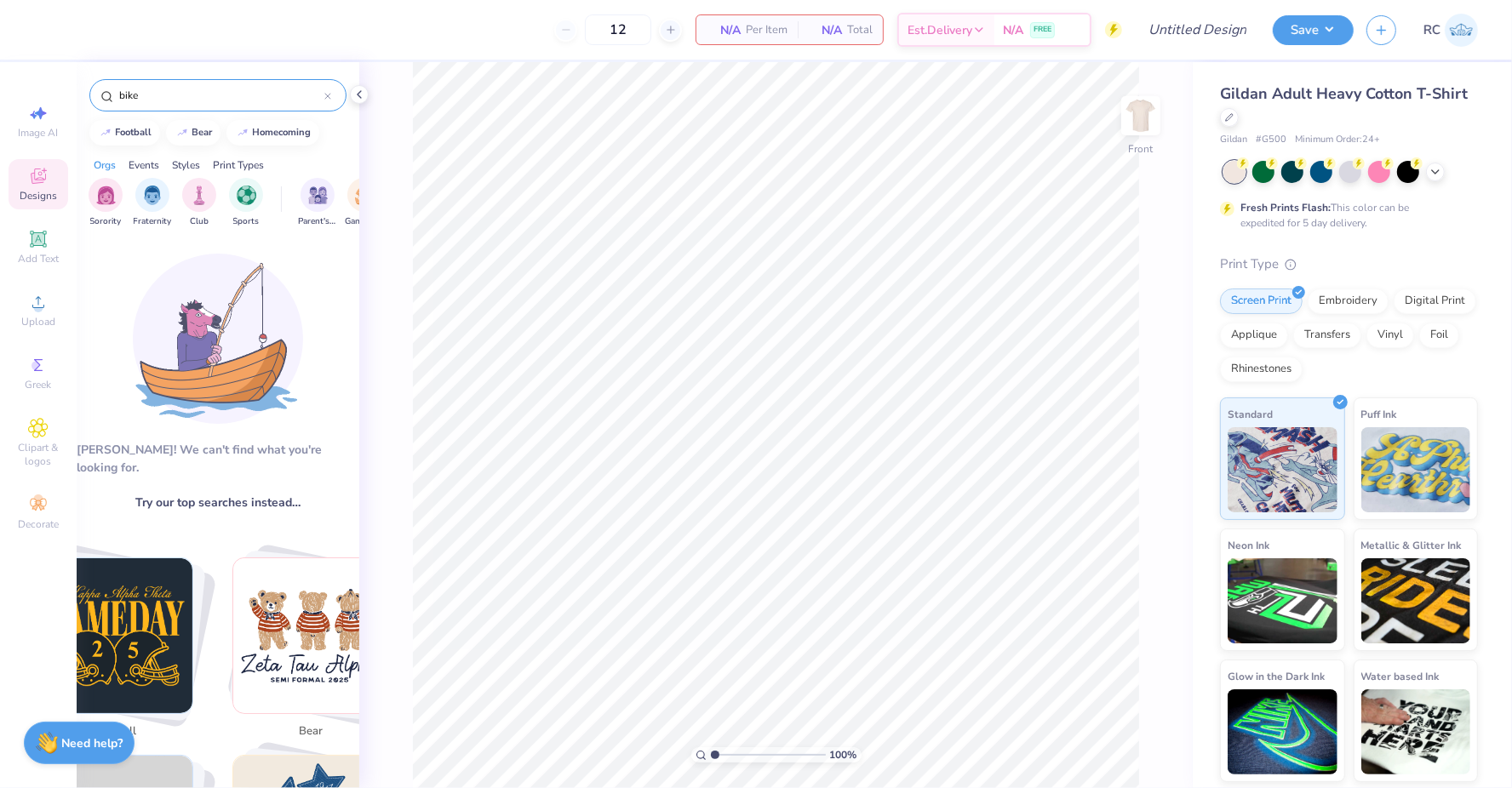
click at [187, 95] on input "bike" at bounding box center [221, 95] width 207 height 17
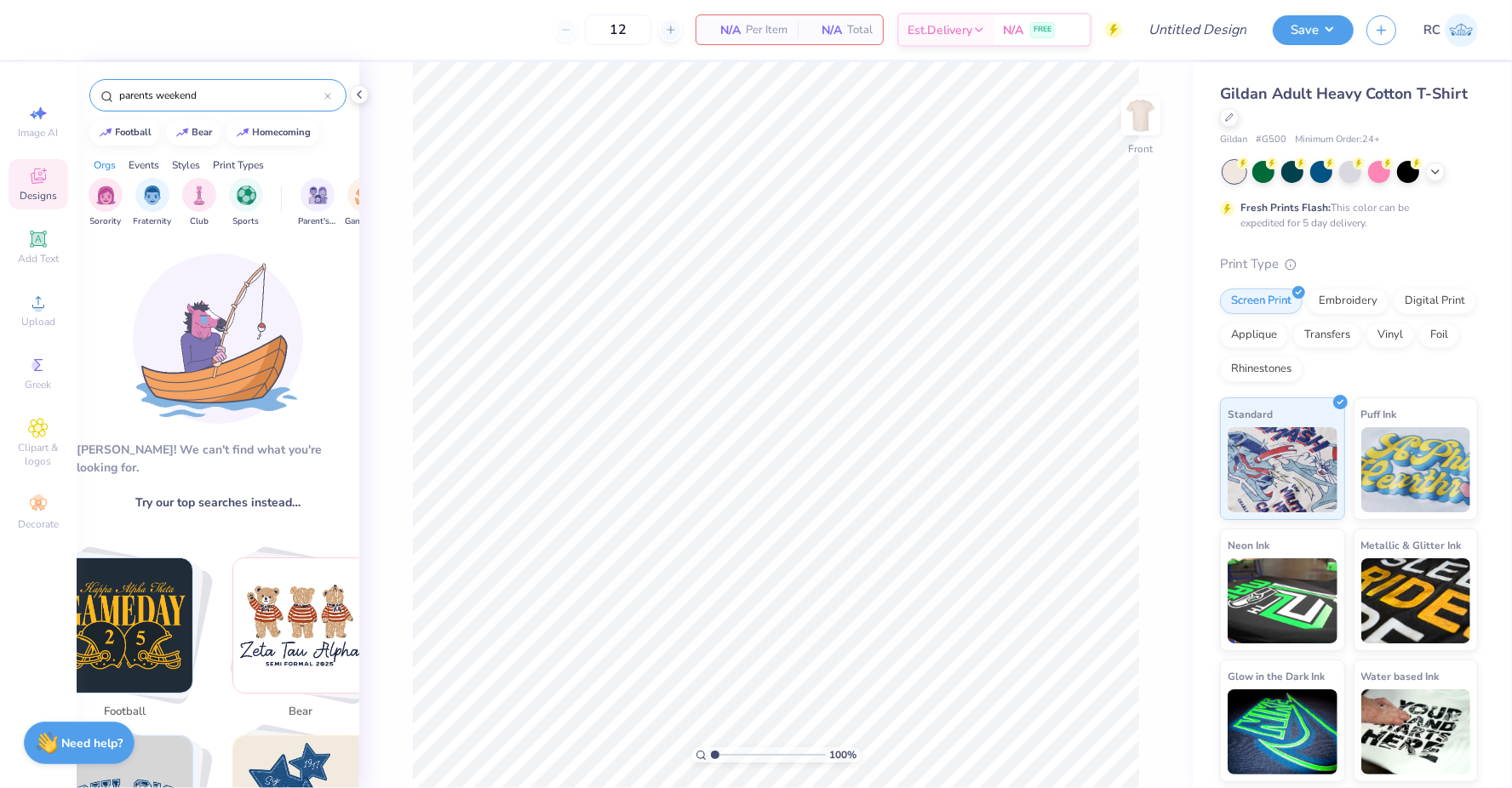
type input "parents weekend"
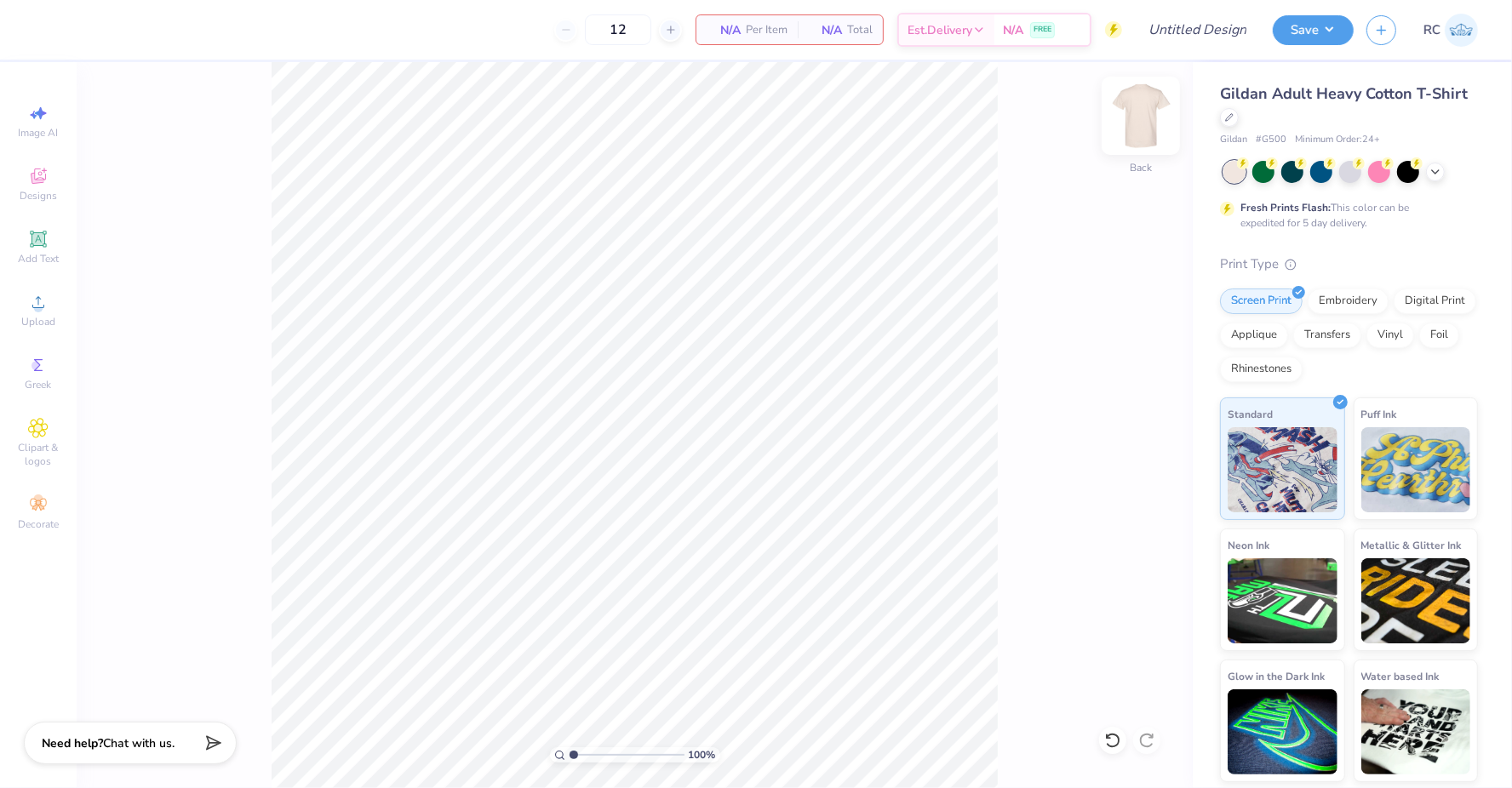
click at [1136, 129] on img at bounding box center [1141, 116] width 68 height 68
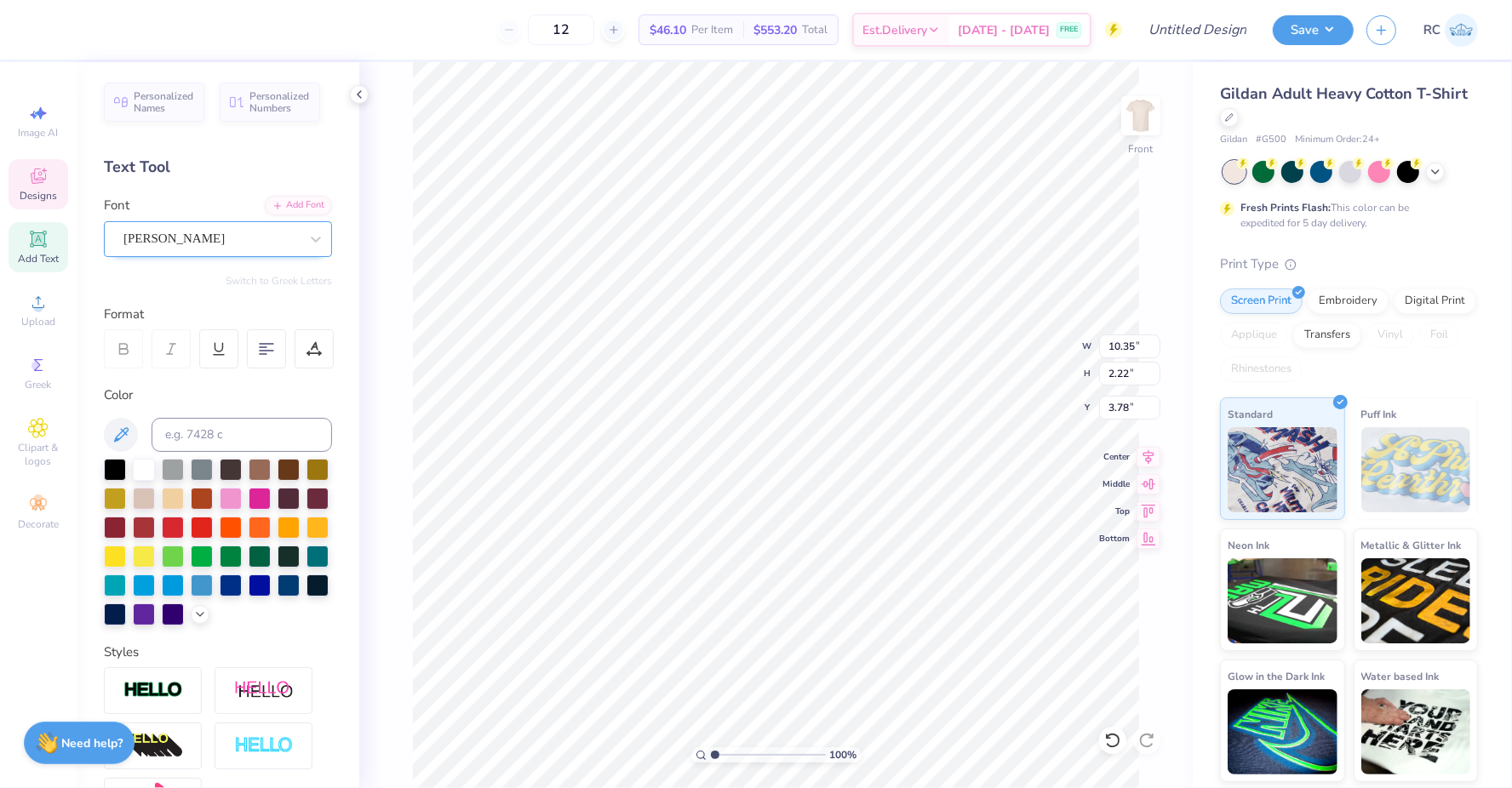
click at [244, 251] on div "[PERSON_NAME]" at bounding box center [218, 239] width 228 height 36
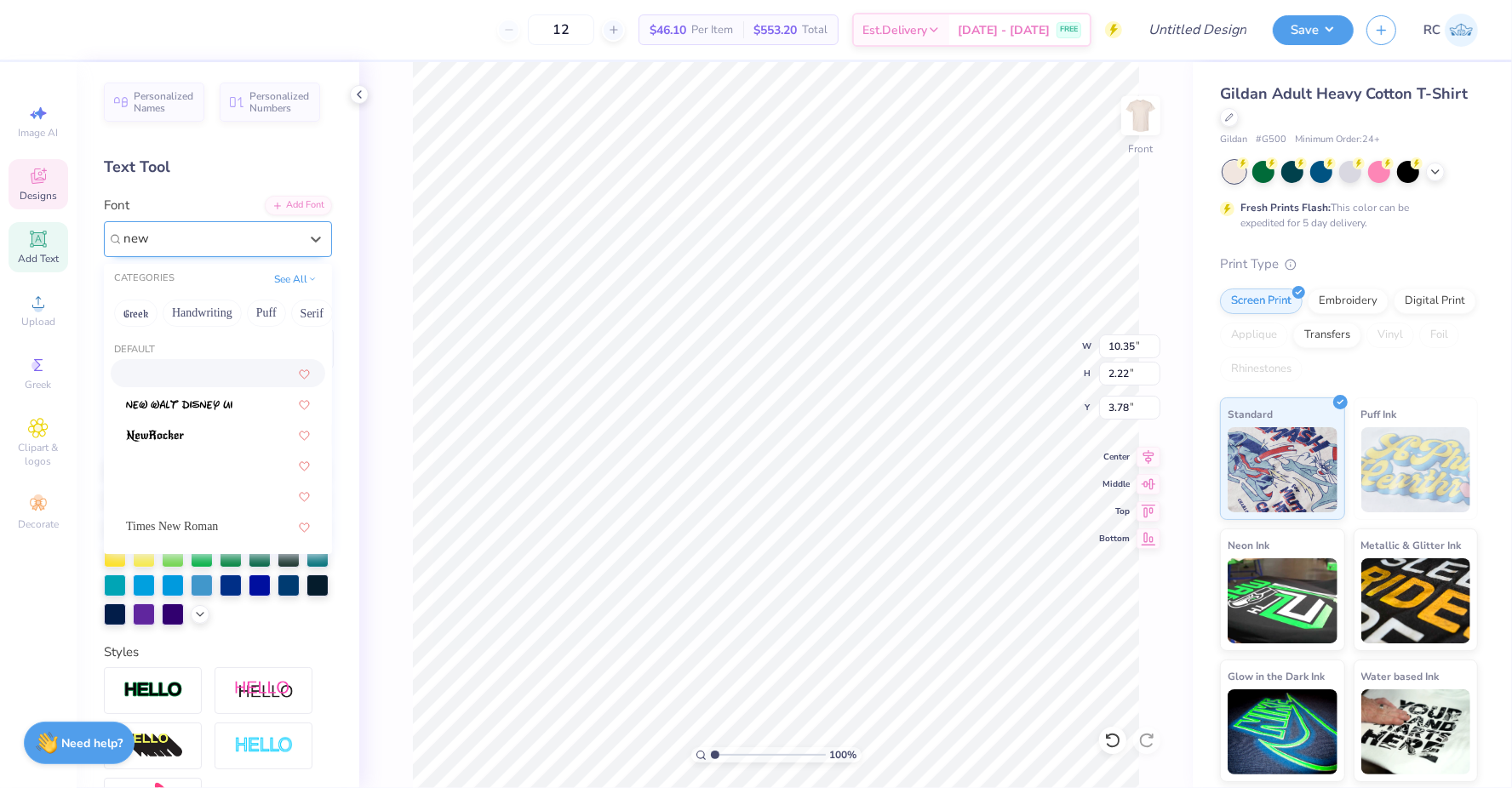
type input "newy"
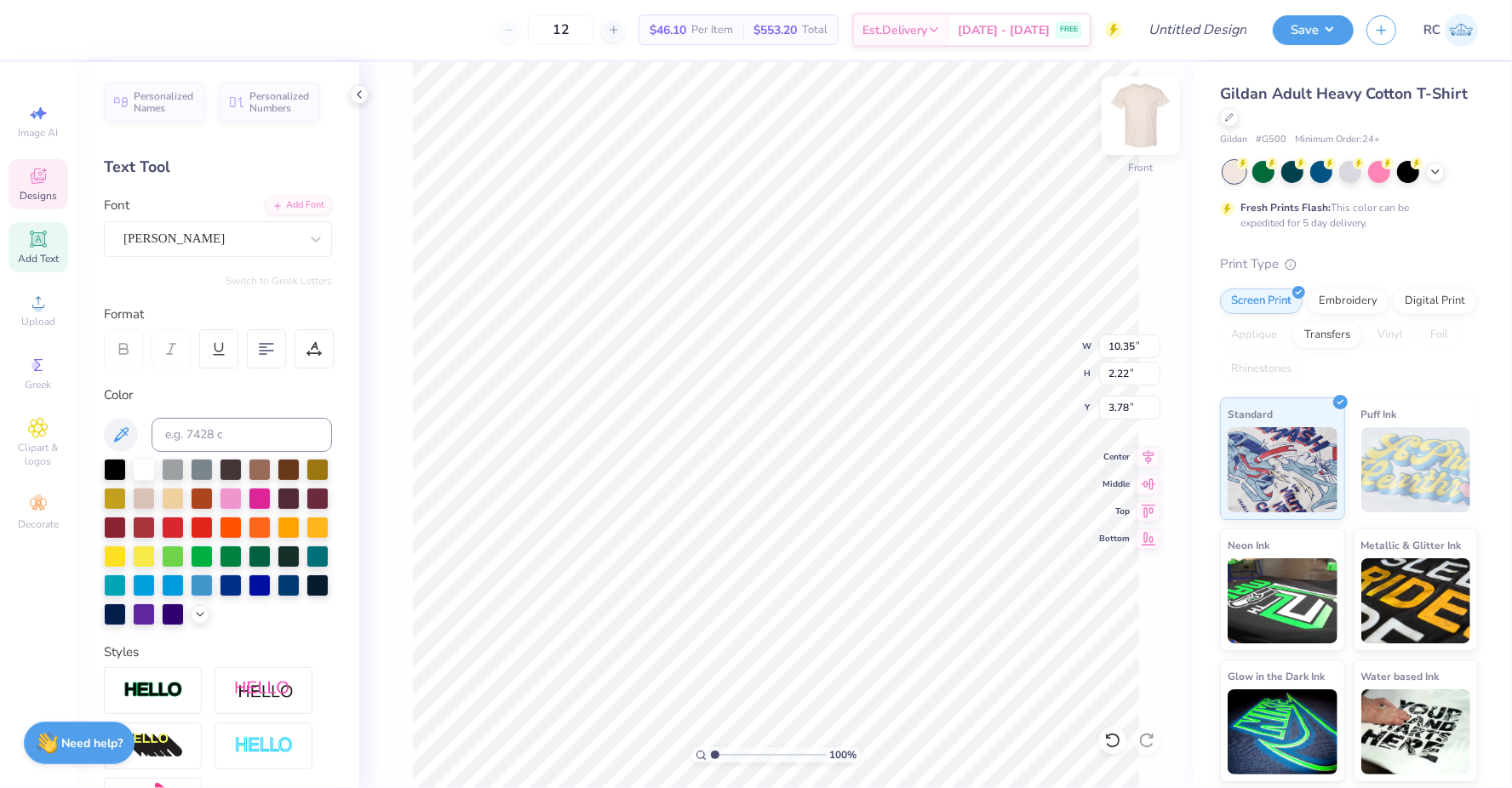
click at [1160, 114] on img at bounding box center [1141, 116] width 68 height 68
click at [35, 180] on icon at bounding box center [38, 176] width 15 height 15
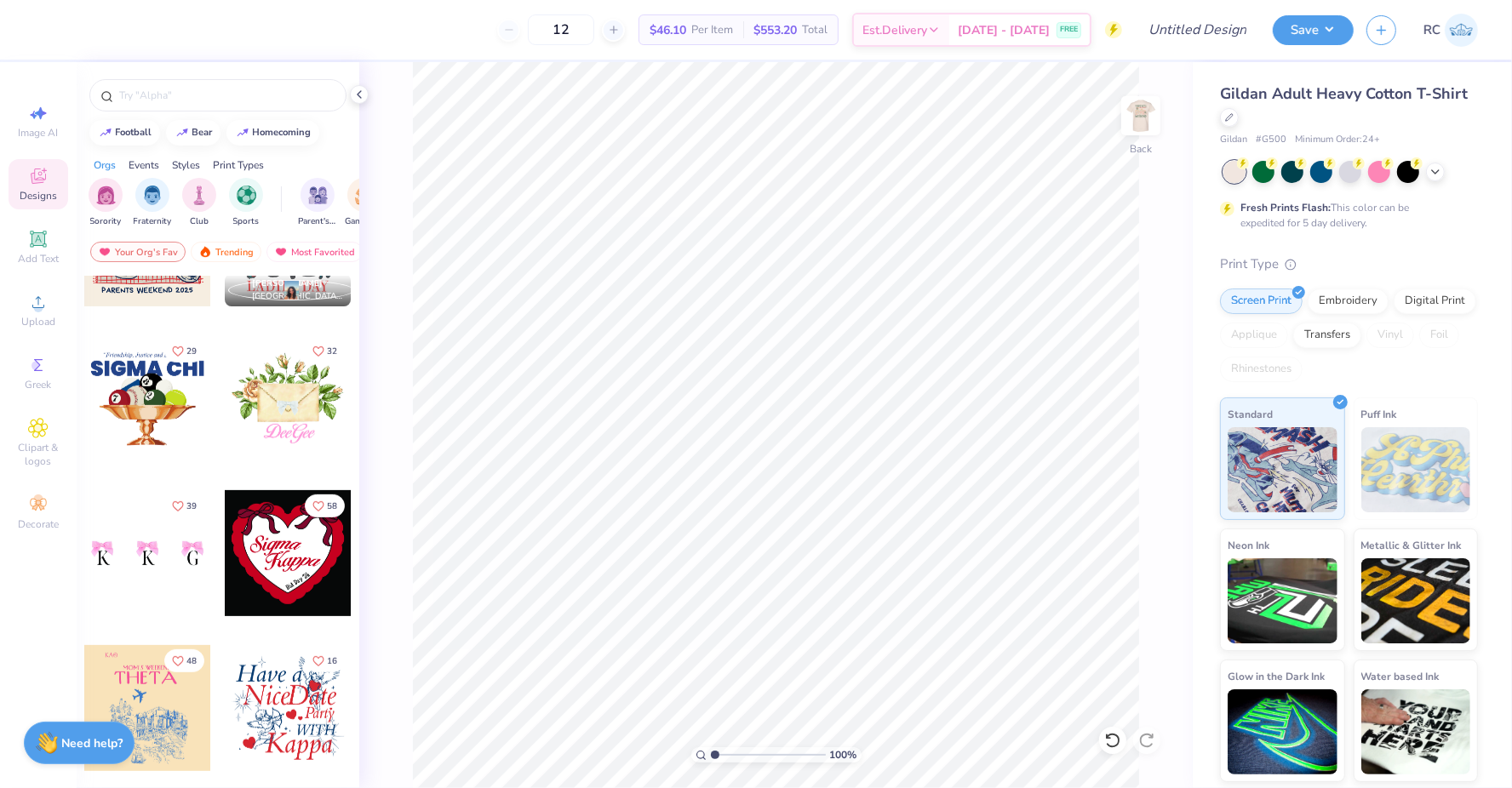
scroll to position [733, 0]
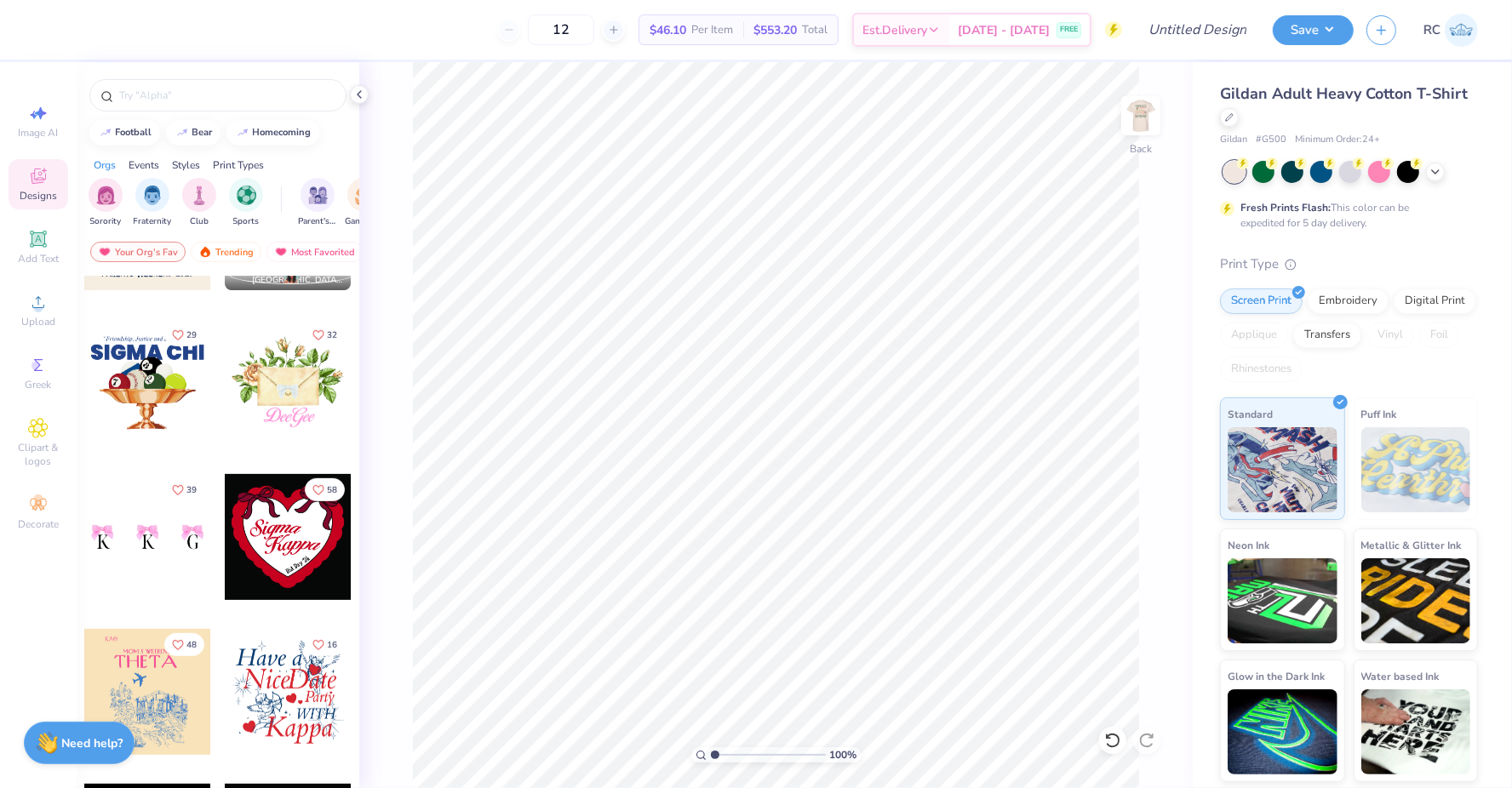
click at [178, 661] on div at bounding box center [147, 693] width 126 height 126
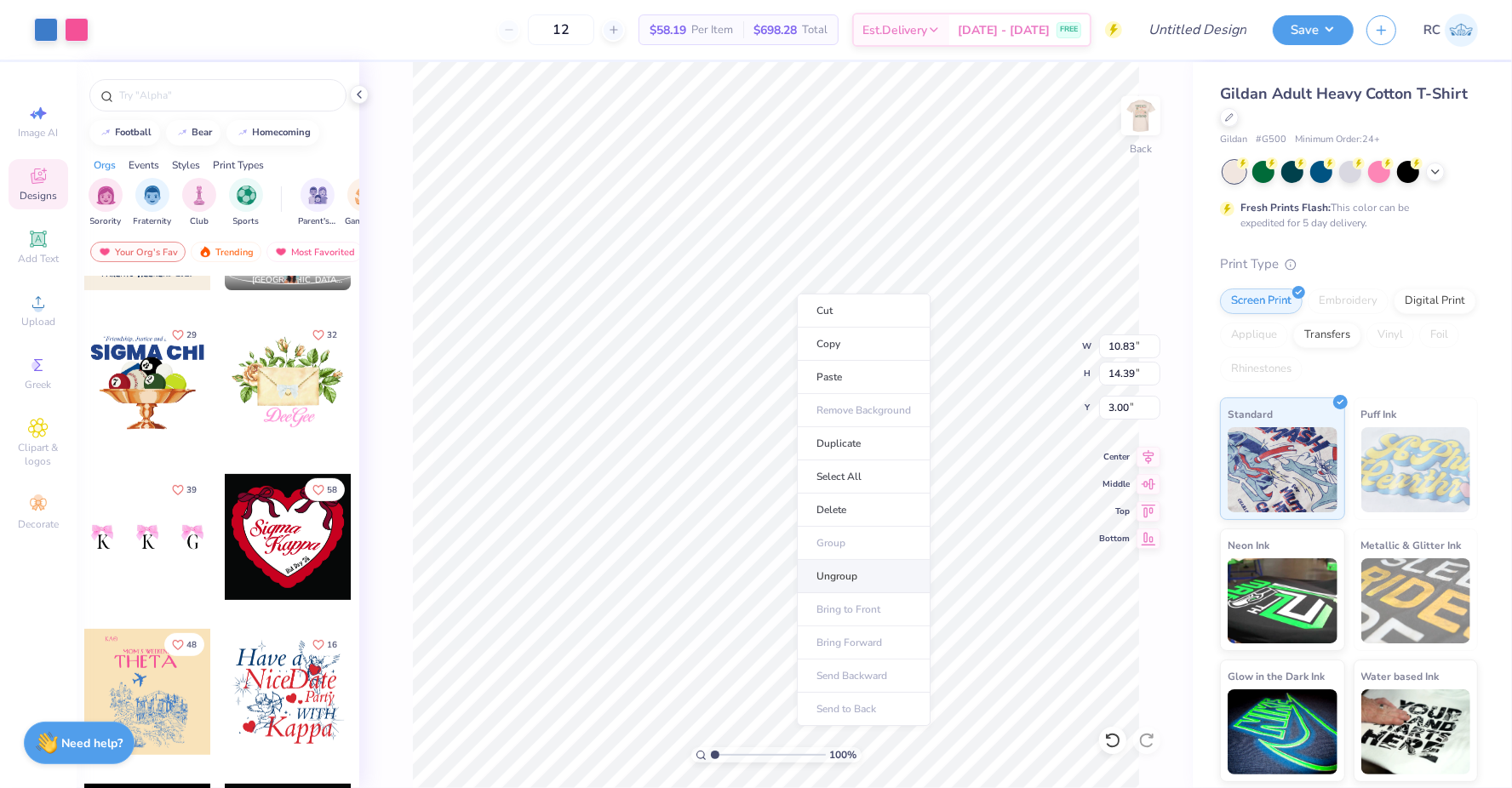
click at [836, 579] on li "Ungroup" at bounding box center [863, 577] width 134 height 33
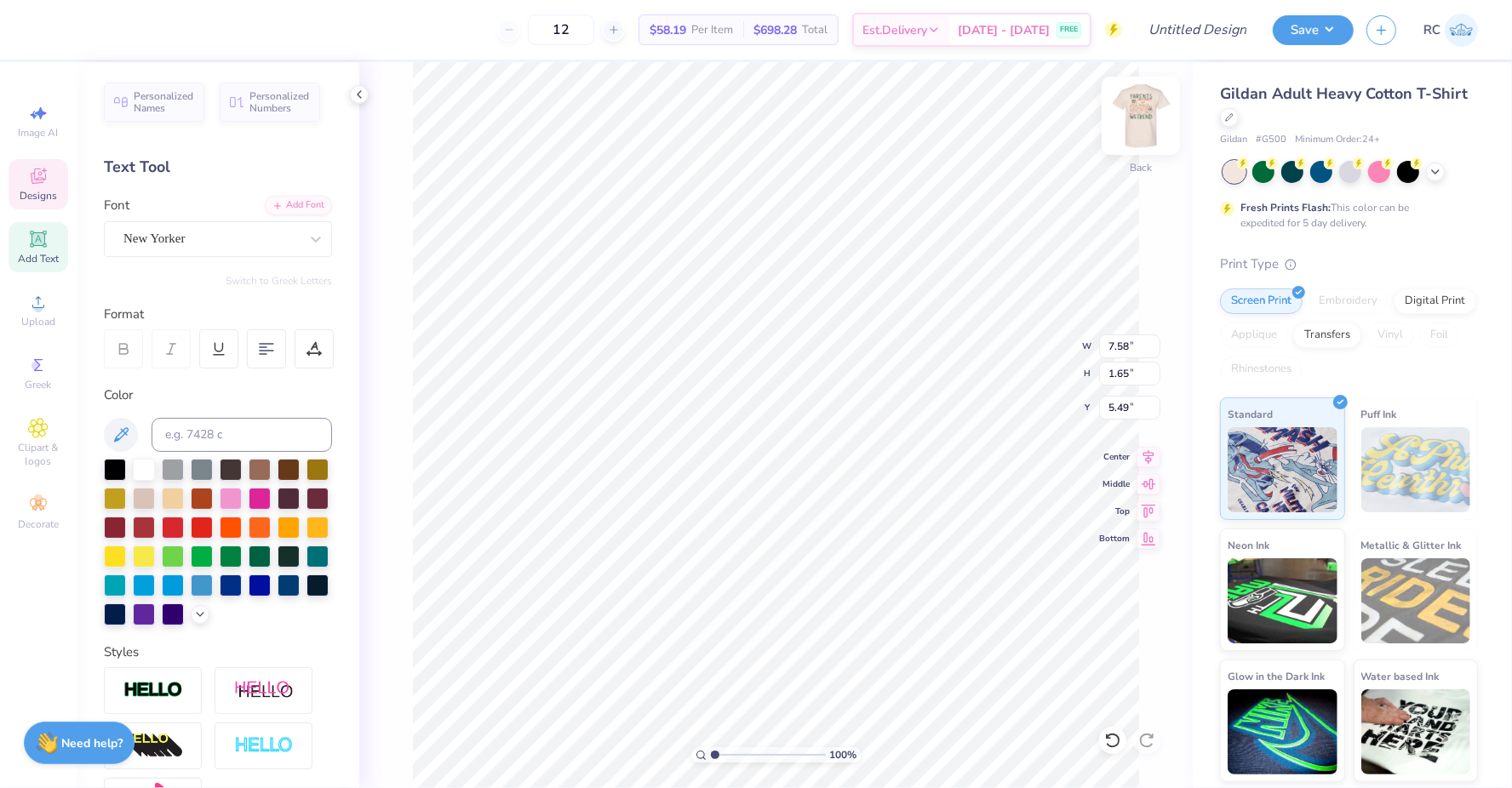
click at [1139, 105] on img at bounding box center [1141, 116] width 68 height 68
type input "18.76"
type input "10.39"
type input "2.18"
type input "13.40"
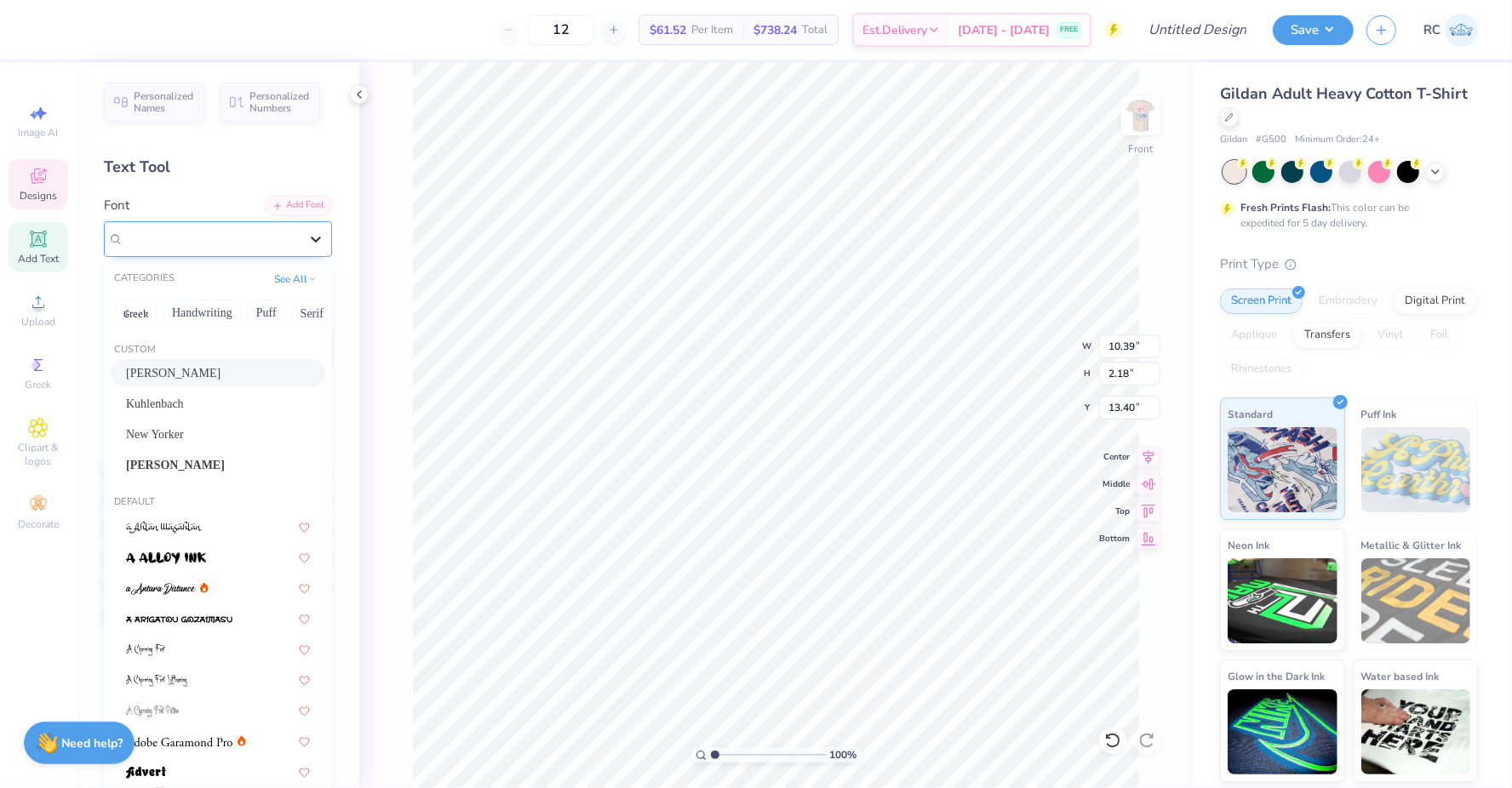
click at [311, 241] on icon at bounding box center [316, 239] width 17 height 17
click at [186, 438] on div "New Yorker" at bounding box center [218, 434] width 184 height 18
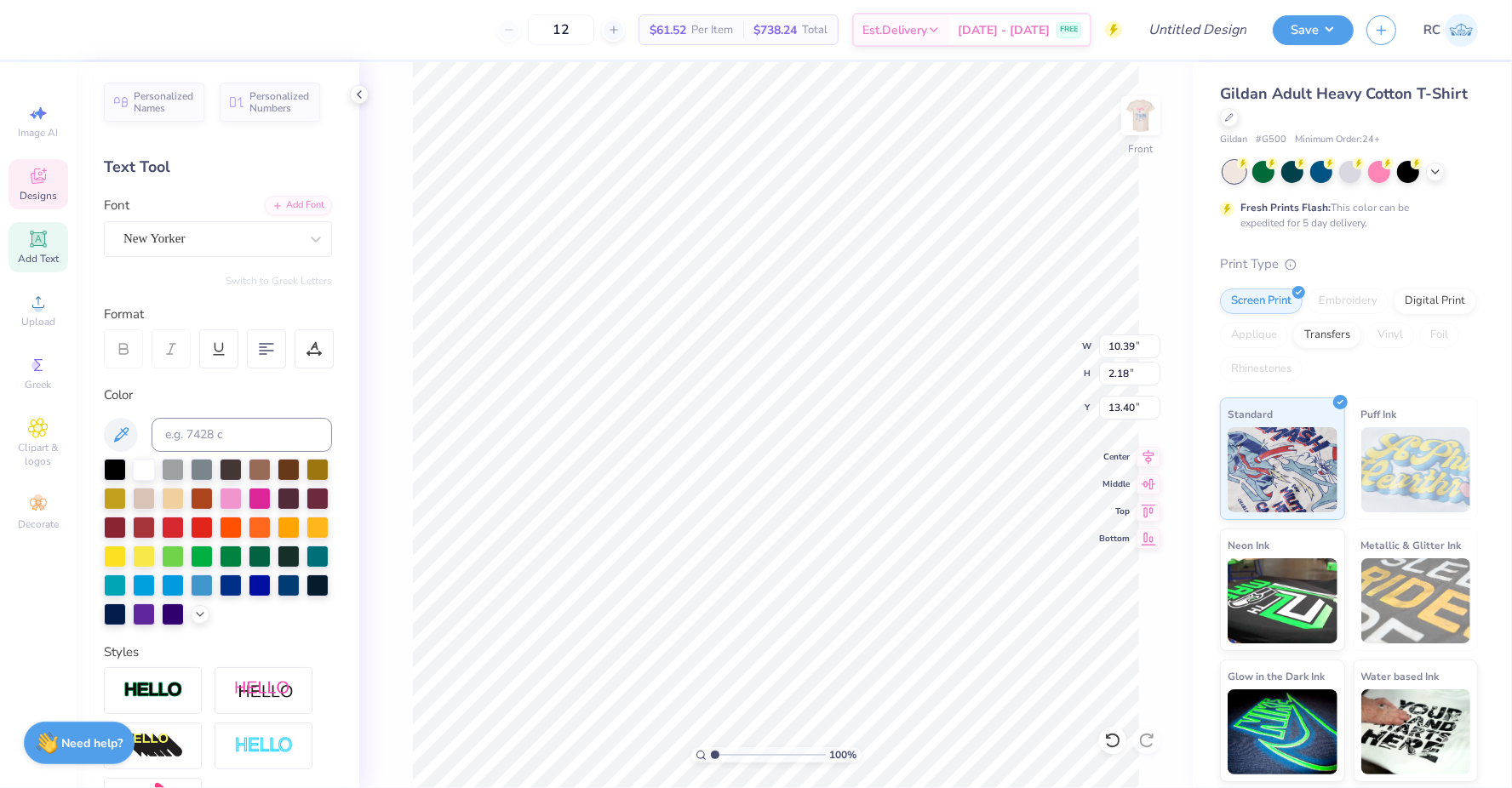
type input "10.65"
type input "1.91"
type input "13.53"
type input "10.35"
type input "2.22"
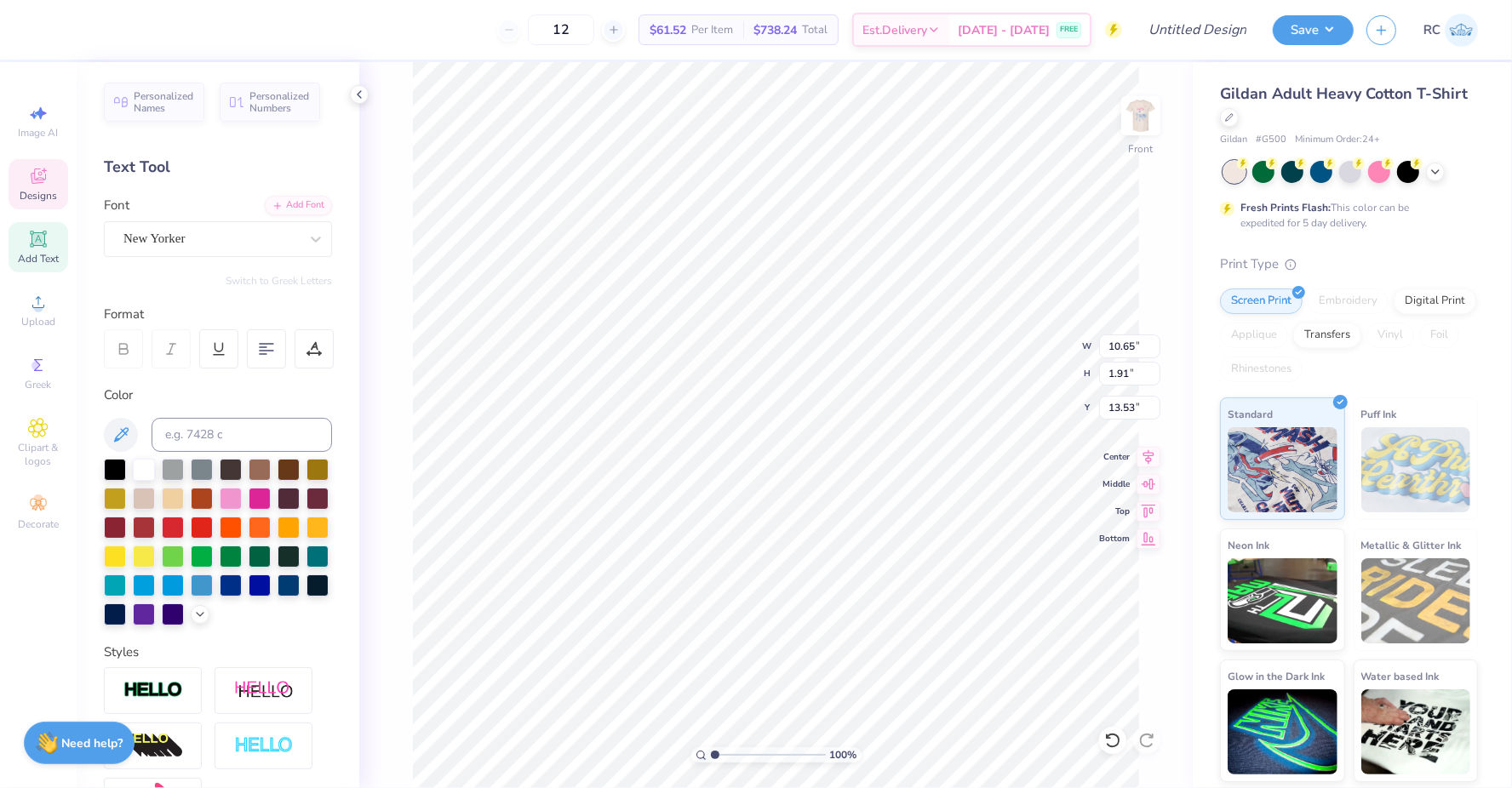
type input "3.78"
click at [163, 240] on div "[PERSON_NAME]" at bounding box center [211, 239] width 179 height 26
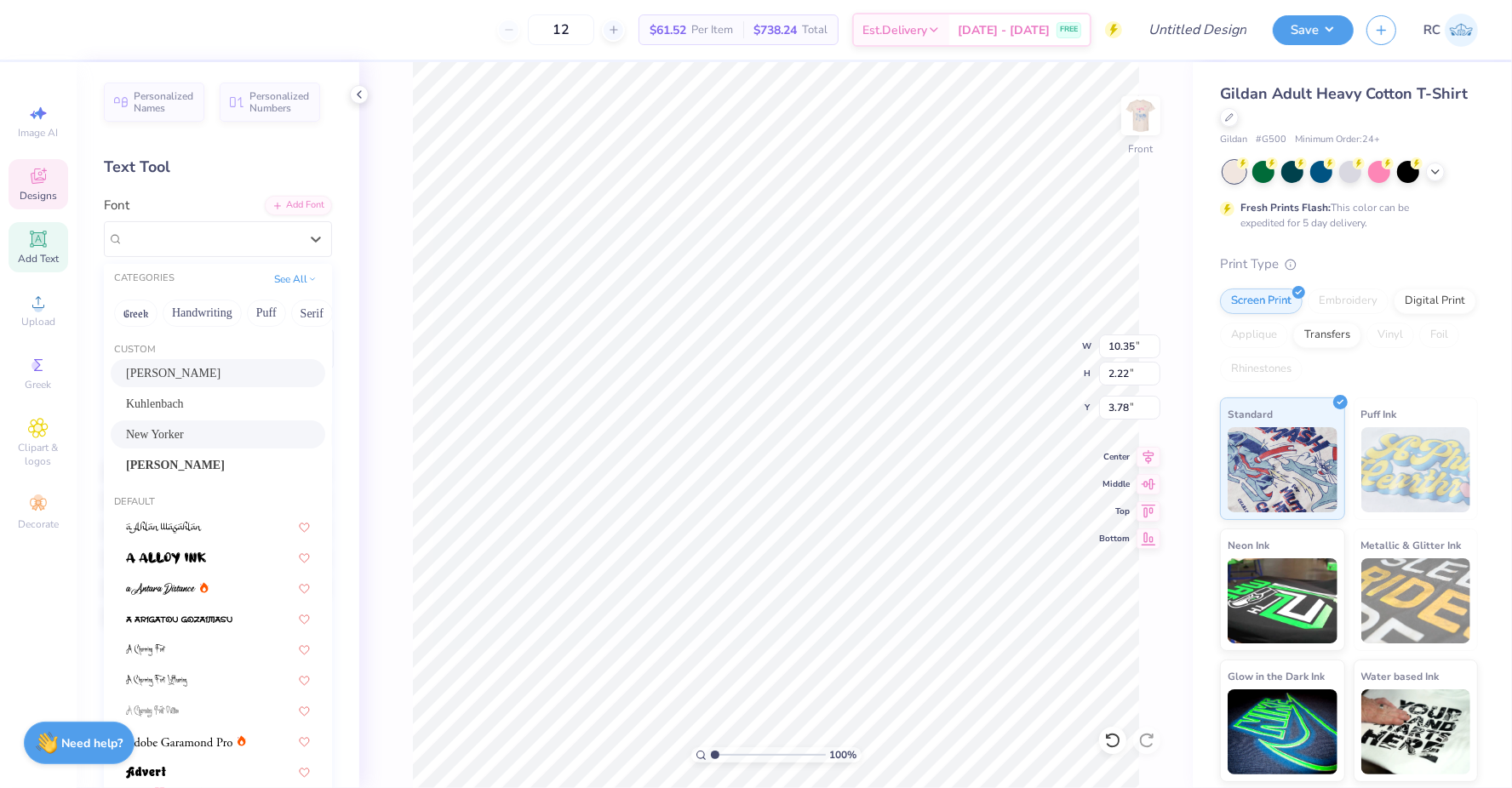
click at [208, 433] on div "New Yorker" at bounding box center [218, 434] width 184 height 18
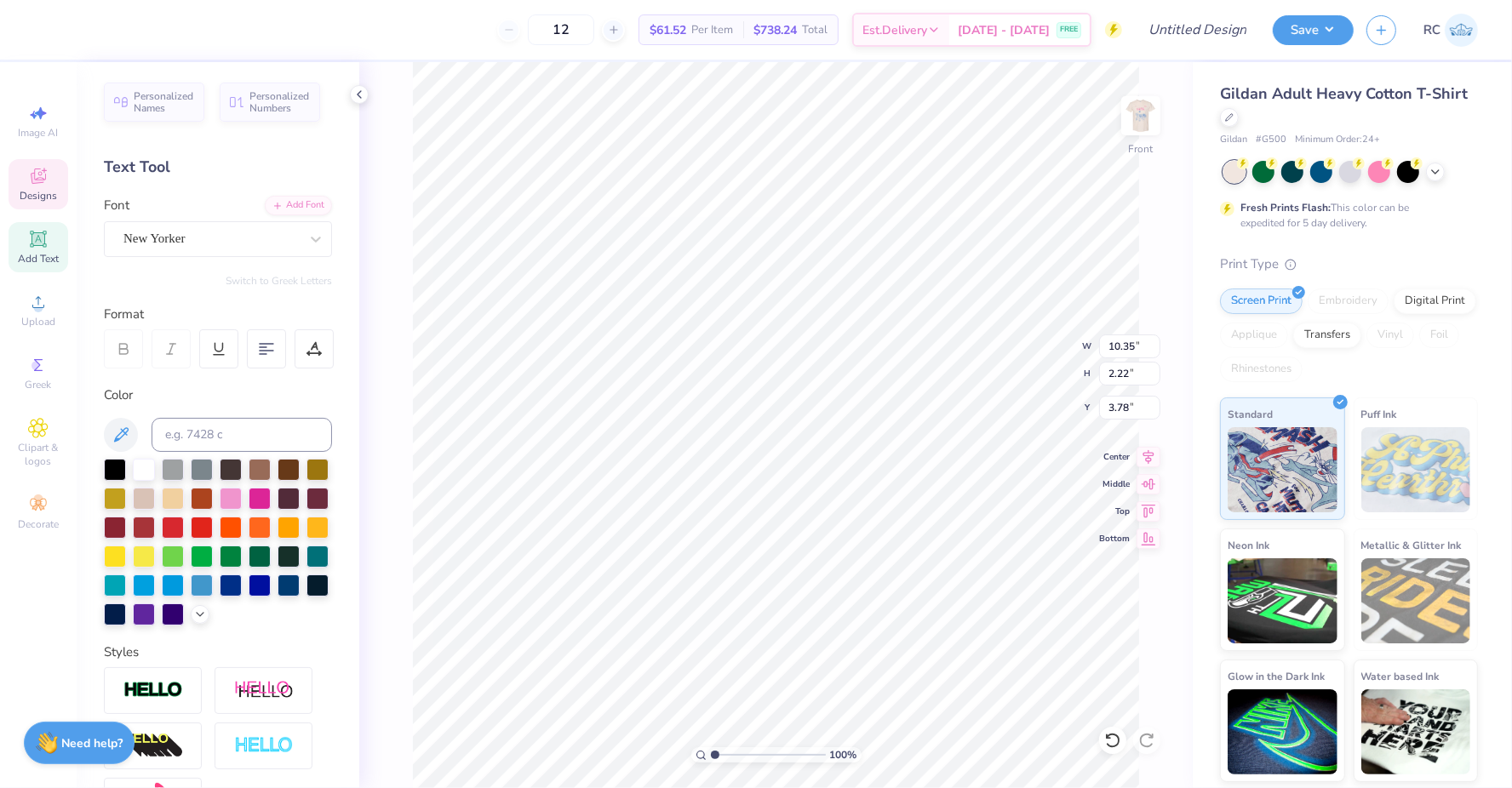
type input "11.90"
type input "1.90"
type input "3.93"
type input "4.13"
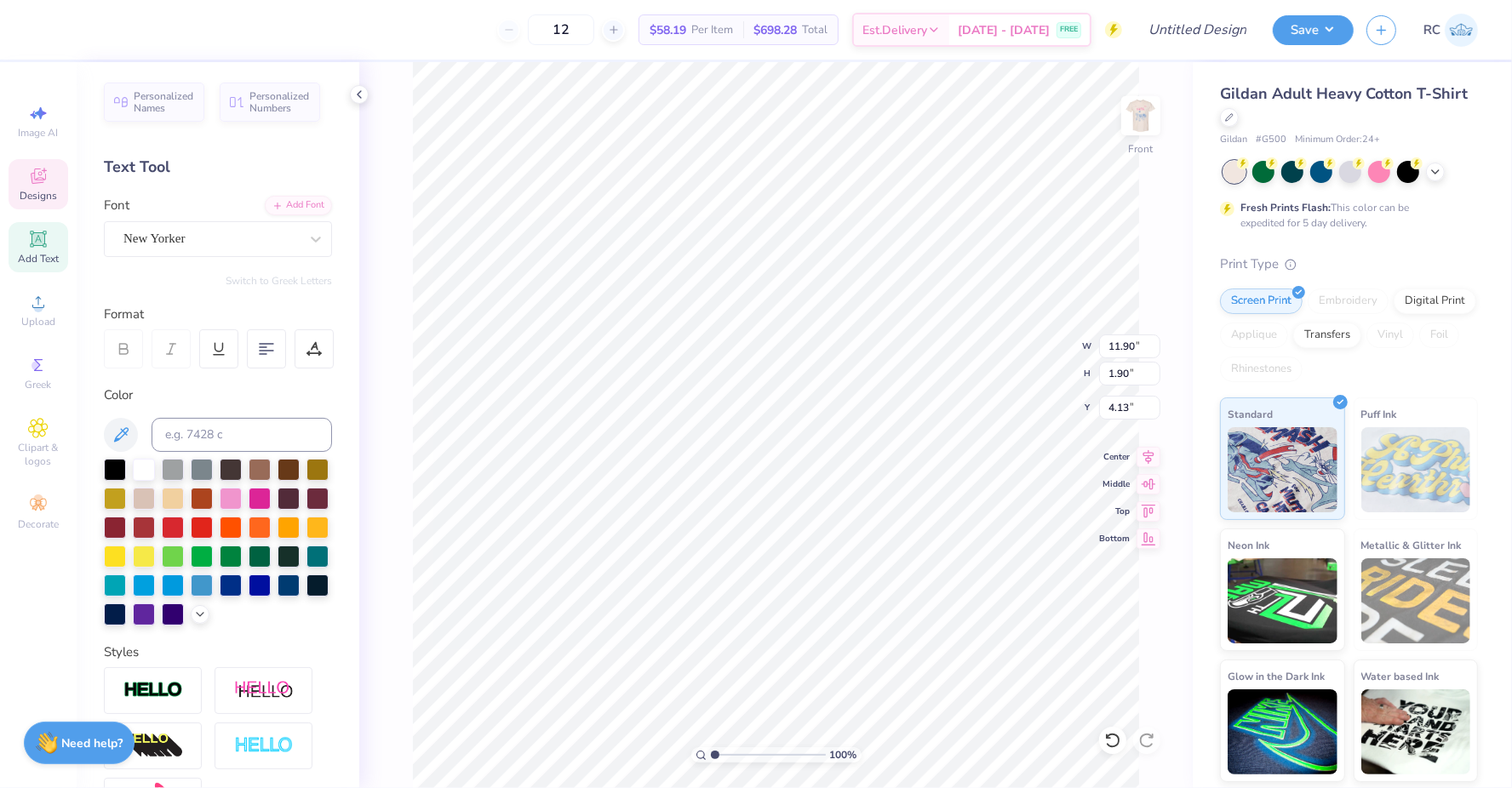
type textarea "PARENTS"
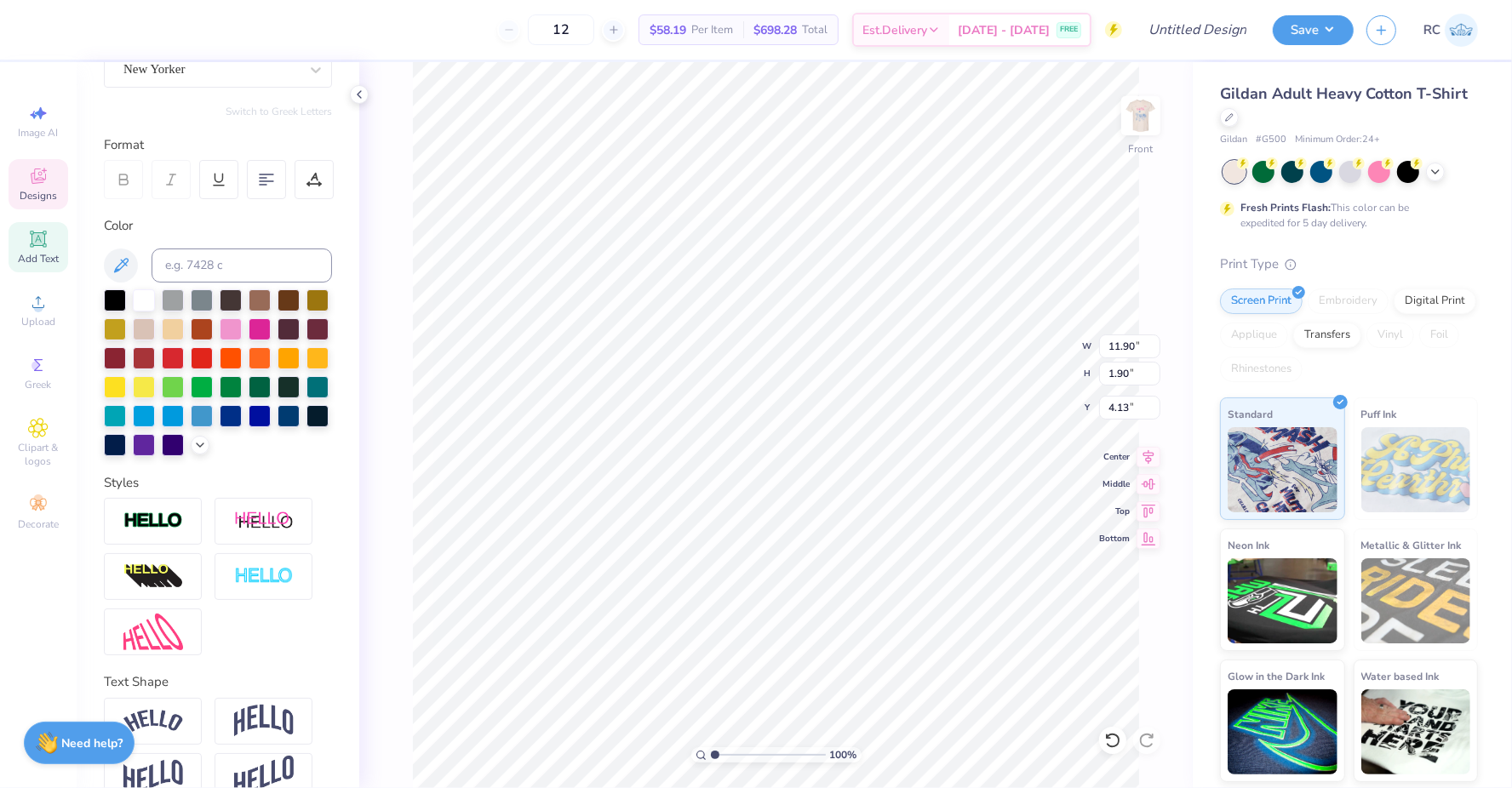
scroll to position [147, 0]
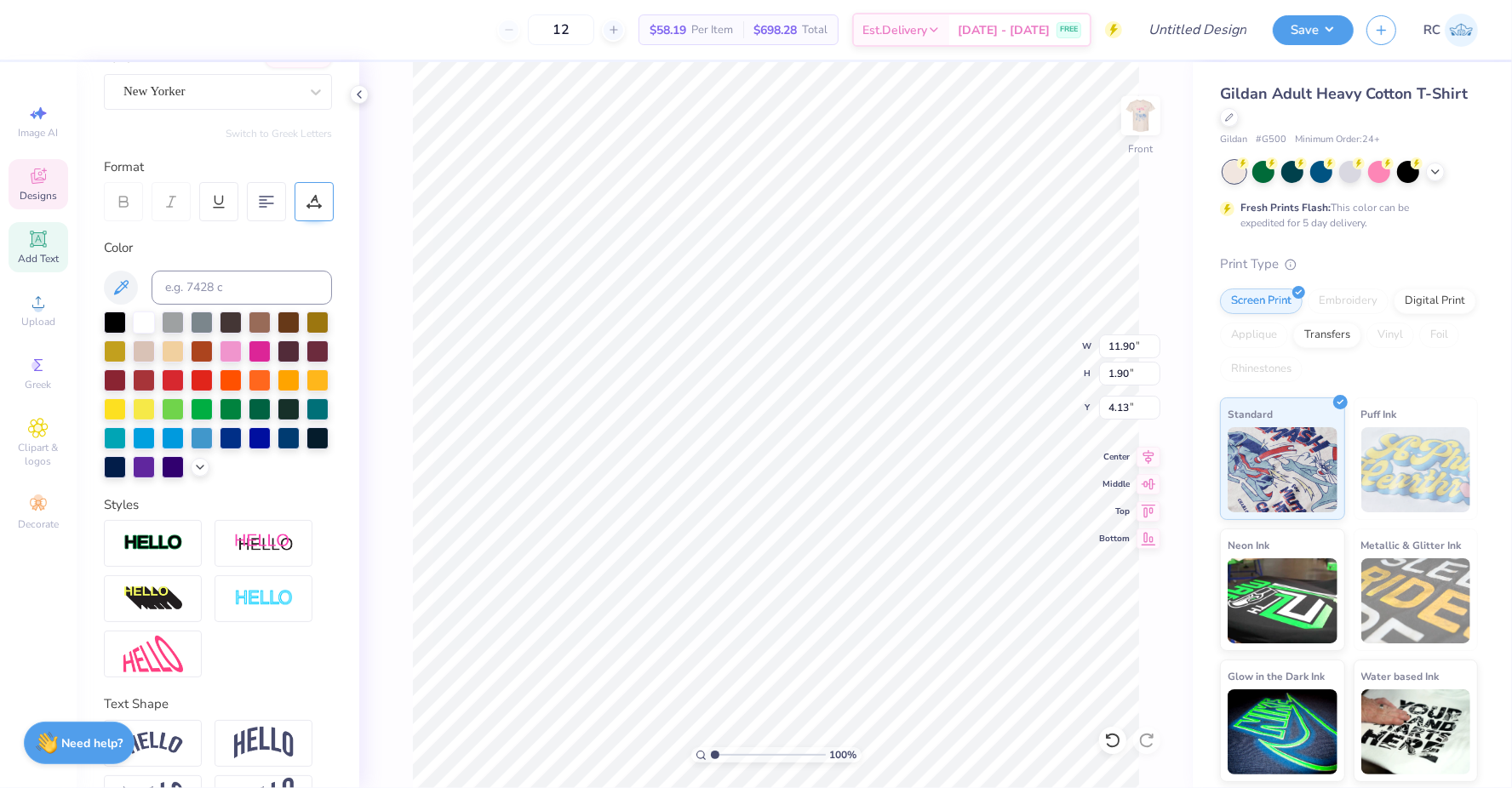
click at [310, 204] on icon at bounding box center [314, 202] width 15 height 15
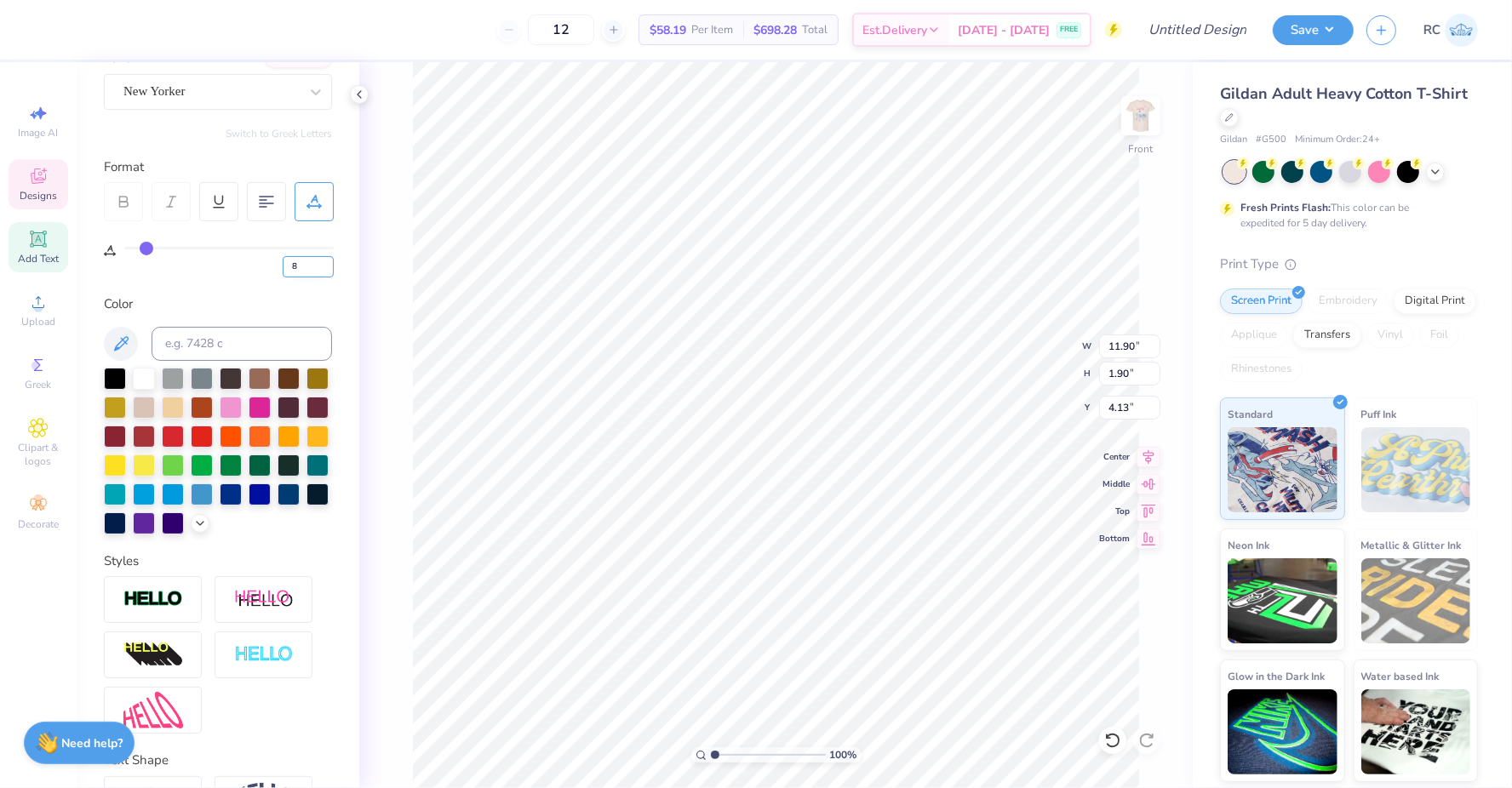
click at [314, 268] on input "8" at bounding box center [308, 267] width 51 height 21
type input "6"
type input "11.59"
type input "4"
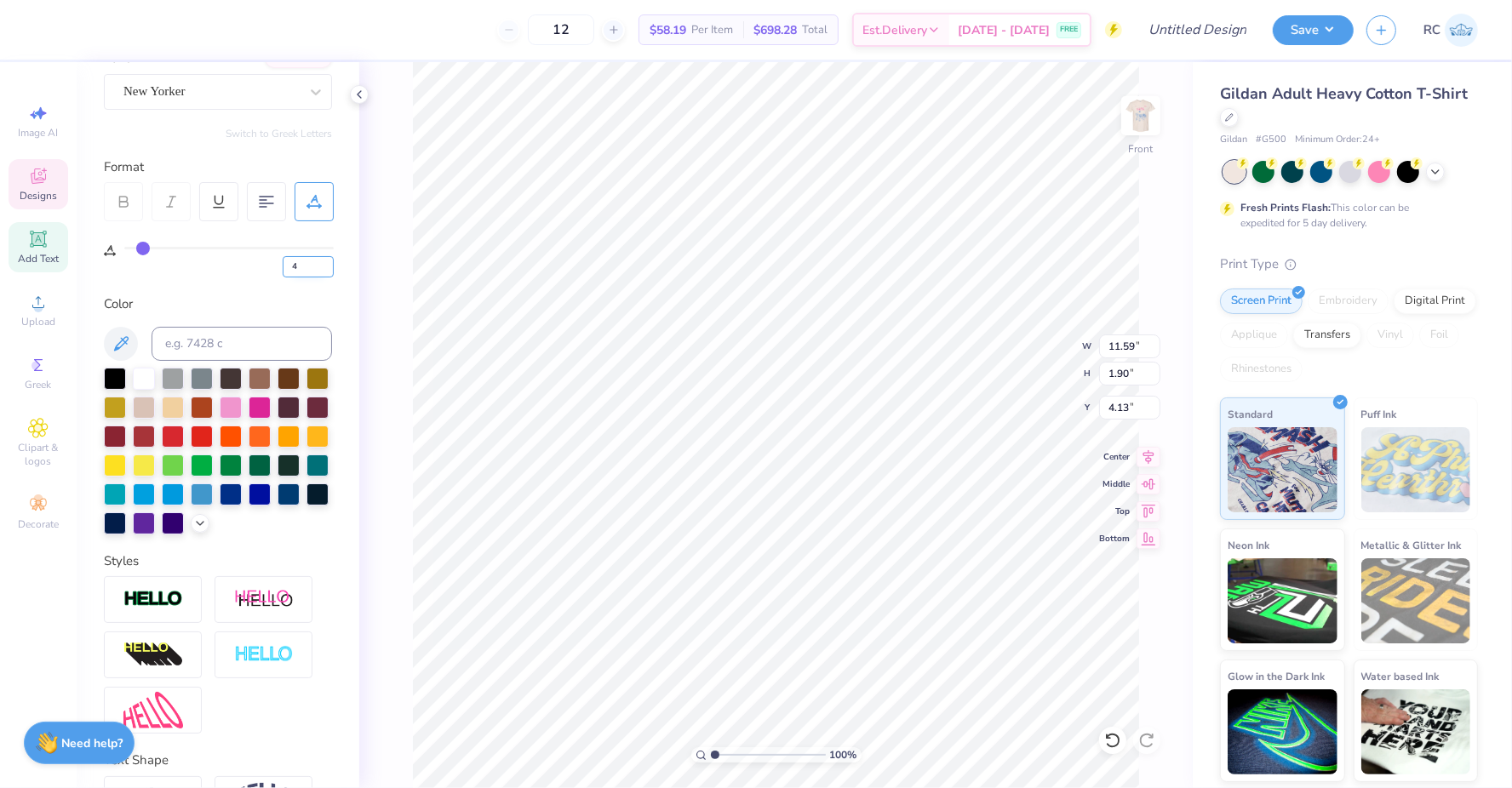
type input "4"
type input "11.27"
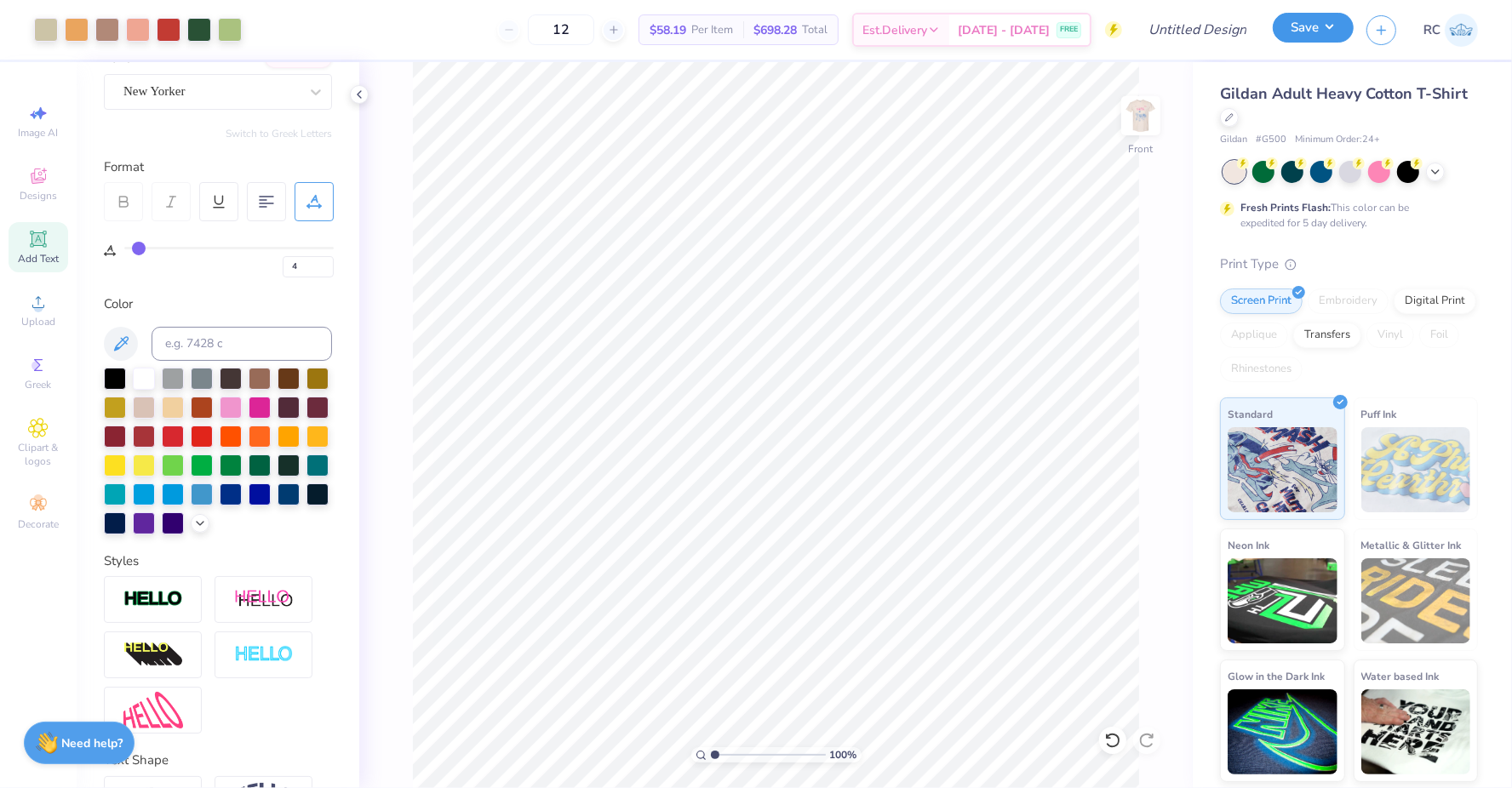
click at [1329, 26] on button "Save" at bounding box center [1313, 27] width 81 height 30
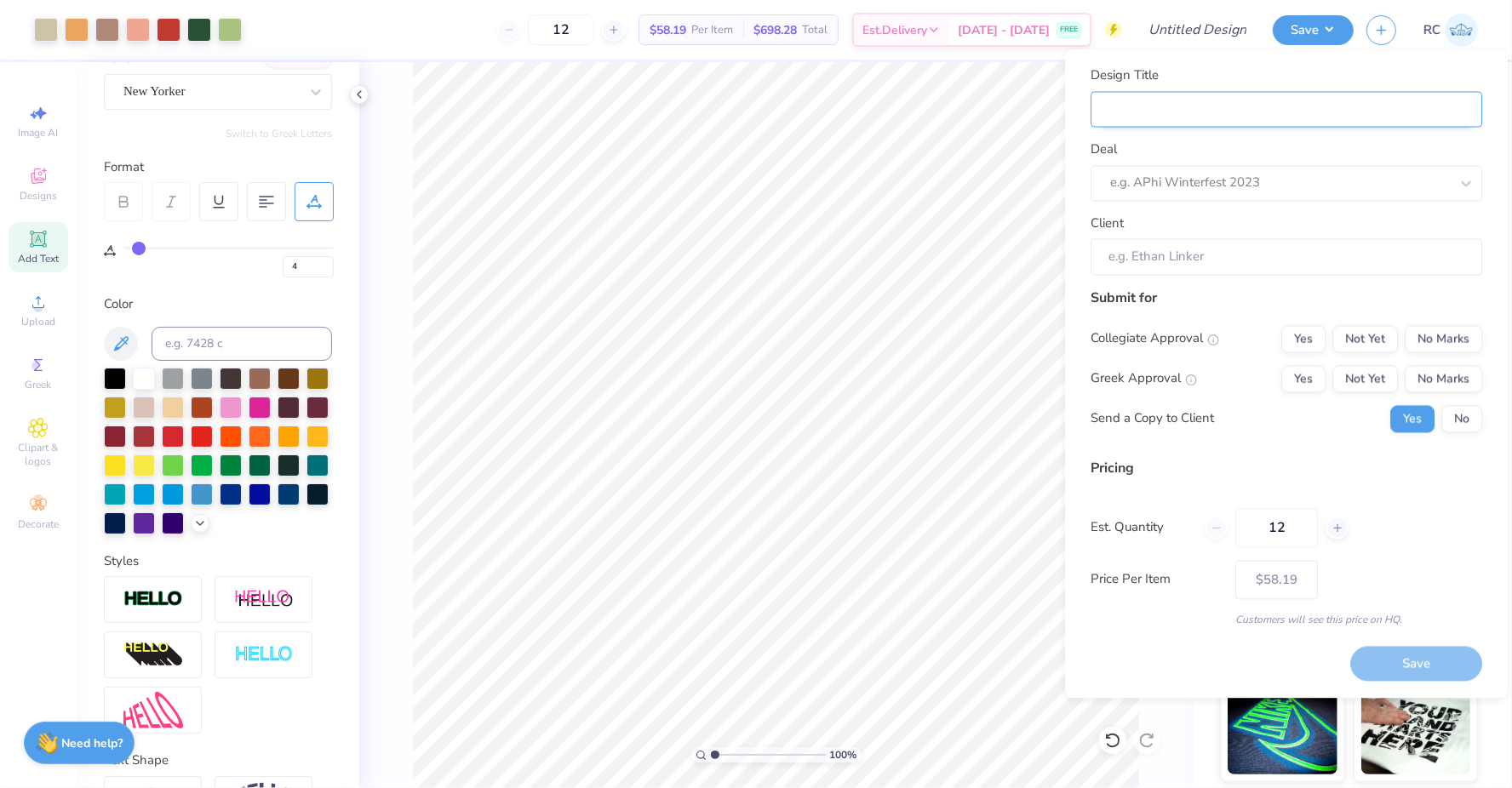
click at [1331, 112] on input "Design Title" at bounding box center [1286, 109] width 392 height 37
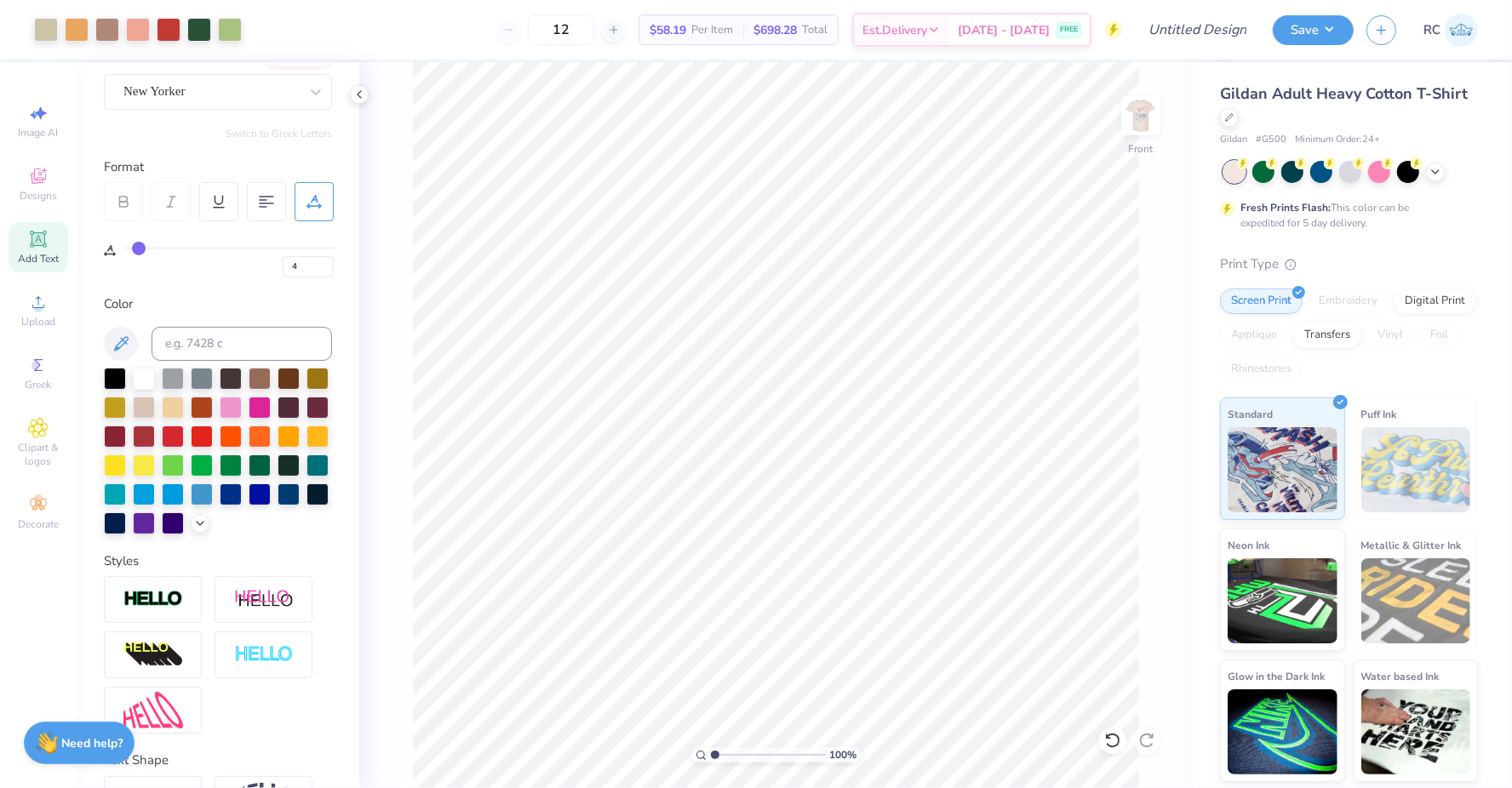
type input "0"
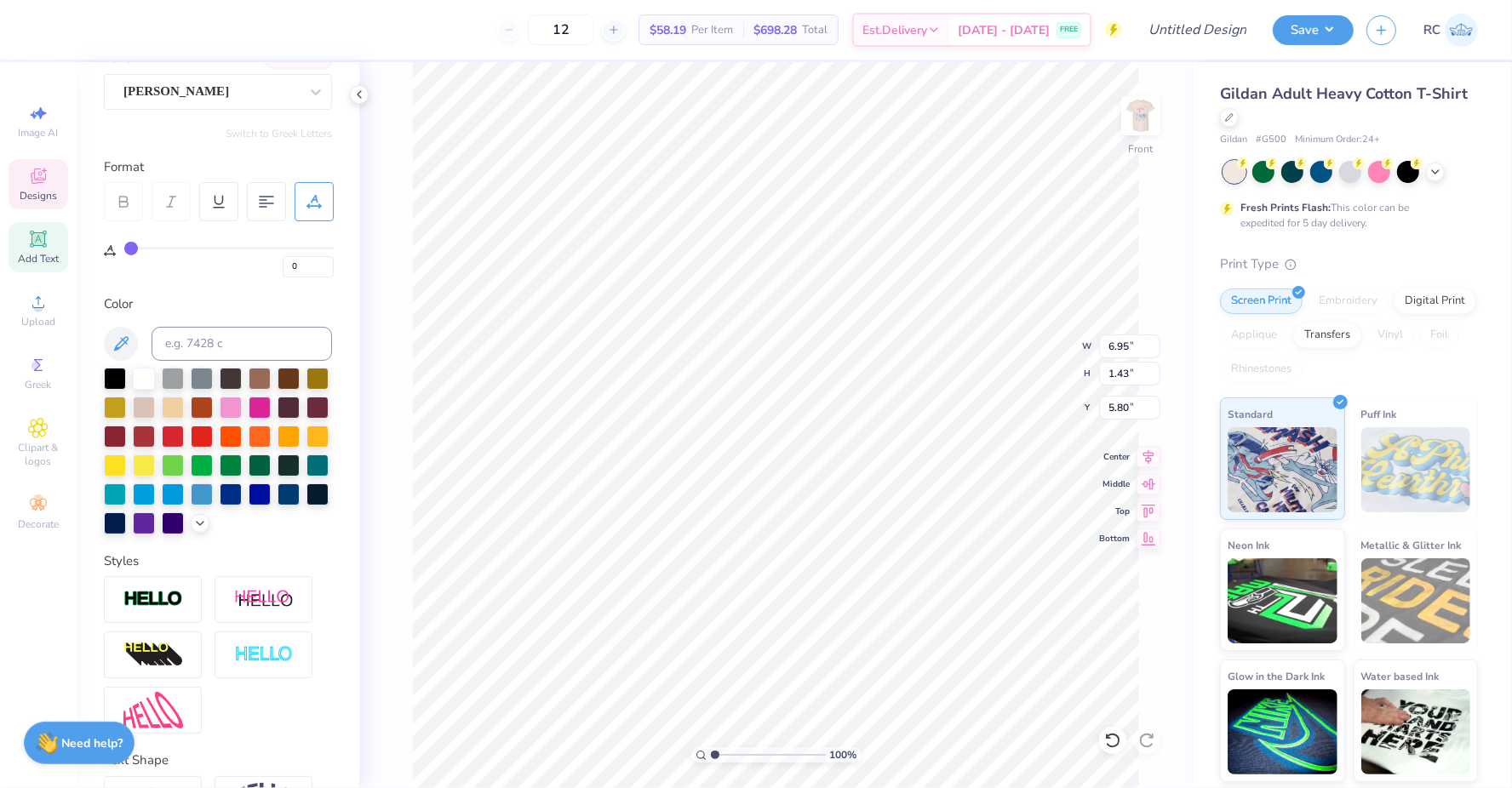
scroll to position [0, 0]
type textarea "Gamma Phi Beta"
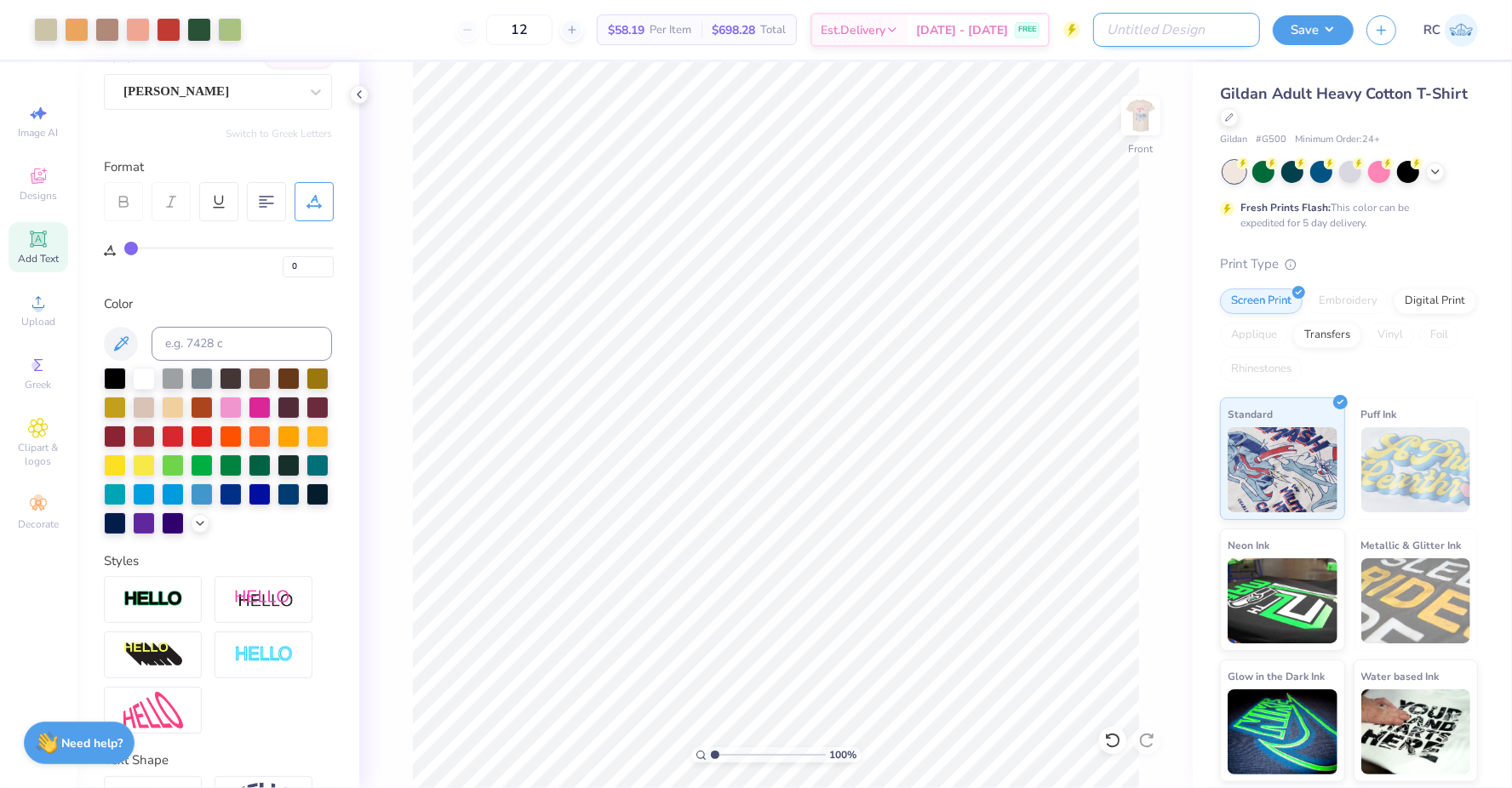
click at [1248, 33] on input "Design Title" at bounding box center [1176, 30] width 167 height 34
type input "GPhi Parents Weekend - Bike"
click at [1329, 26] on button "Save" at bounding box center [1313, 27] width 81 height 30
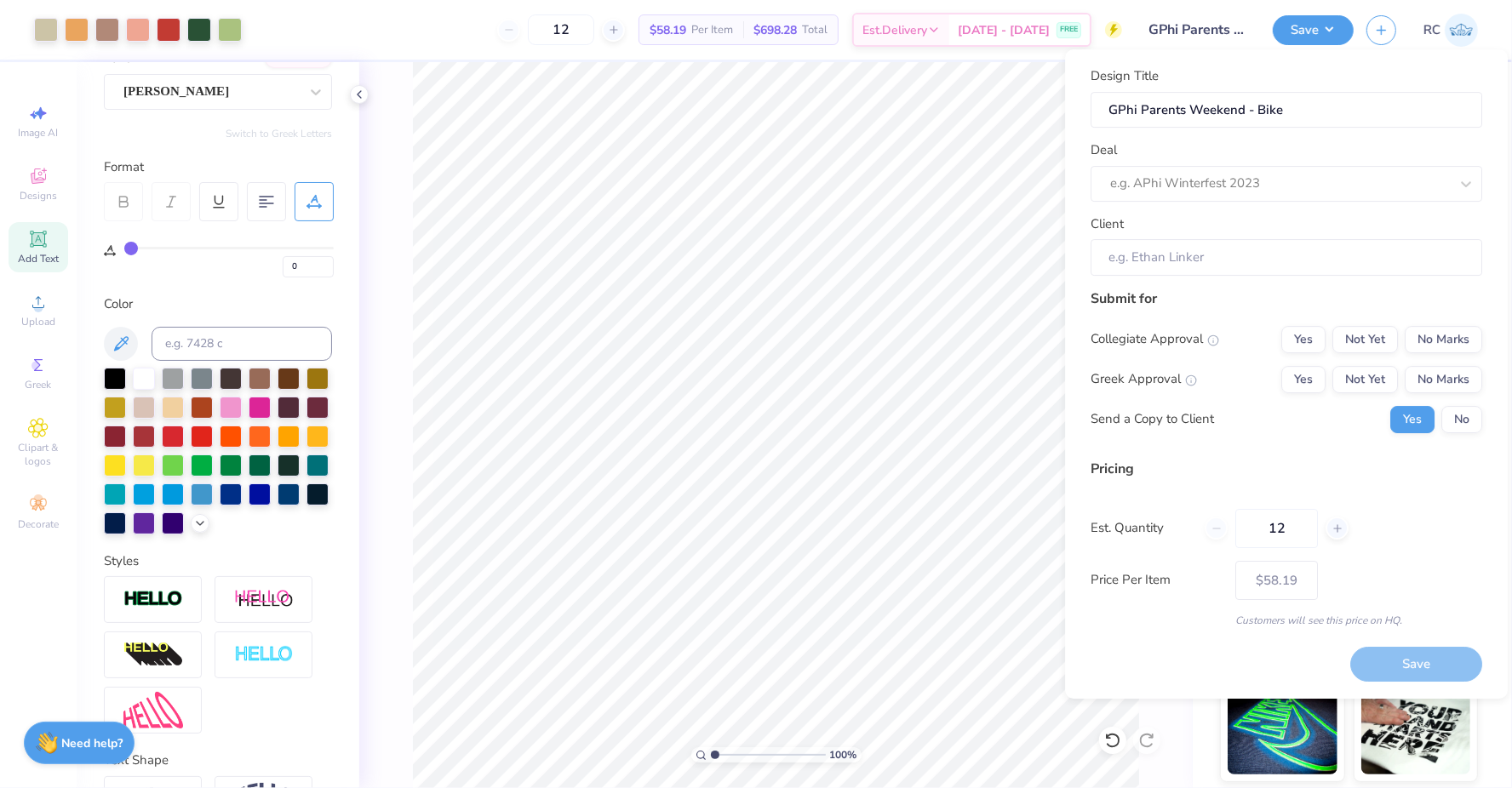
click at [1233, 164] on div "Deal e.g. APhi Winterfest 2023" at bounding box center [1286, 171] width 392 height 61
click at [1236, 189] on div at bounding box center [1279, 183] width 339 height 23
click at [1244, 253] on div "[UNL] GPHI Parents Weekend Merch - Fall 2025" at bounding box center [1286, 260] width 378 height 28
type input "uNl"
type input "[PERSON_NAME]"
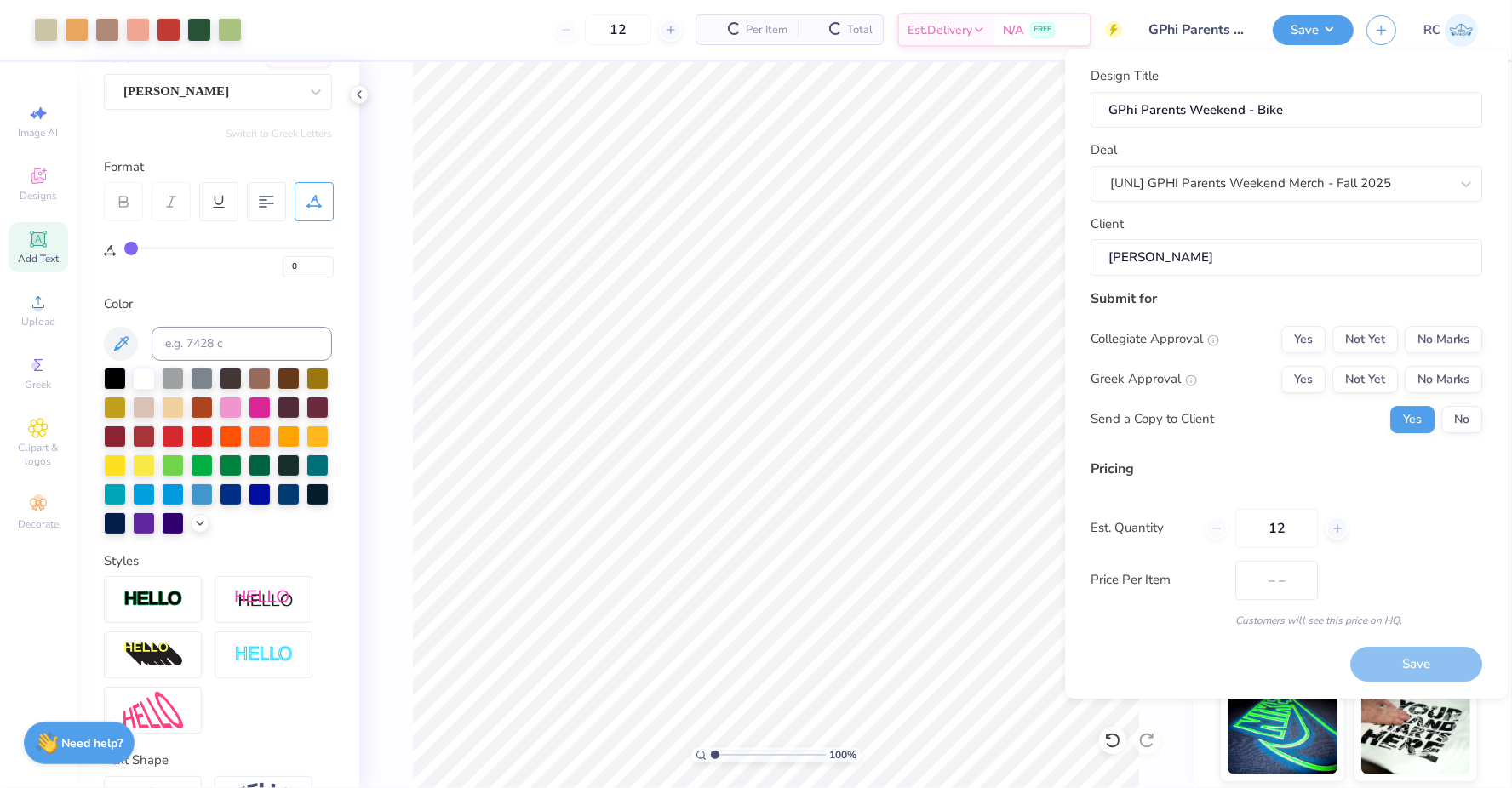
type input "$86.10"
click at [1270, 542] on input "12" at bounding box center [1276, 529] width 83 height 39
type input "120"
type input "$23.89"
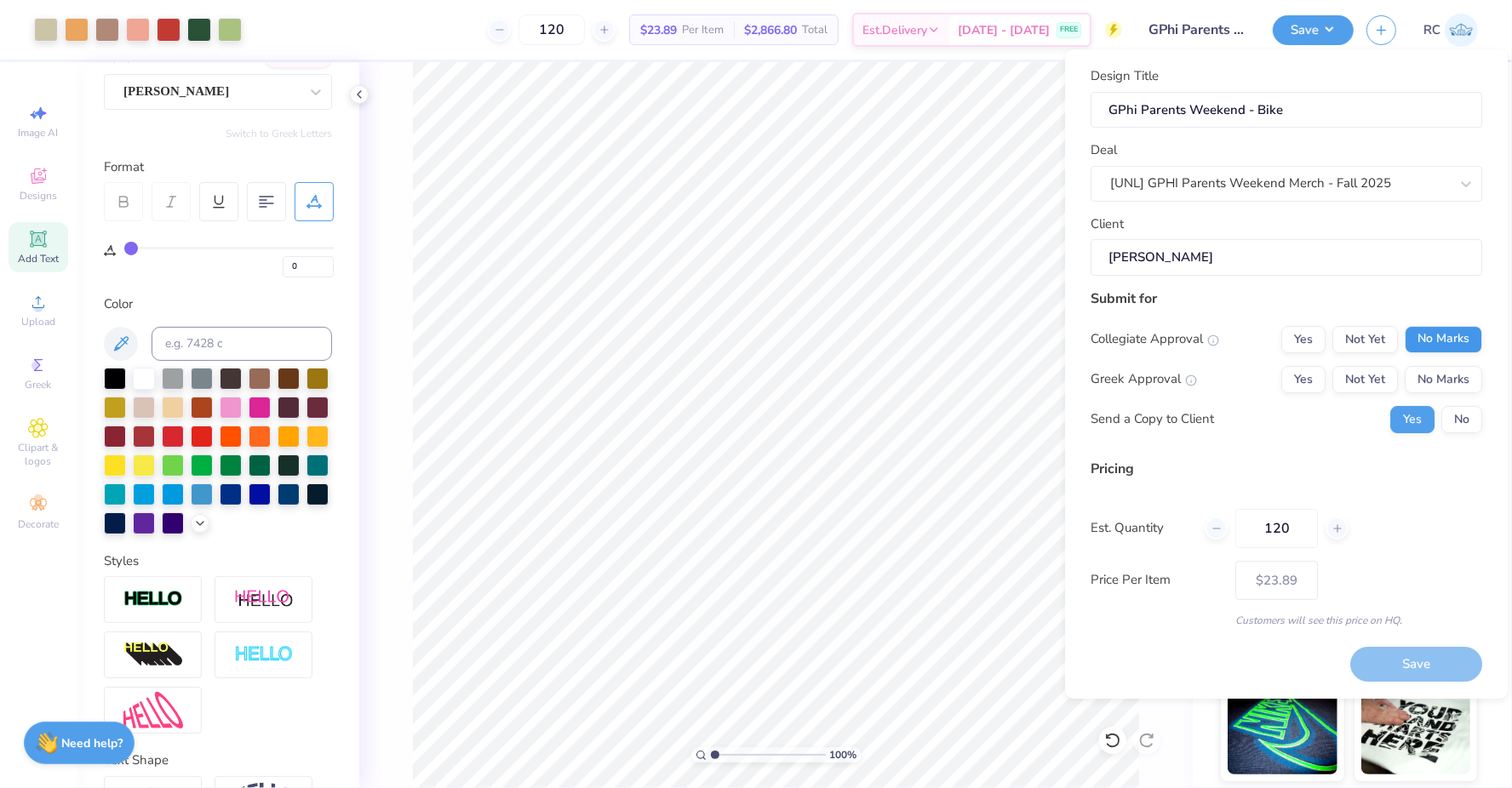
type input "120"
click at [1439, 336] on button "No Marks" at bounding box center [1443, 340] width 78 height 27
click at [1324, 367] on button "Yes" at bounding box center [1303, 380] width 44 height 27
click at [1434, 664] on button "Save" at bounding box center [1416, 664] width 132 height 35
type input "$19.15"
